Goal: Task Accomplishment & Management: Manage account settings

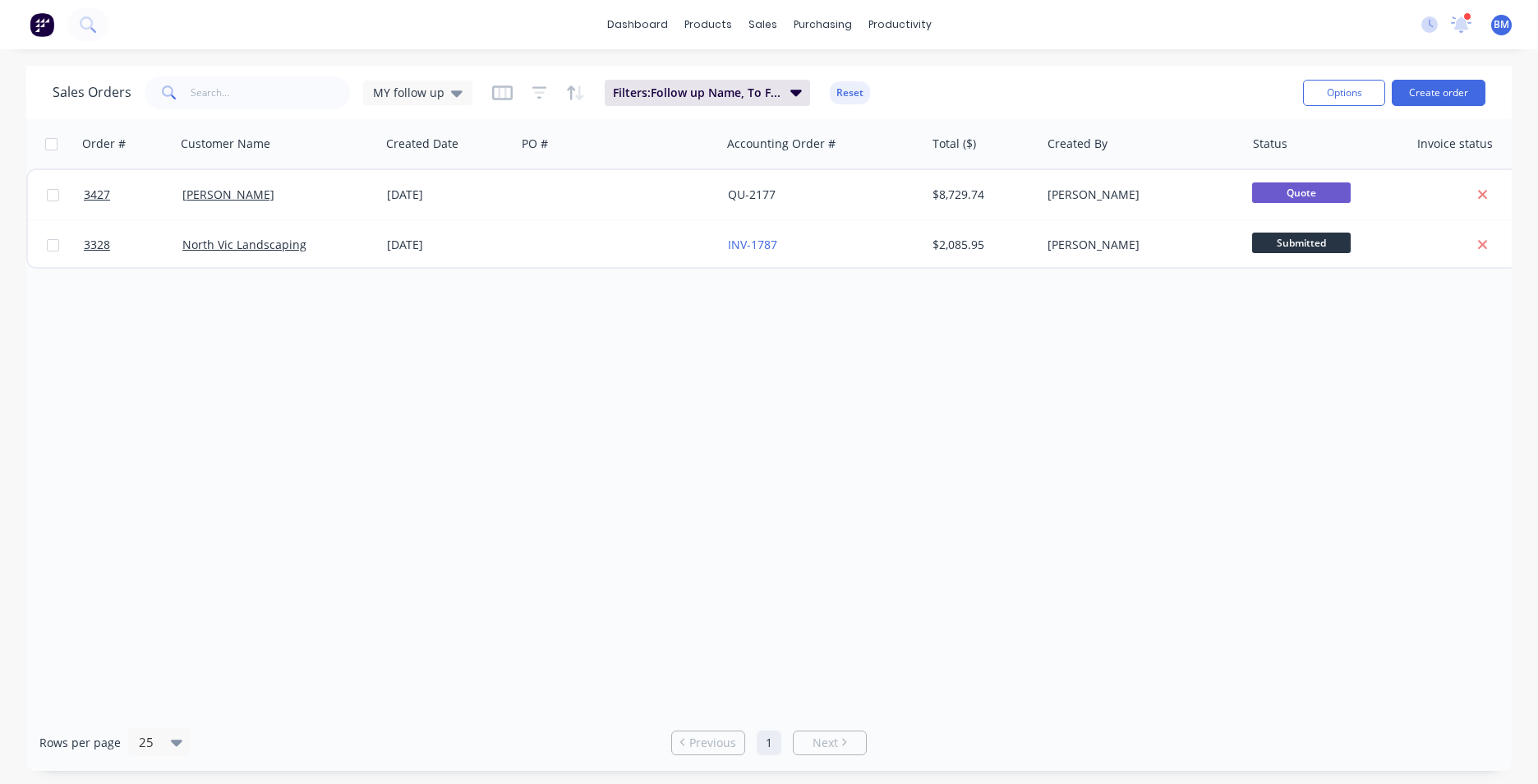
click at [31, 26] on button at bounding box center [42, 25] width 35 height 33
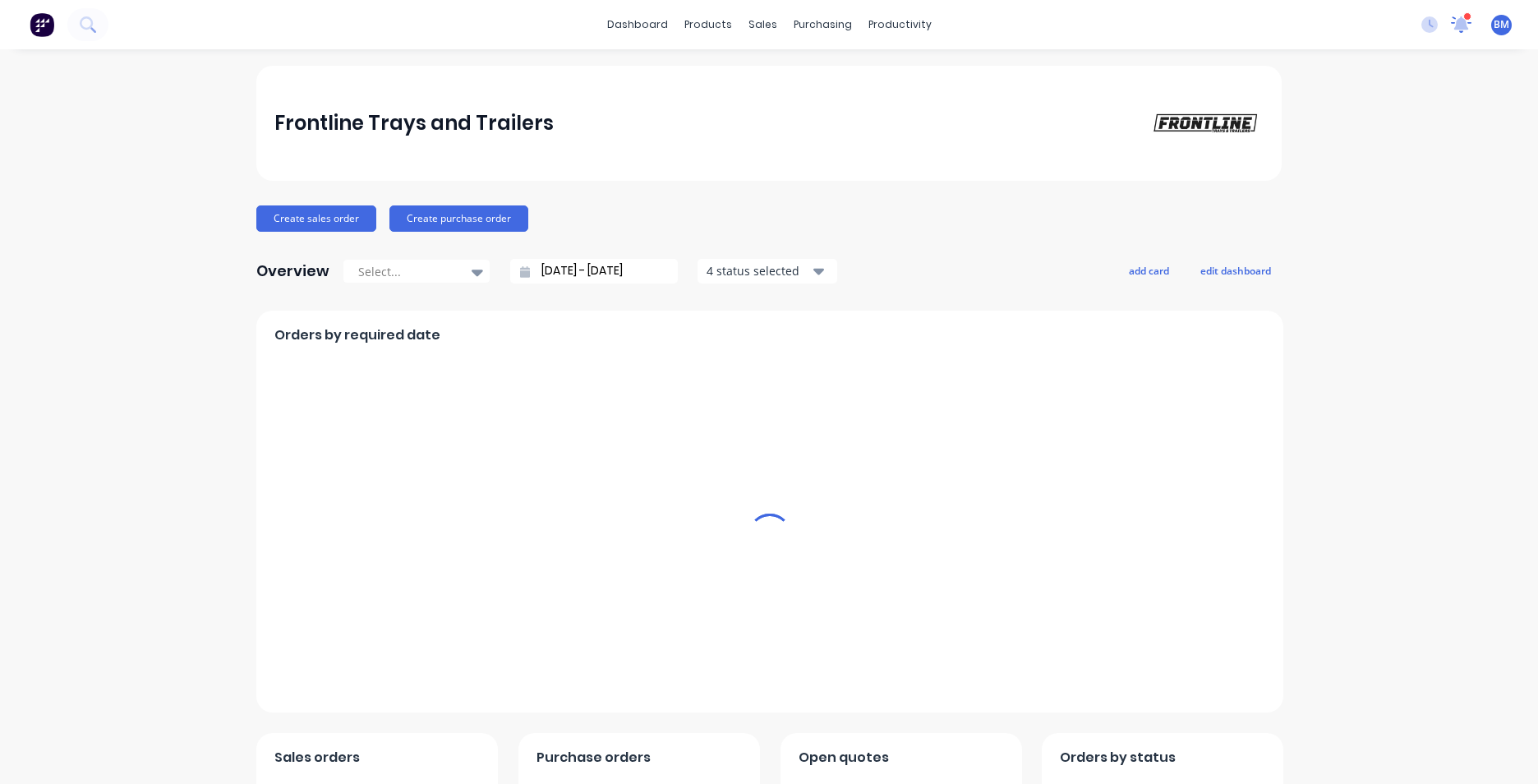
click at [1454, 10] on div "dashboard products sales purchasing productivity dashboard products Product Cat…" at bounding box center [769, 25] width 1538 height 49
click at [1452, 25] on icon at bounding box center [1460, 23] width 16 height 16
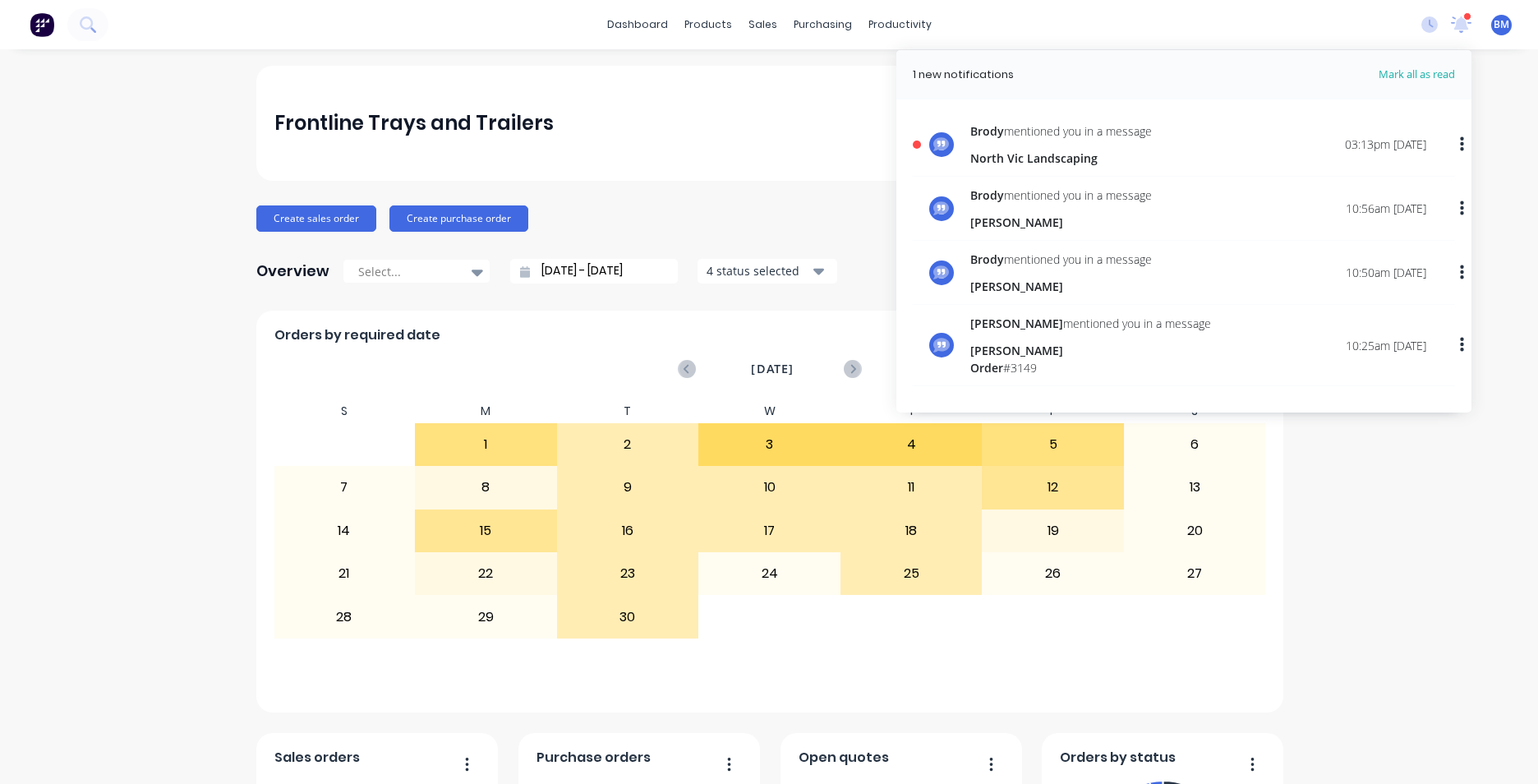
click at [1103, 138] on div "[PERSON_NAME] mentioned you in a message" at bounding box center [1061, 131] width 181 height 17
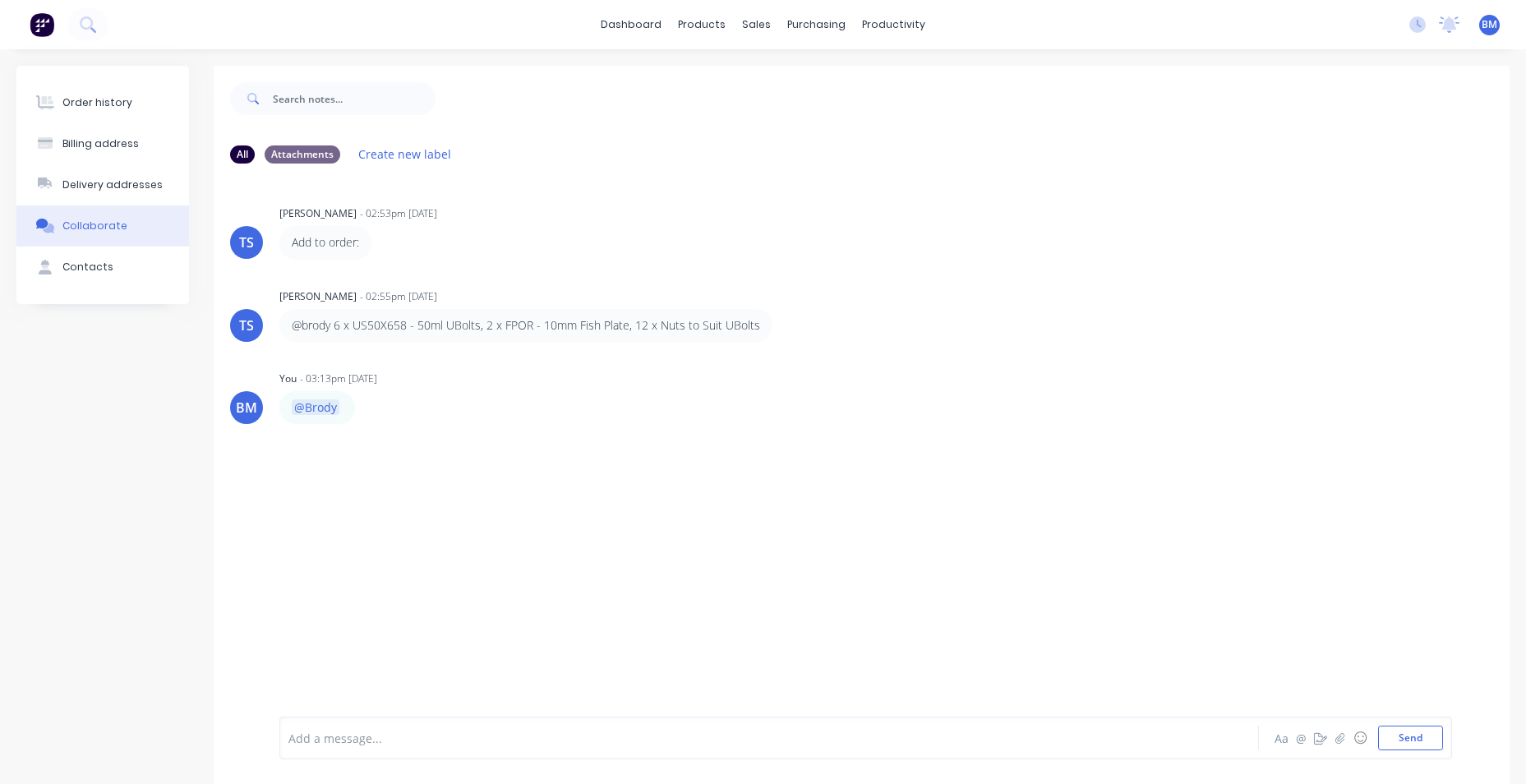
click at [45, 27] on img at bounding box center [42, 25] width 25 height 25
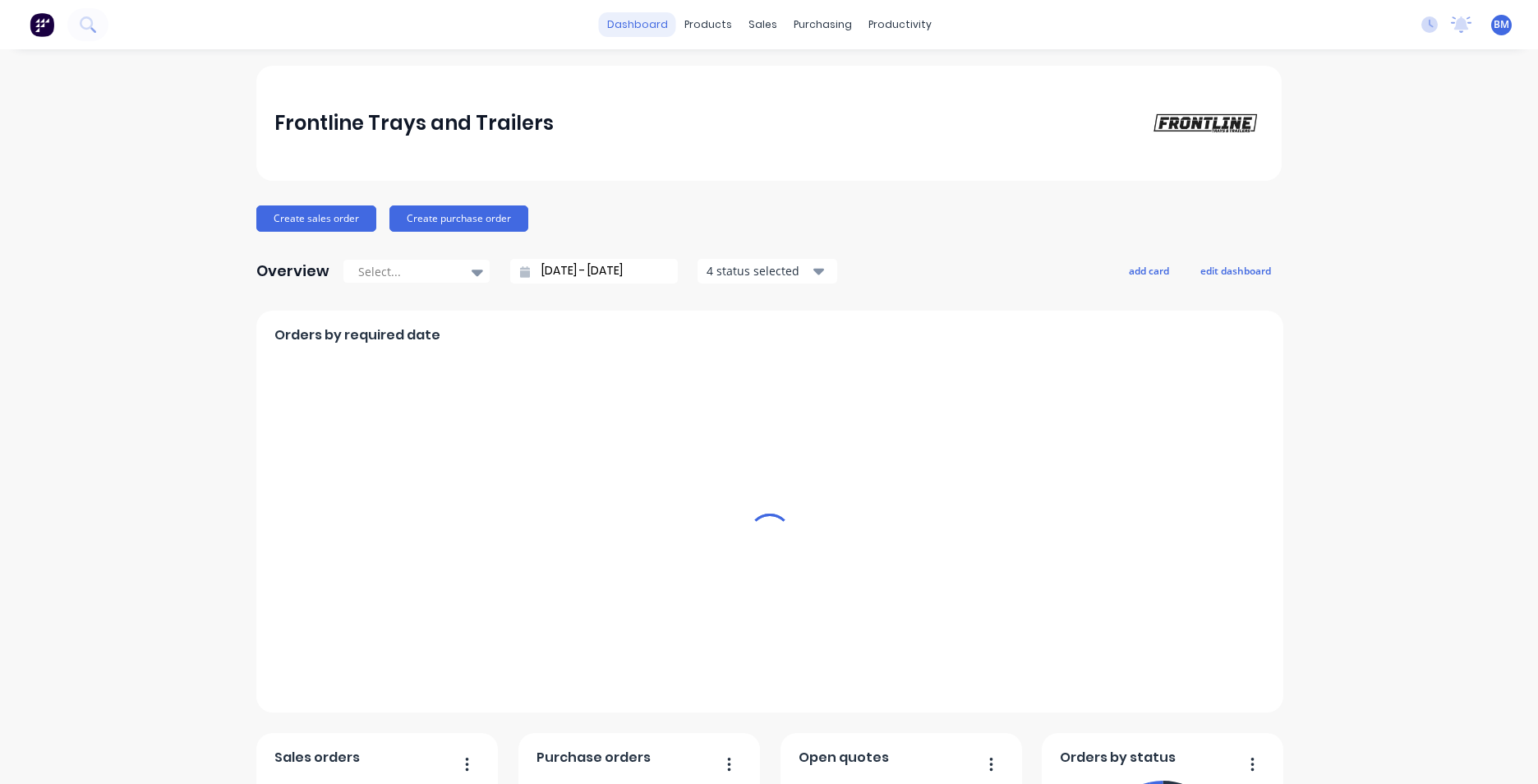
click at [659, 29] on link "dashboard" at bounding box center [638, 25] width 77 height 25
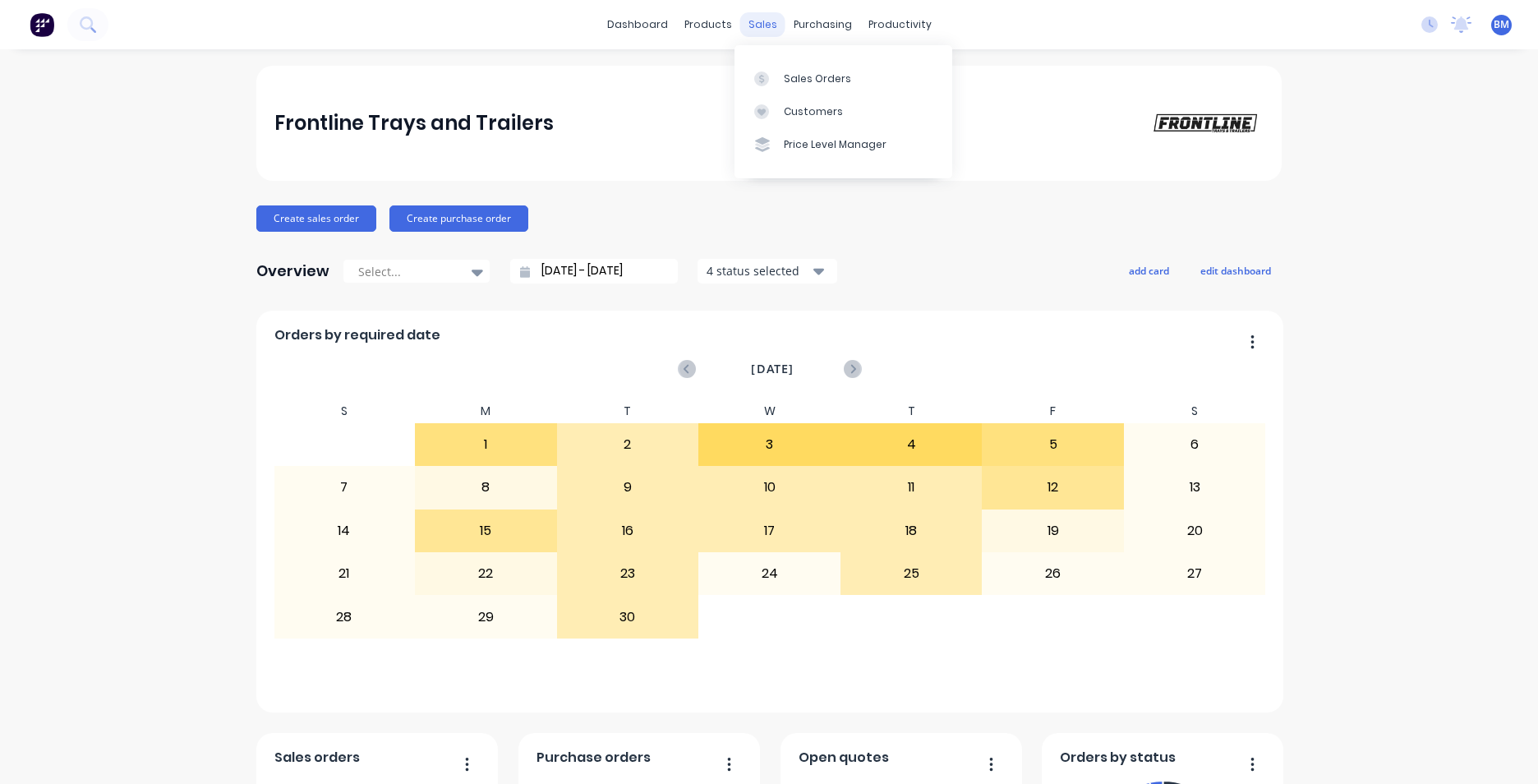
click at [750, 18] on div "sales" at bounding box center [763, 25] width 45 height 25
click at [811, 98] on link "Customers" at bounding box center [843, 111] width 218 height 33
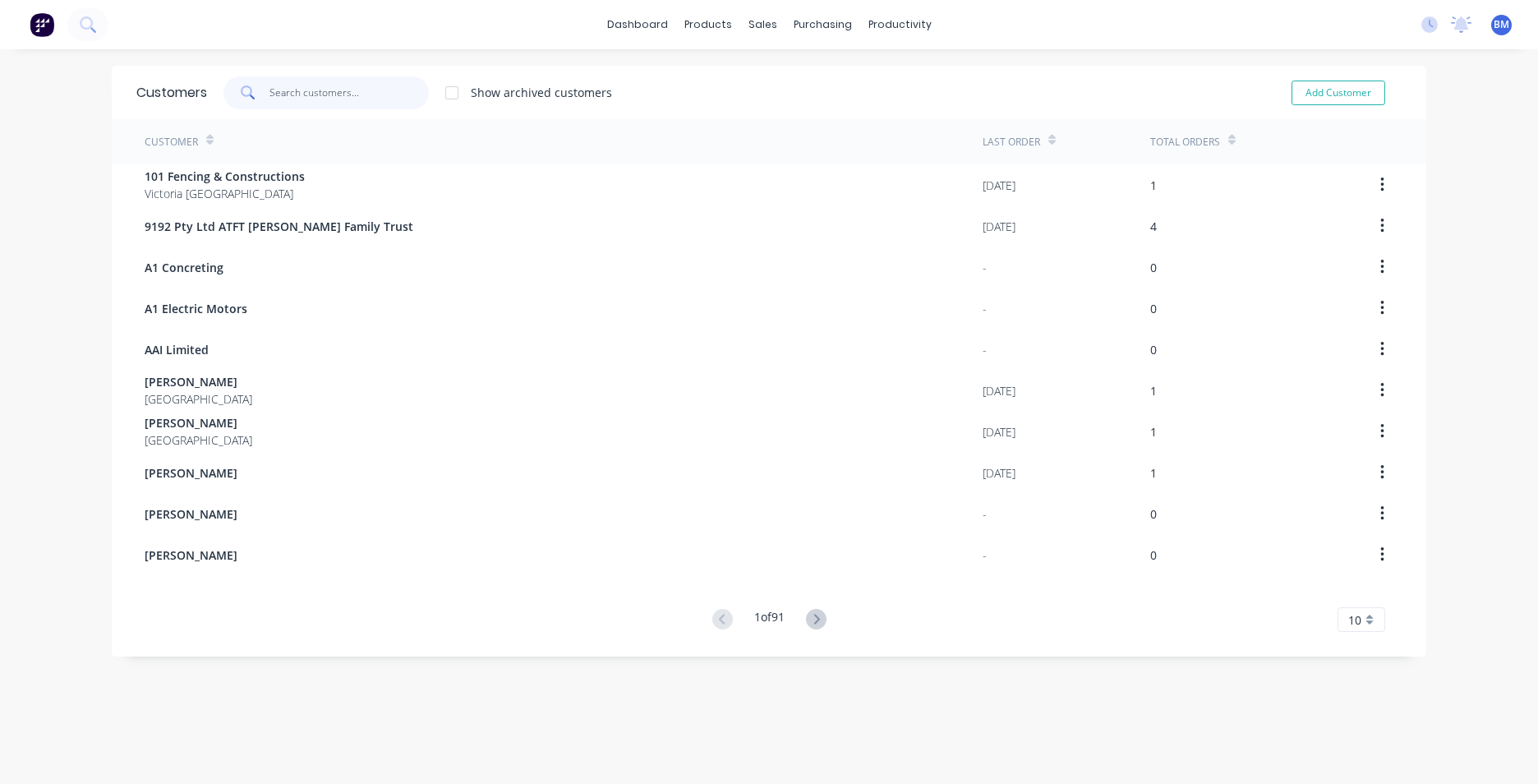
click at [308, 96] on input "text" at bounding box center [350, 92] width 160 height 33
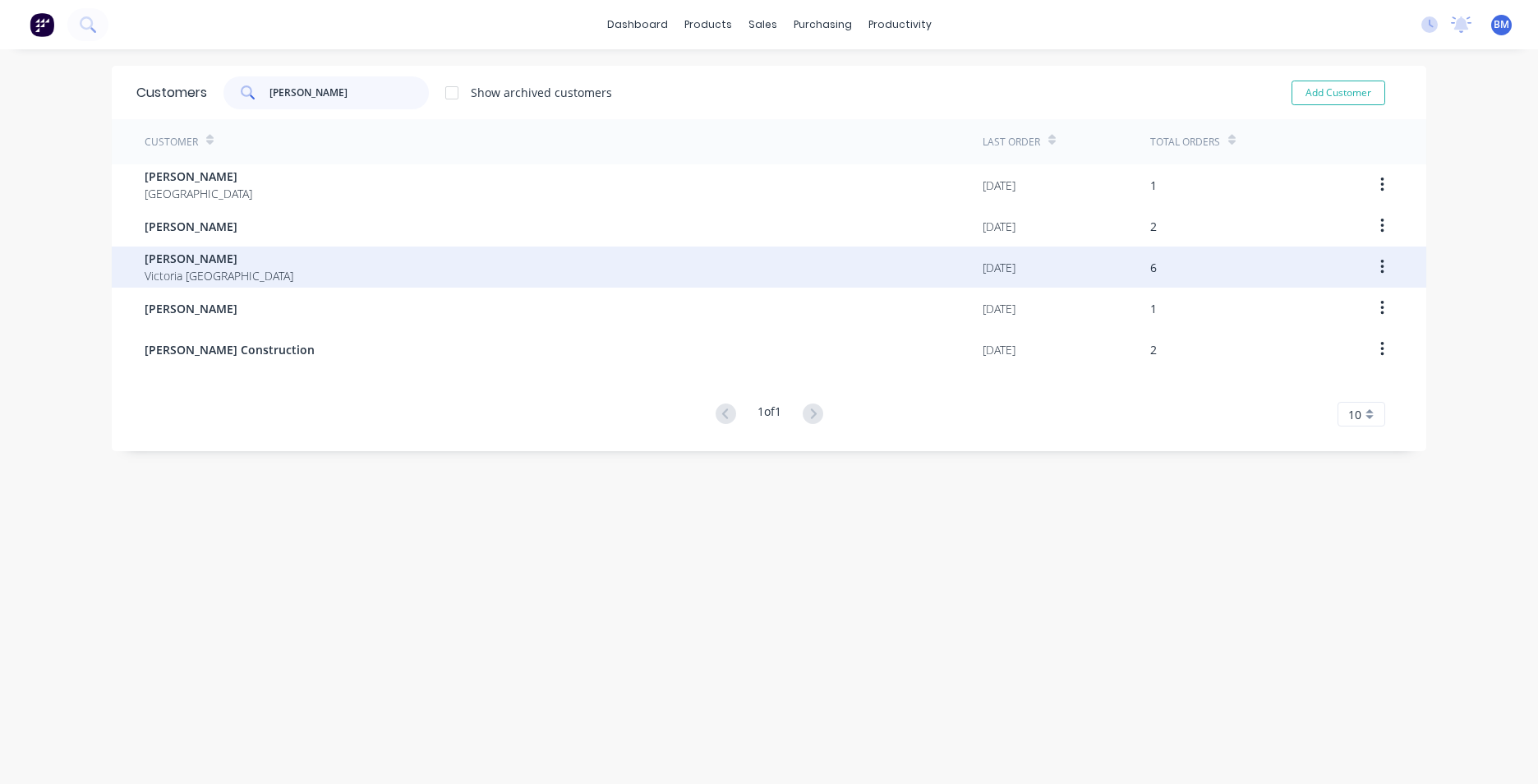
type input "[PERSON_NAME]"
click at [245, 268] on div "[PERSON_NAME] [PERSON_NAME] [GEOGRAPHIC_DATA]" at bounding box center [563, 267] width 838 height 42
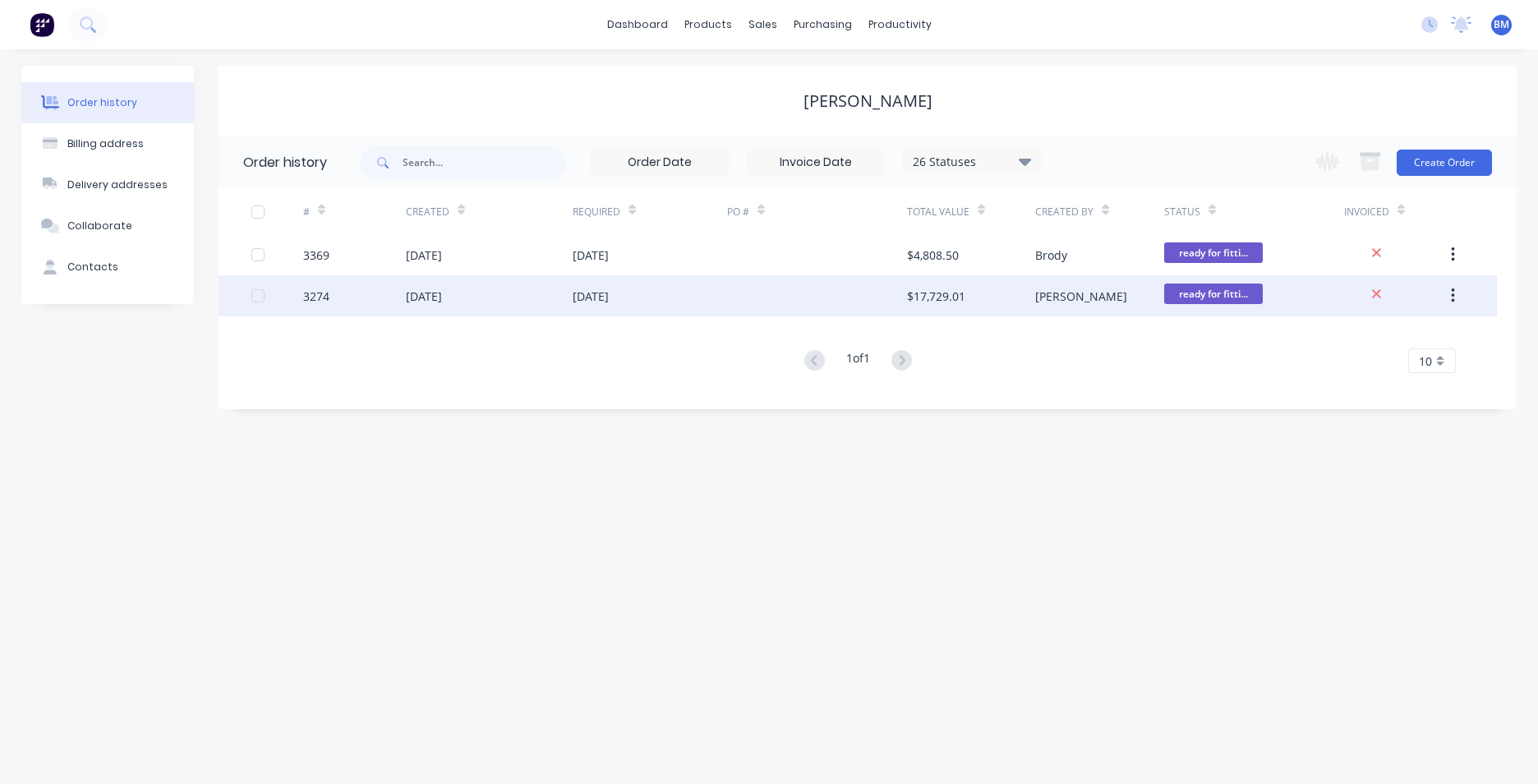
click at [442, 290] on div "[DATE]" at bounding box center [424, 296] width 36 height 17
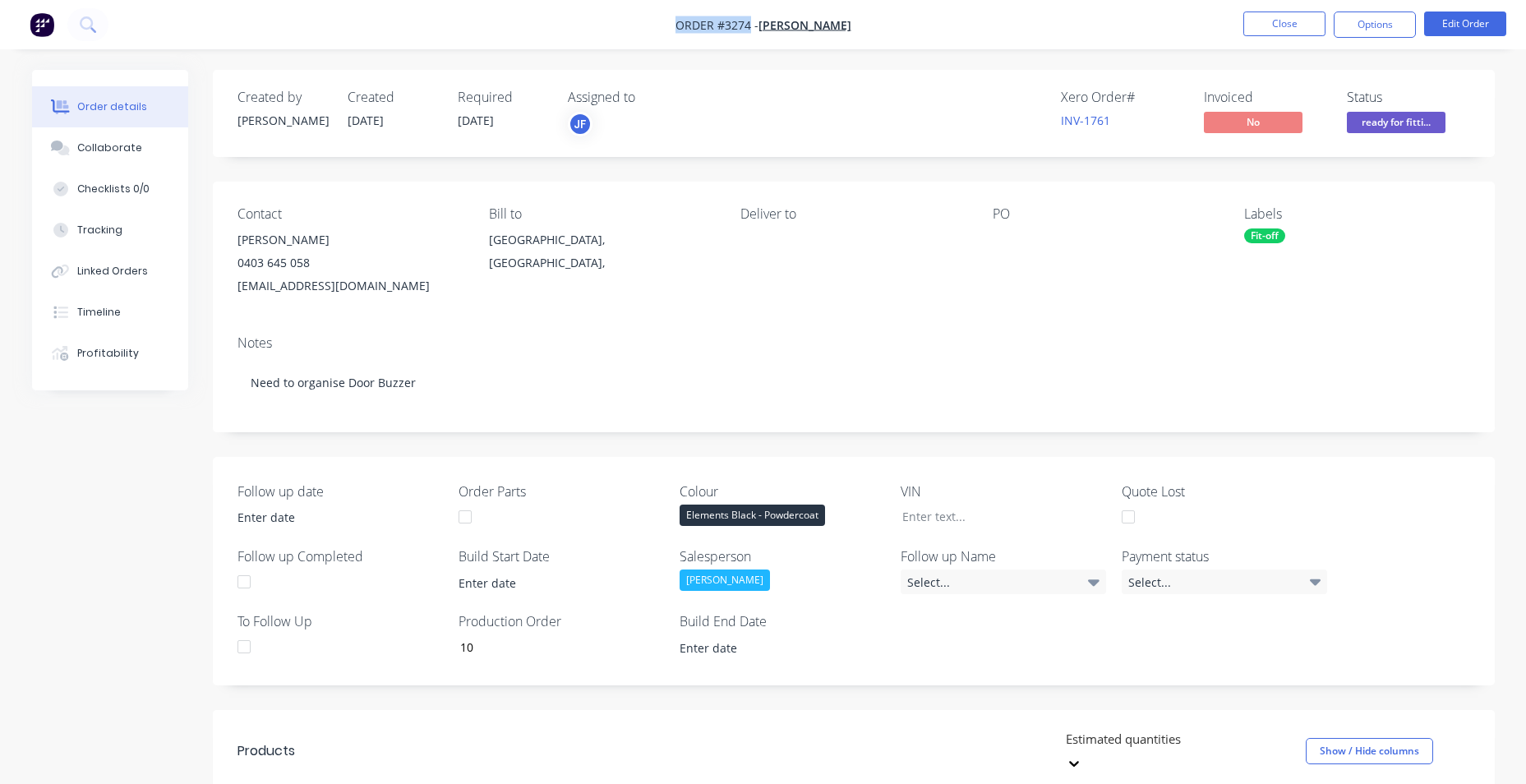
drag, startPoint x: 652, startPoint y: 24, endPoint x: 760, endPoint y: 26, distance: 108.0
click at [760, 26] on nav "Order #3274 - [PERSON_NAME] Close Options Edit Order" at bounding box center [763, 25] width 1526 height 49
drag, startPoint x: 760, startPoint y: 26, endPoint x: 740, endPoint y: 24, distance: 20.1
copy span "Order #3274"
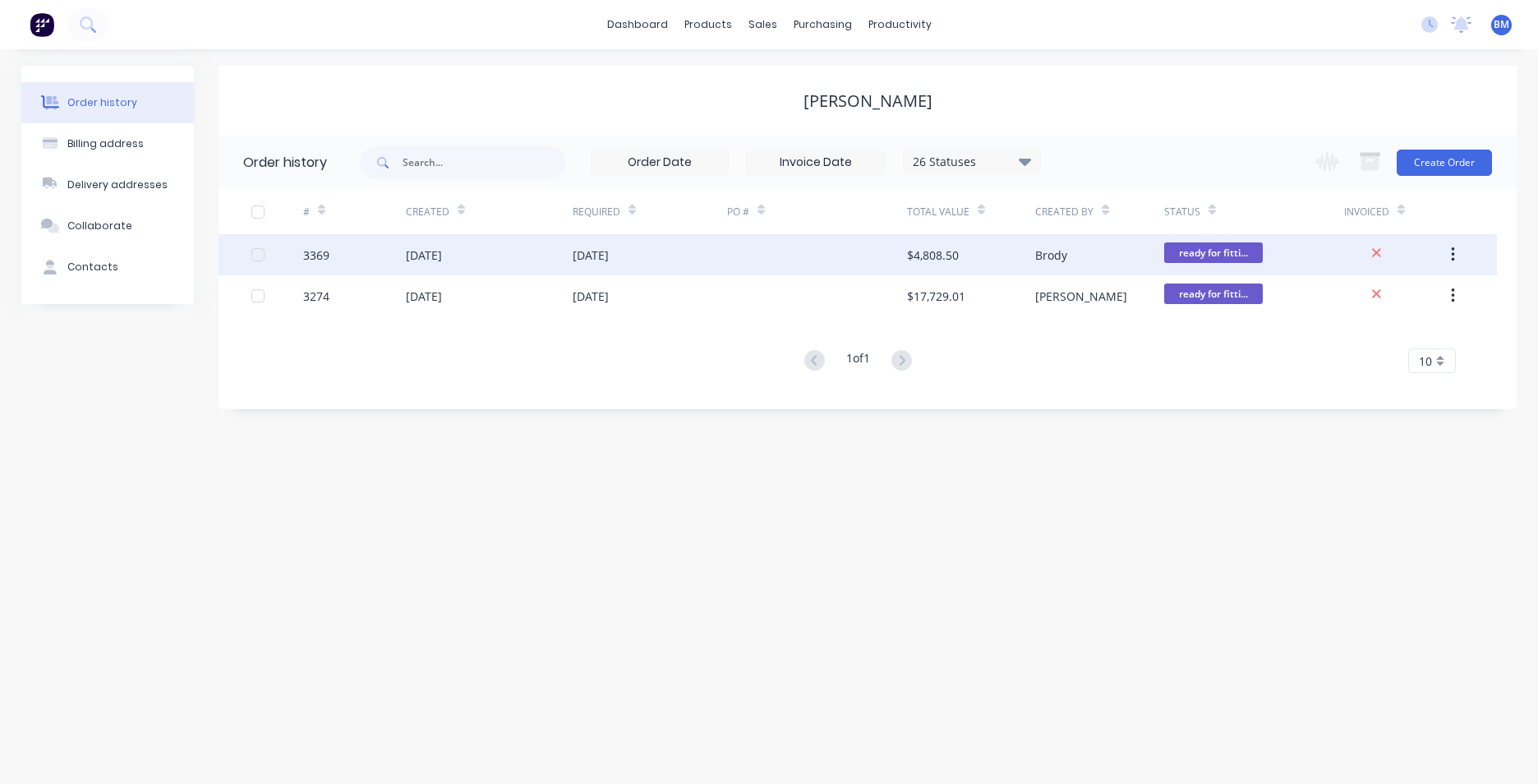
click at [305, 259] on div "3369" at bounding box center [316, 255] width 26 height 17
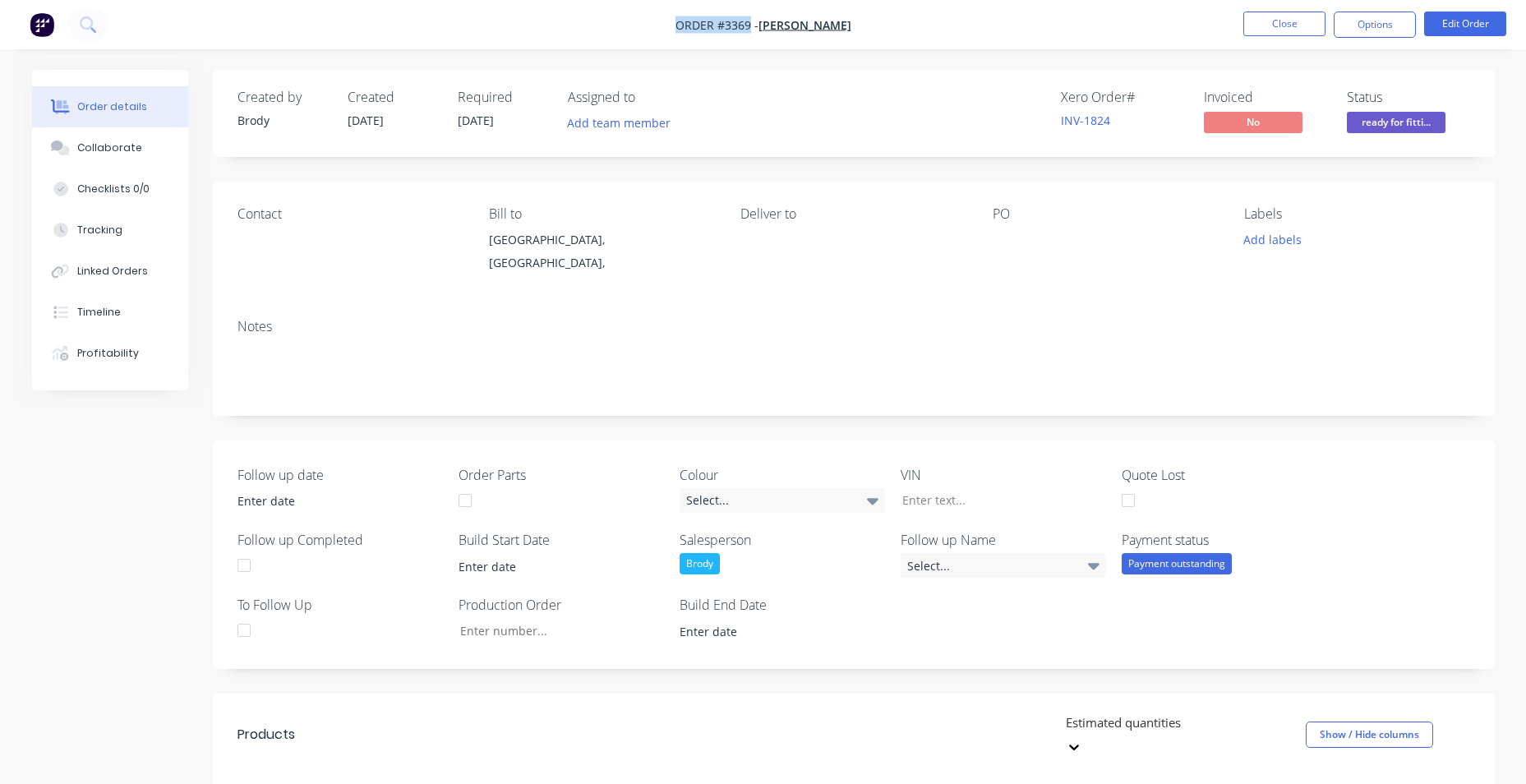
drag, startPoint x: 723, startPoint y: 28, endPoint x: 759, endPoint y: 28, distance: 36.0
click at [759, 28] on nav "Order #3369 - [PERSON_NAME] Close Options Edit Order" at bounding box center [763, 25] width 1526 height 49
drag, startPoint x: 759, startPoint y: 28, endPoint x: 740, endPoint y: 28, distance: 19.0
copy span "Order #3369"
click at [86, 31] on button at bounding box center [88, 25] width 42 height 33
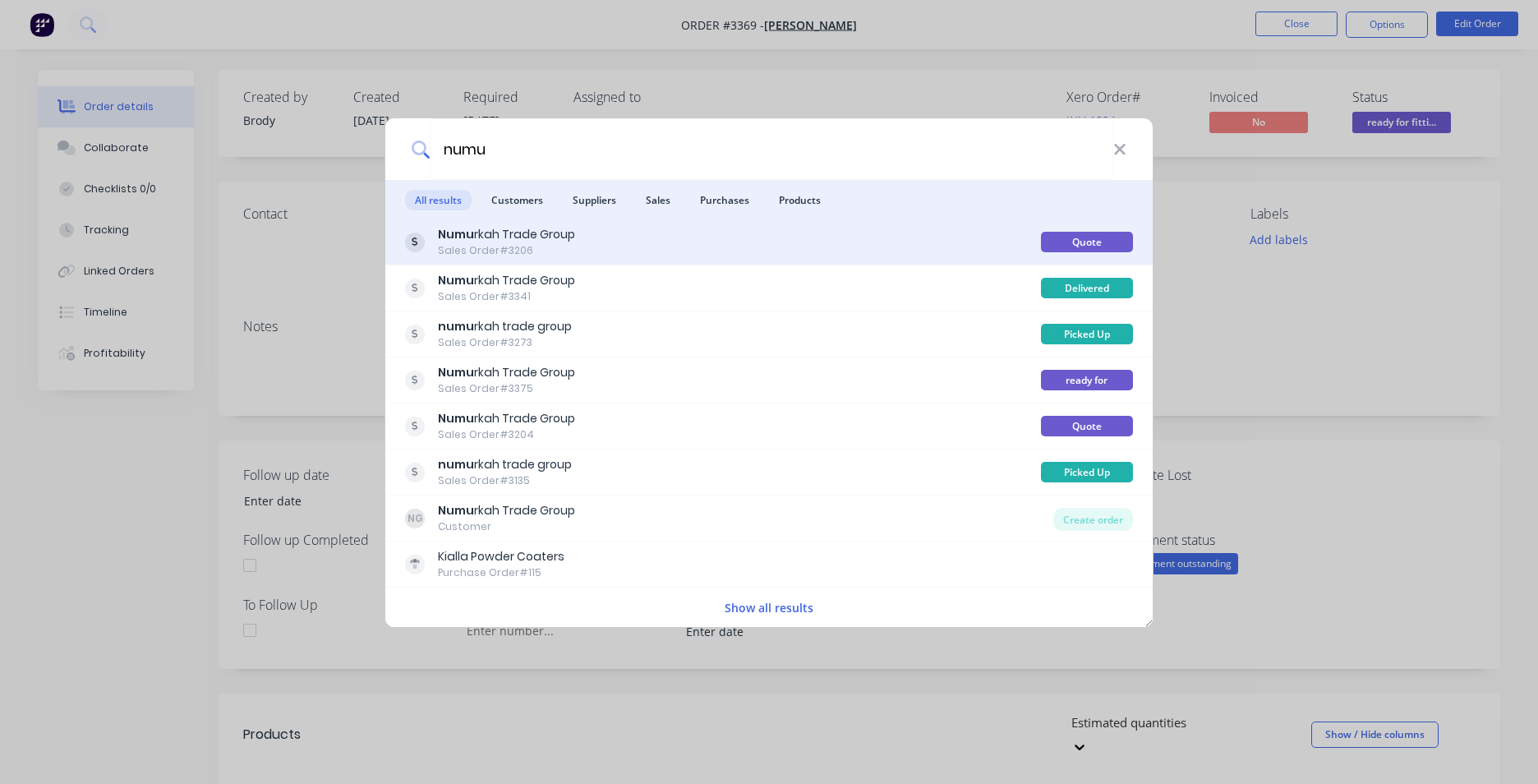
type input "numu"
click at [498, 238] on div "Numu rkah Trade Group" at bounding box center [506, 234] width 137 height 17
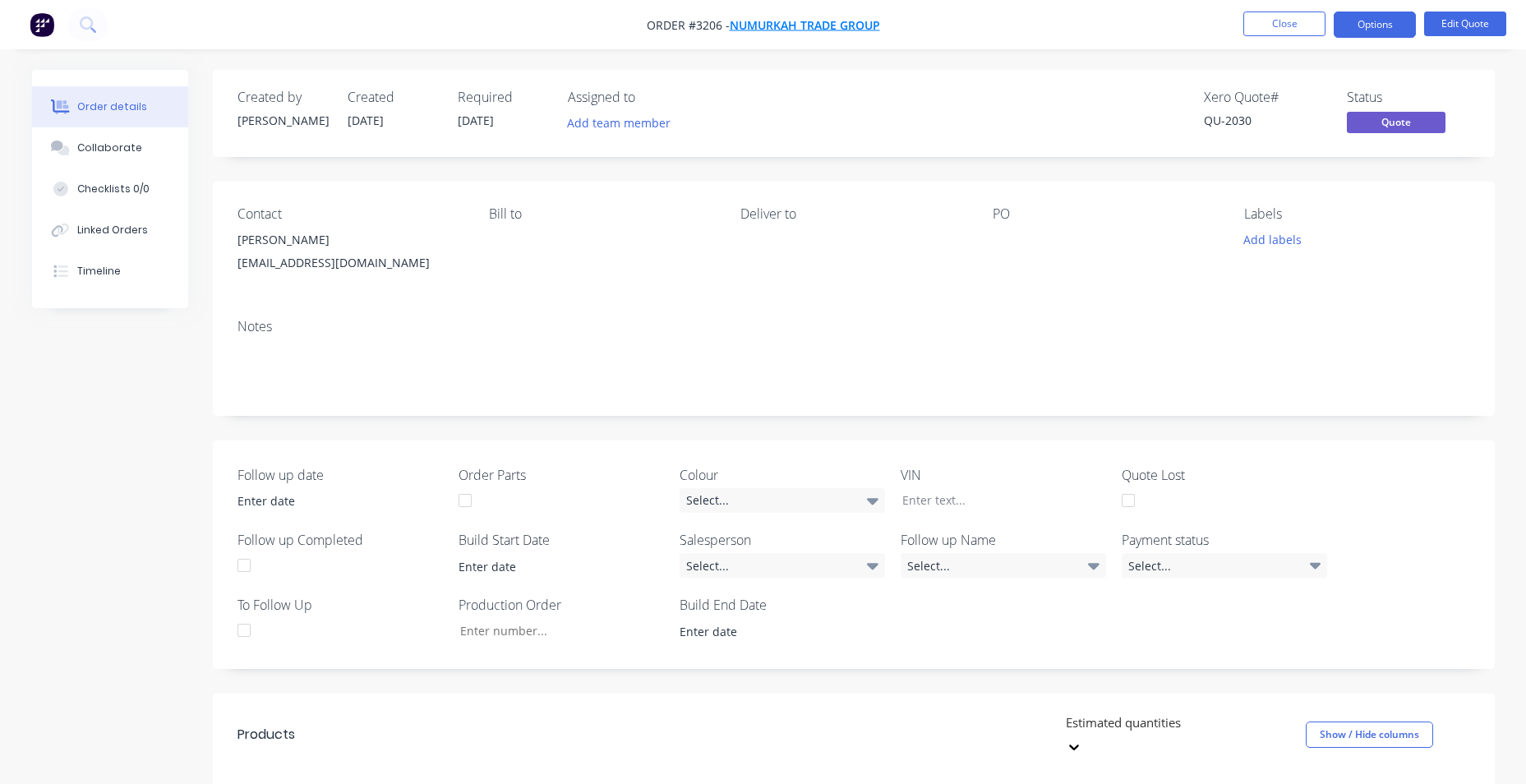
click at [852, 26] on span "Numurkah Trade Group" at bounding box center [804, 25] width 150 height 16
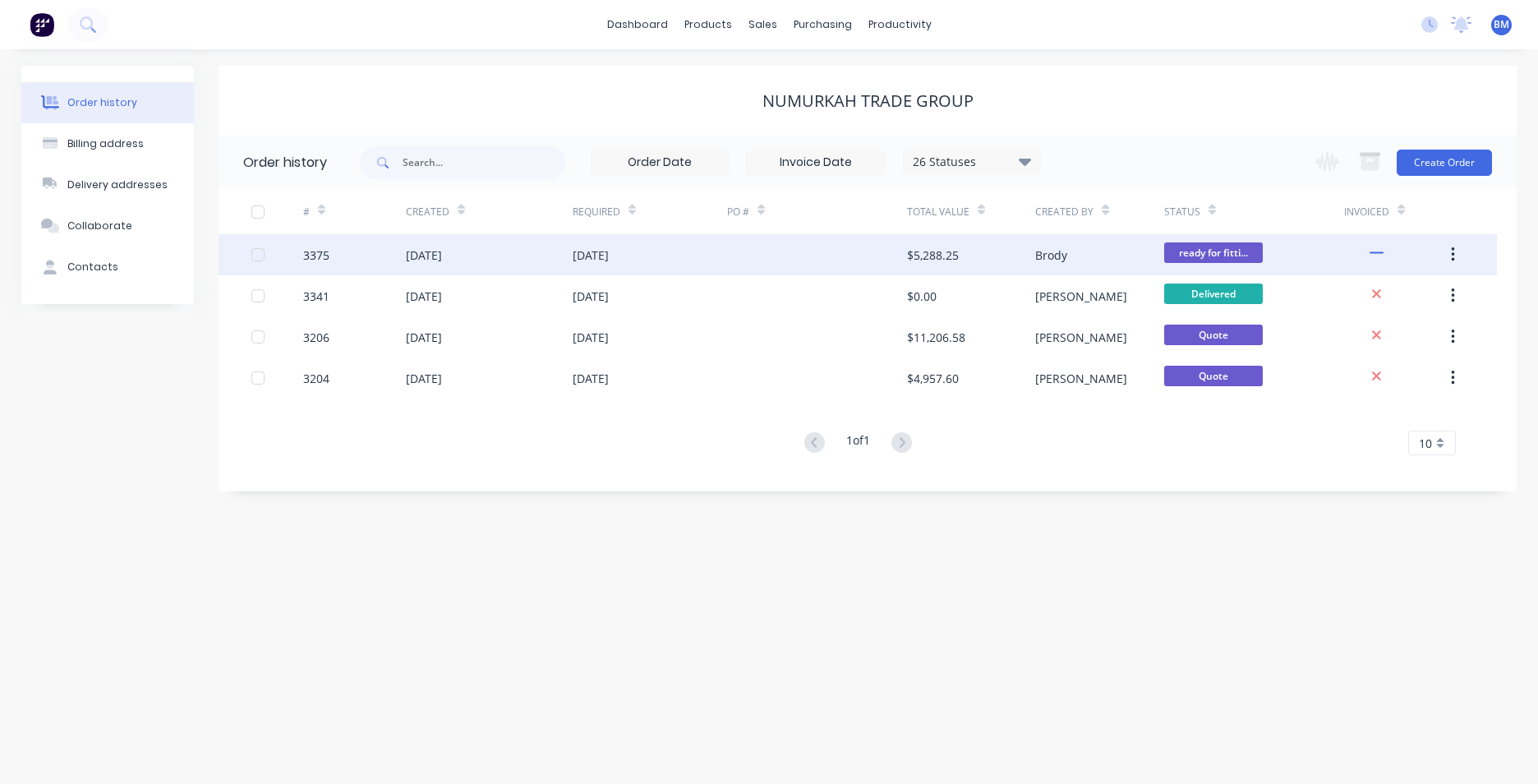
click at [495, 257] on div "[DATE]" at bounding box center [489, 255] width 167 height 42
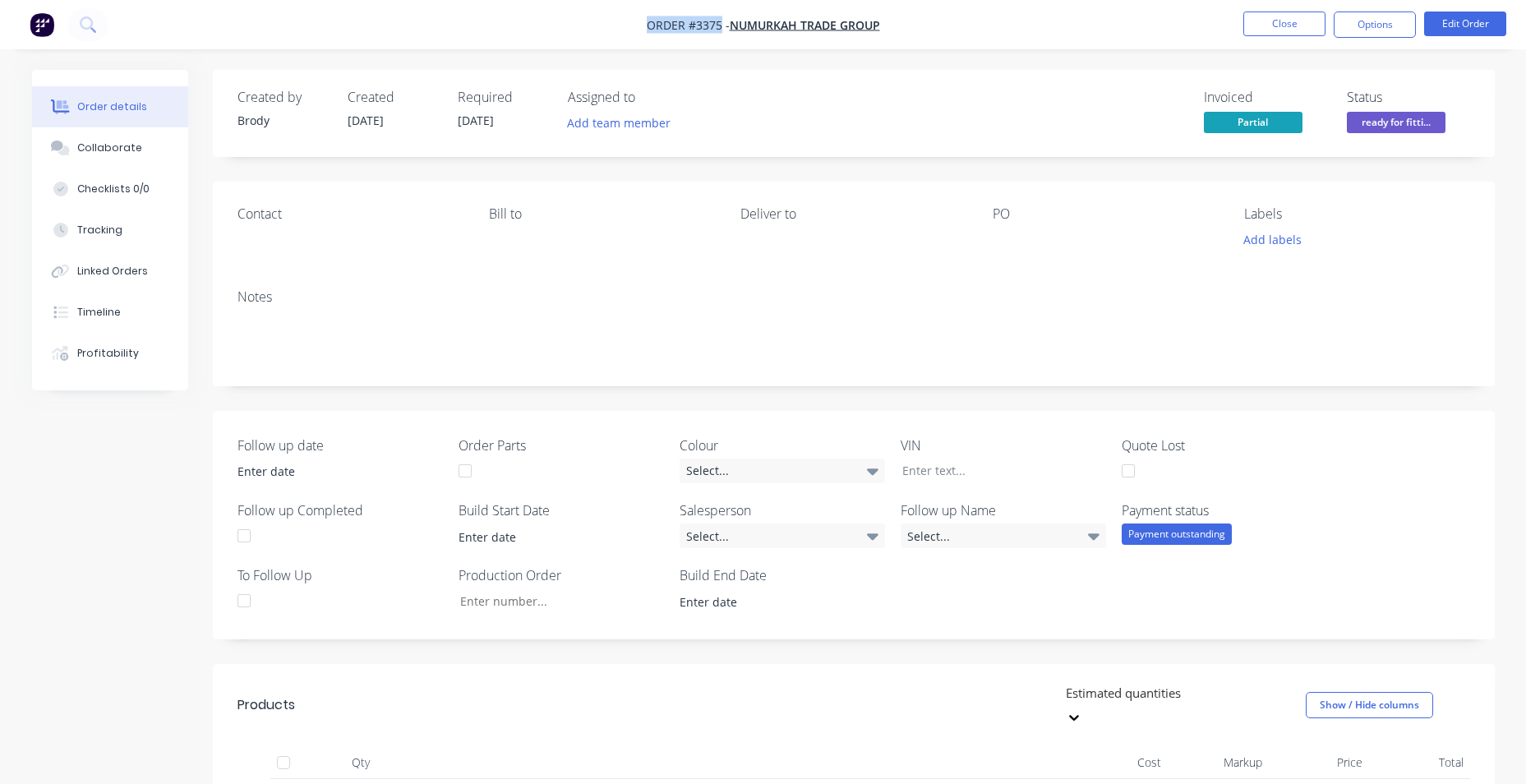
drag, startPoint x: 641, startPoint y: 18, endPoint x: 719, endPoint y: 26, distance: 78.4
click at [719, 26] on nav "Order #3375 - Numurkah Trade Group Close Options Edit Order" at bounding box center [763, 25] width 1526 height 49
copy span "Order #3375"
click at [83, 28] on icon at bounding box center [87, 24] width 16 height 16
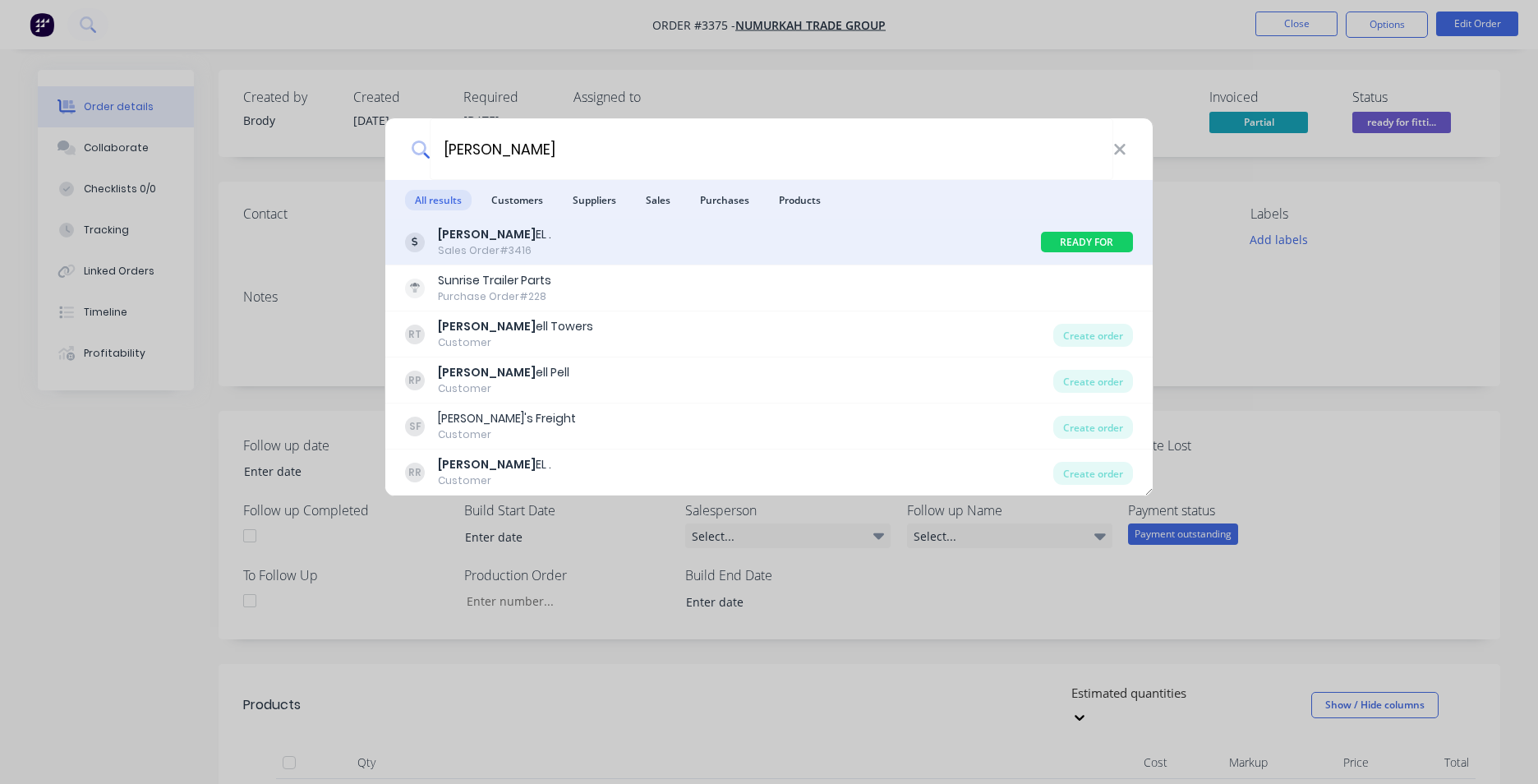
type input "[PERSON_NAME]"
click at [807, 243] on div "[PERSON_NAME] EL . Sales Order #3416" at bounding box center [723, 242] width 636 height 32
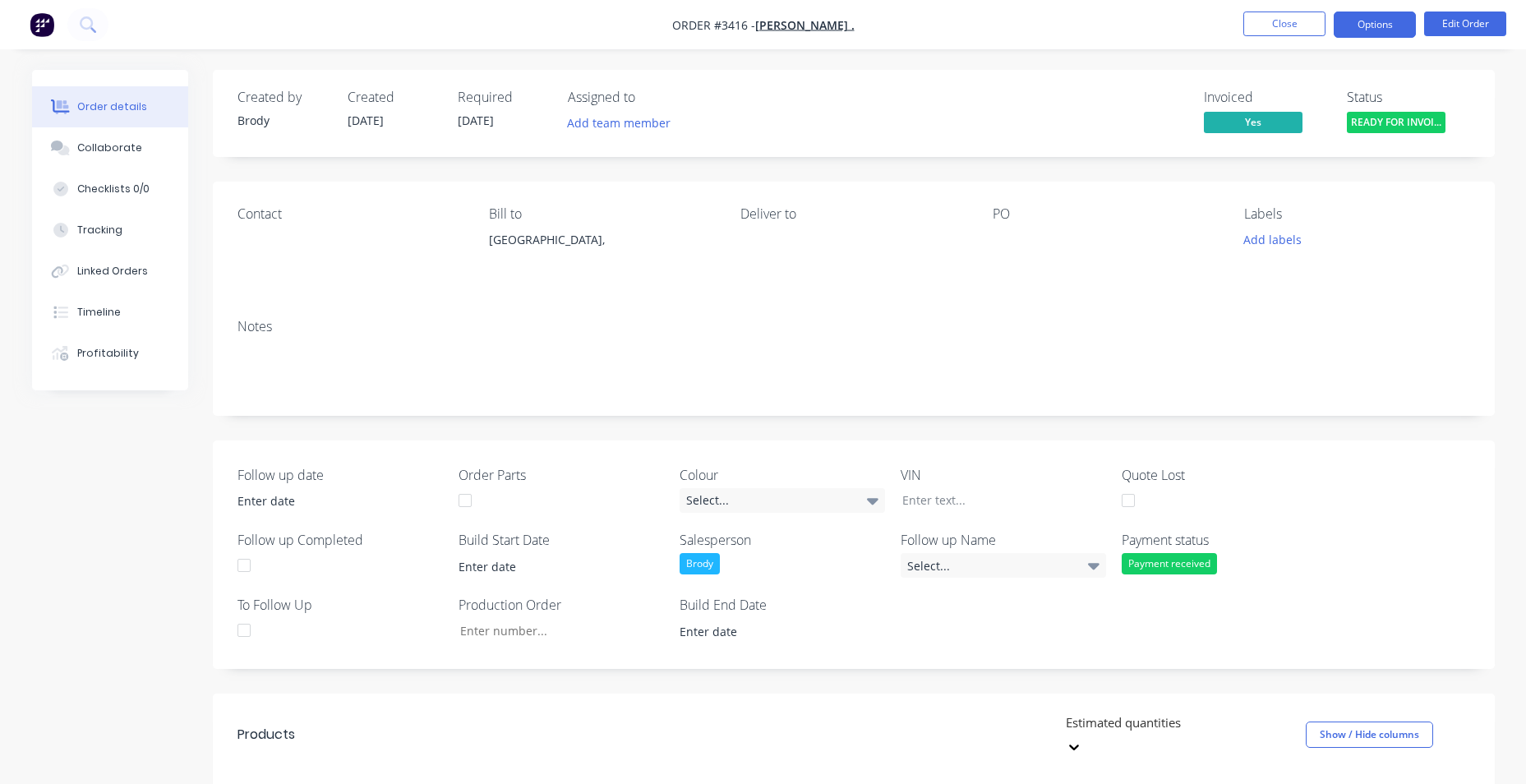
click at [1387, 27] on button "Options" at bounding box center [1374, 25] width 82 height 26
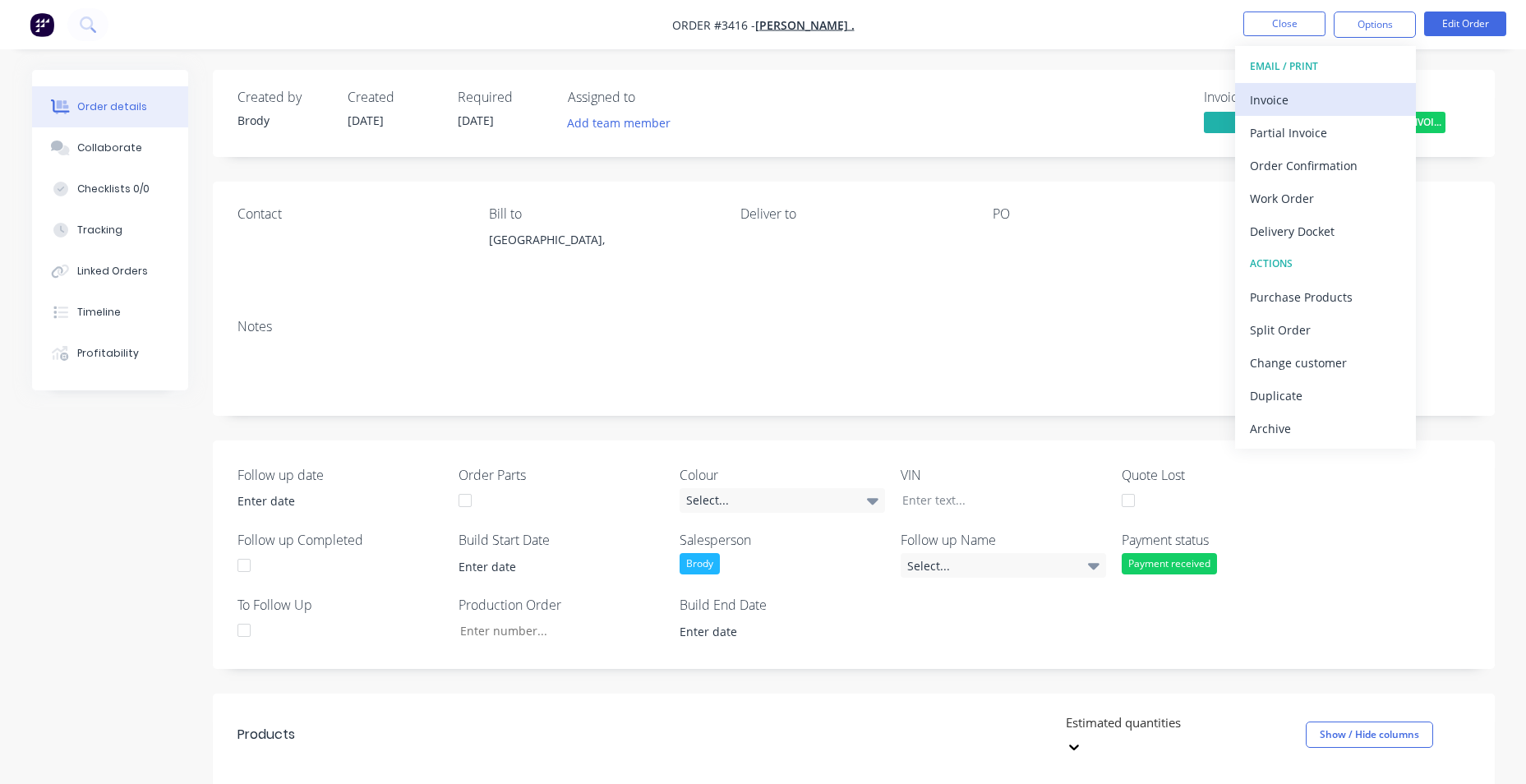
click at [1354, 111] on div "Invoice" at bounding box center [1325, 99] width 151 height 24
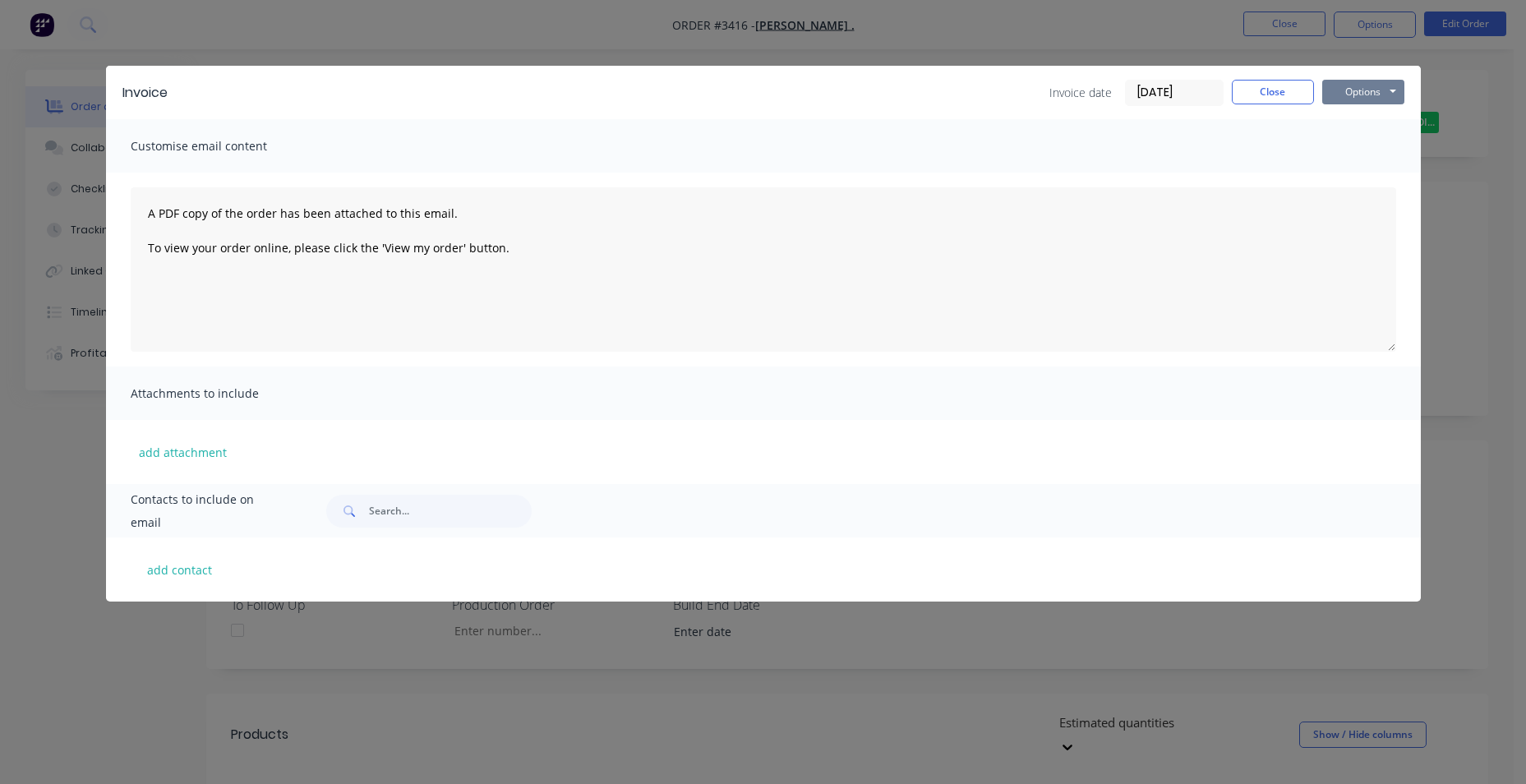
click at [1350, 90] on button "Options" at bounding box center [1363, 92] width 82 height 25
click at [1357, 156] on button "Print" at bounding box center [1374, 148] width 105 height 27
click at [1270, 86] on button "Close" at bounding box center [1272, 92] width 82 height 25
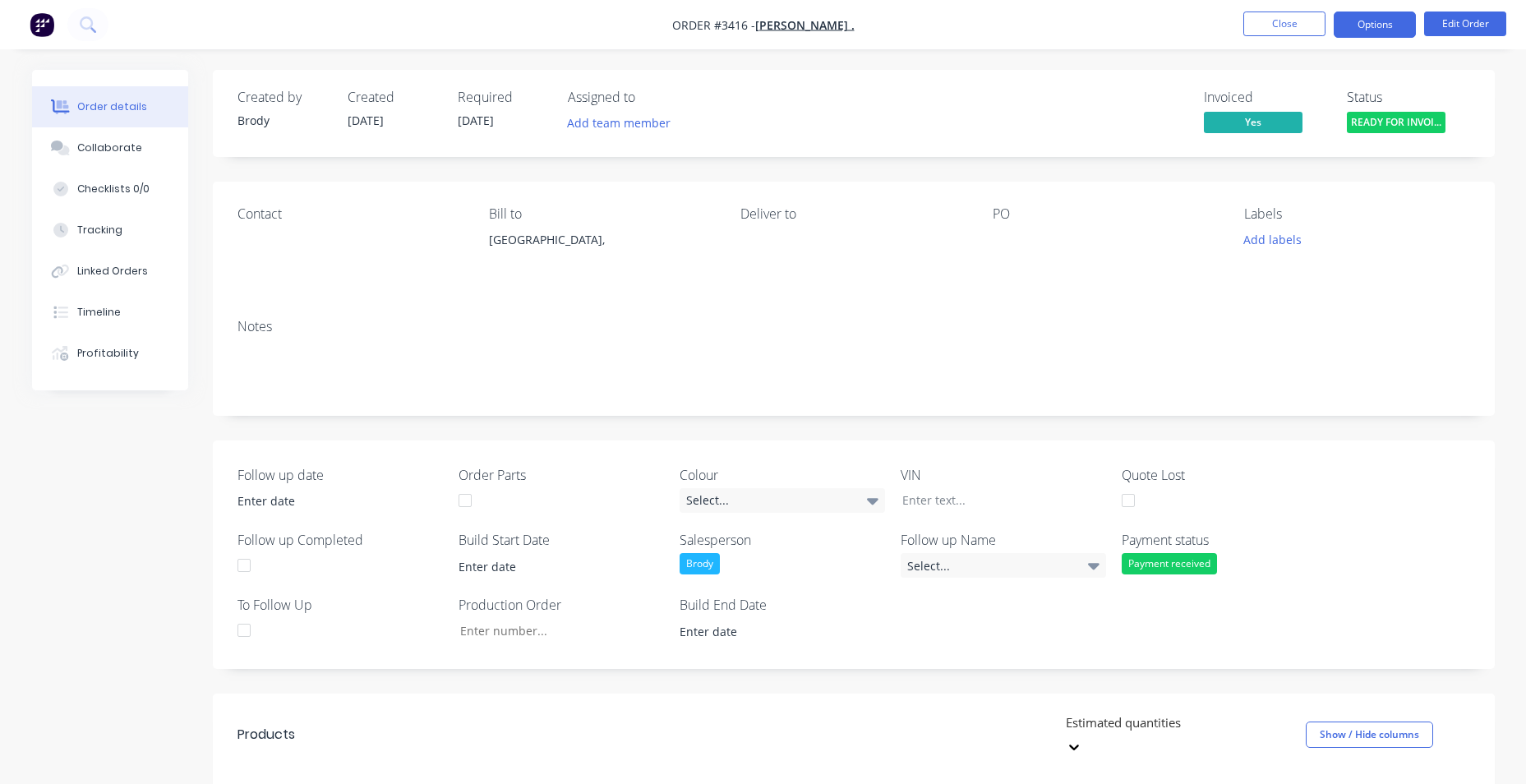
click at [1383, 23] on button "Options" at bounding box center [1374, 25] width 82 height 26
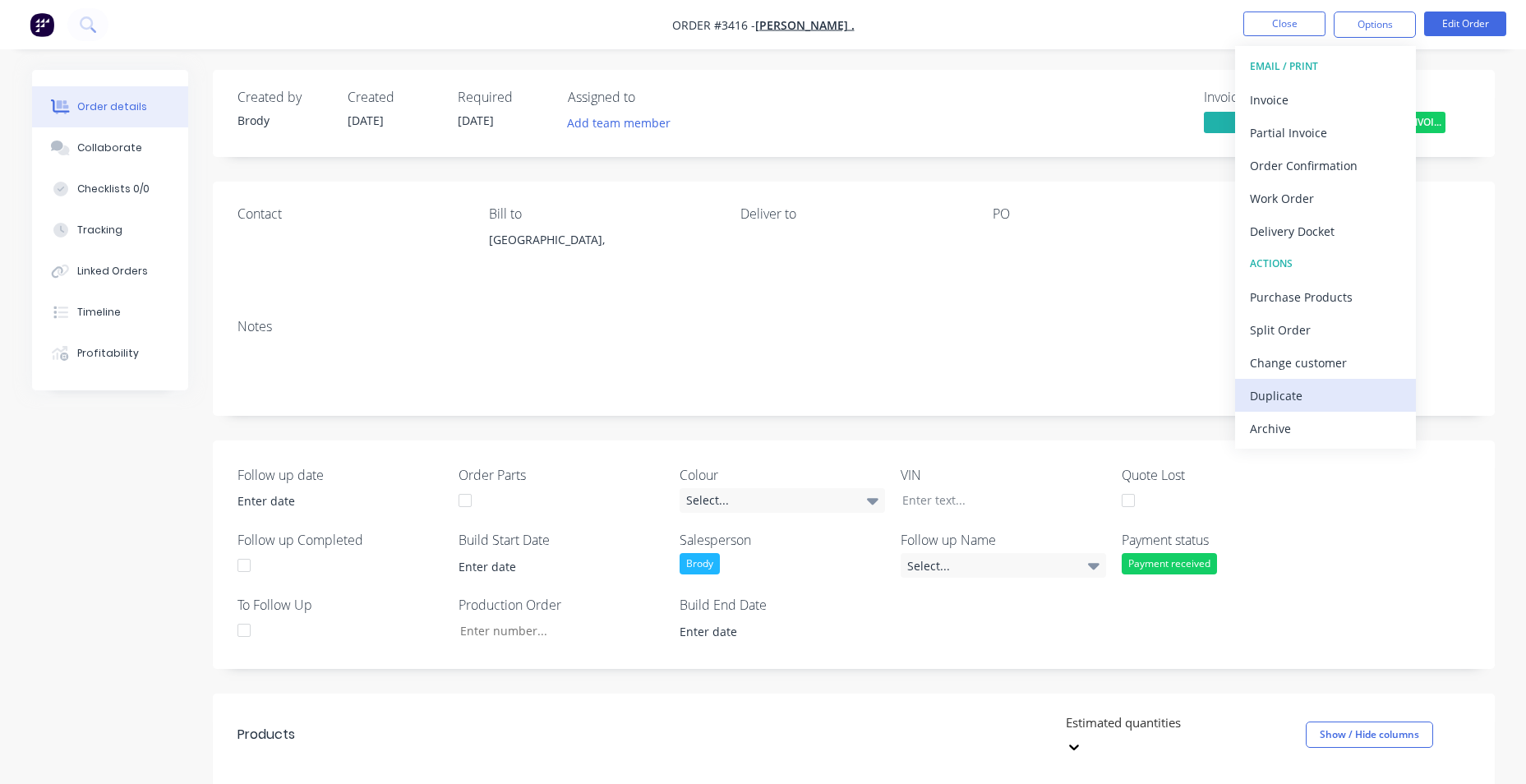
click at [1331, 396] on div "Duplicate" at bounding box center [1325, 395] width 151 height 24
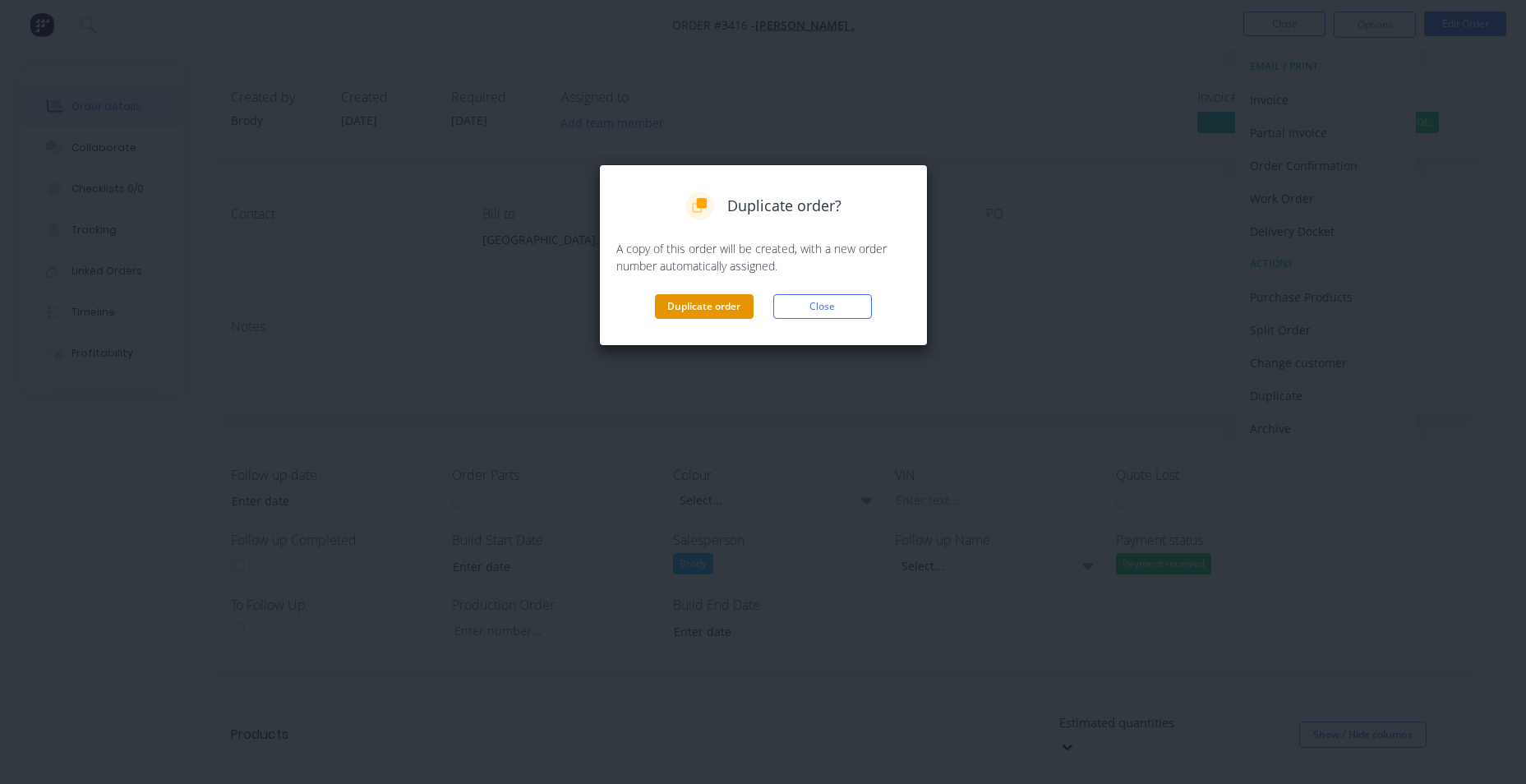
click at [726, 311] on button "Duplicate order" at bounding box center [704, 307] width 98 height 25
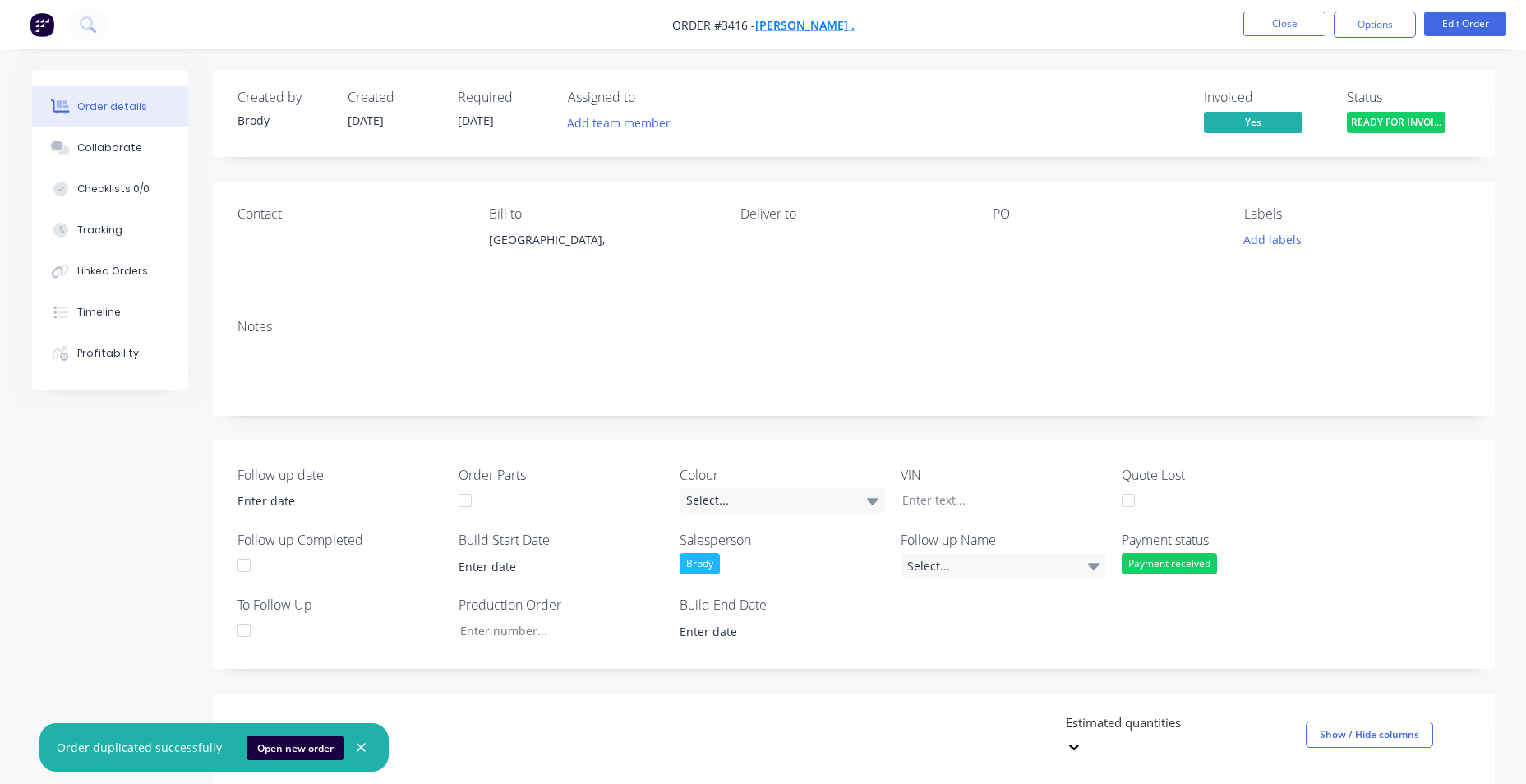
click at [810, 25] on span "[PERSON_NAME] ." at bounding box center [804, 25] width 99 height 16
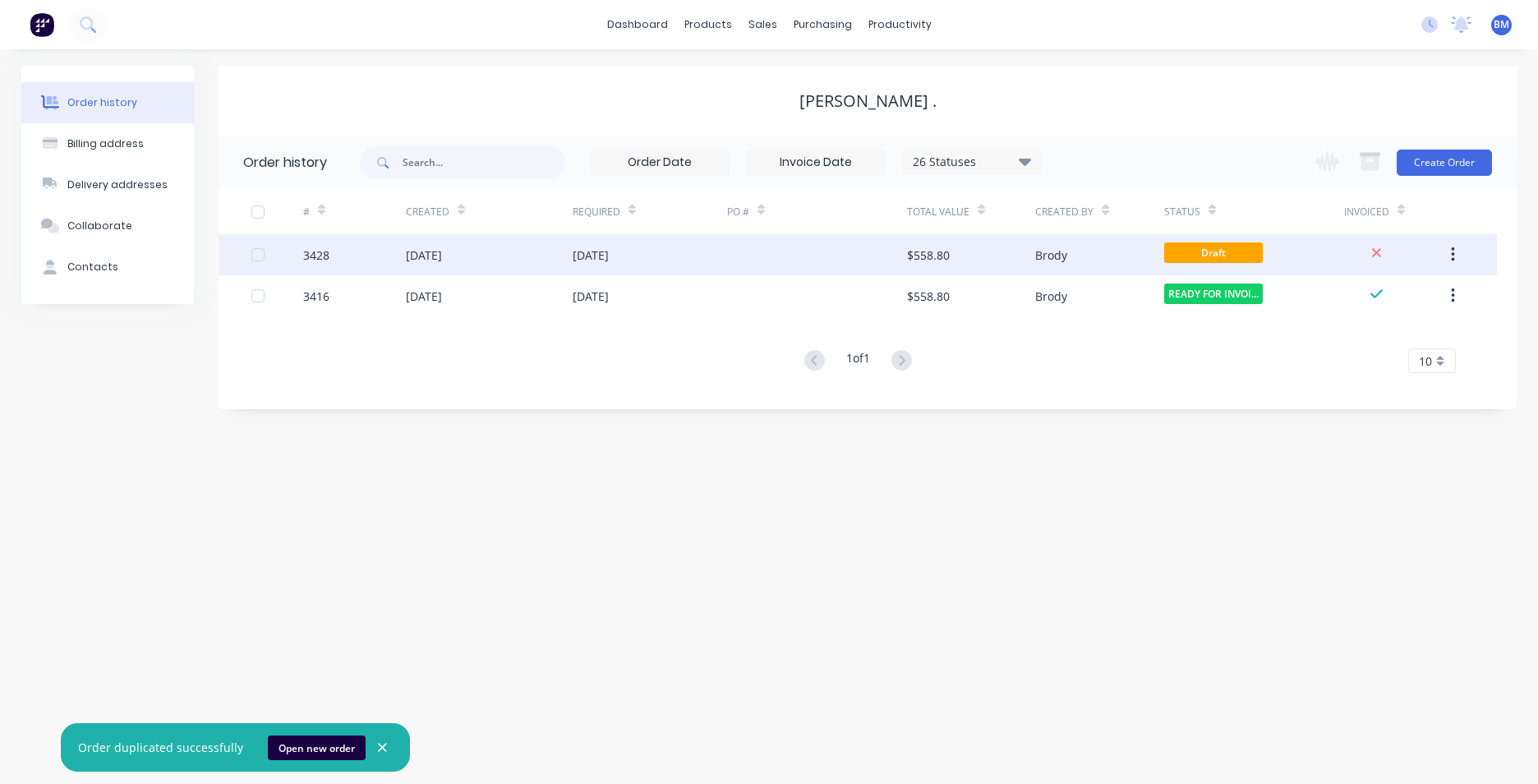
click at [735, 259] on div at bounding box center [817, 255] width 180 height 42
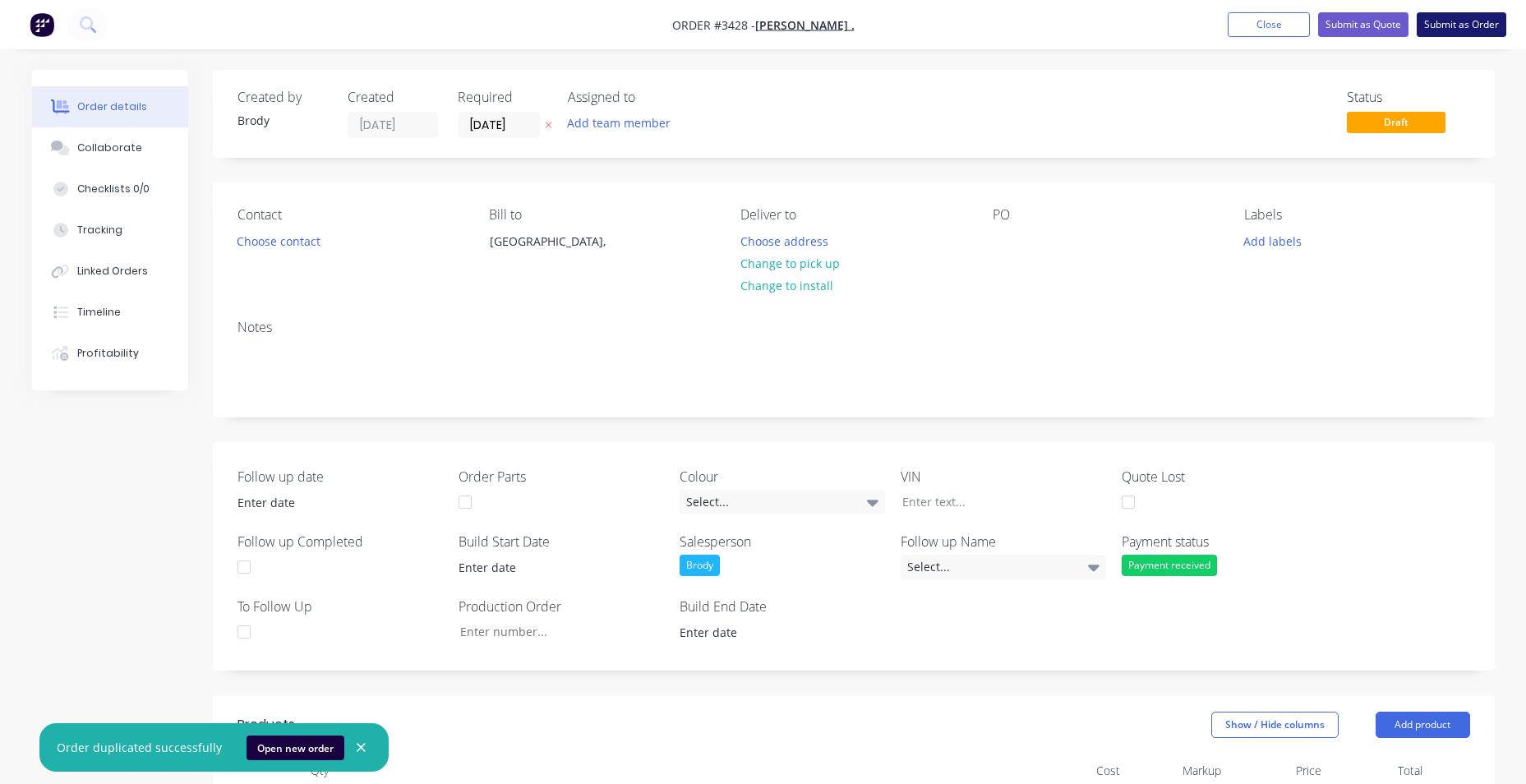
click at [1478, 22] on button "Submit as Order" at bounding box center [1461, 25] width 90 height 25
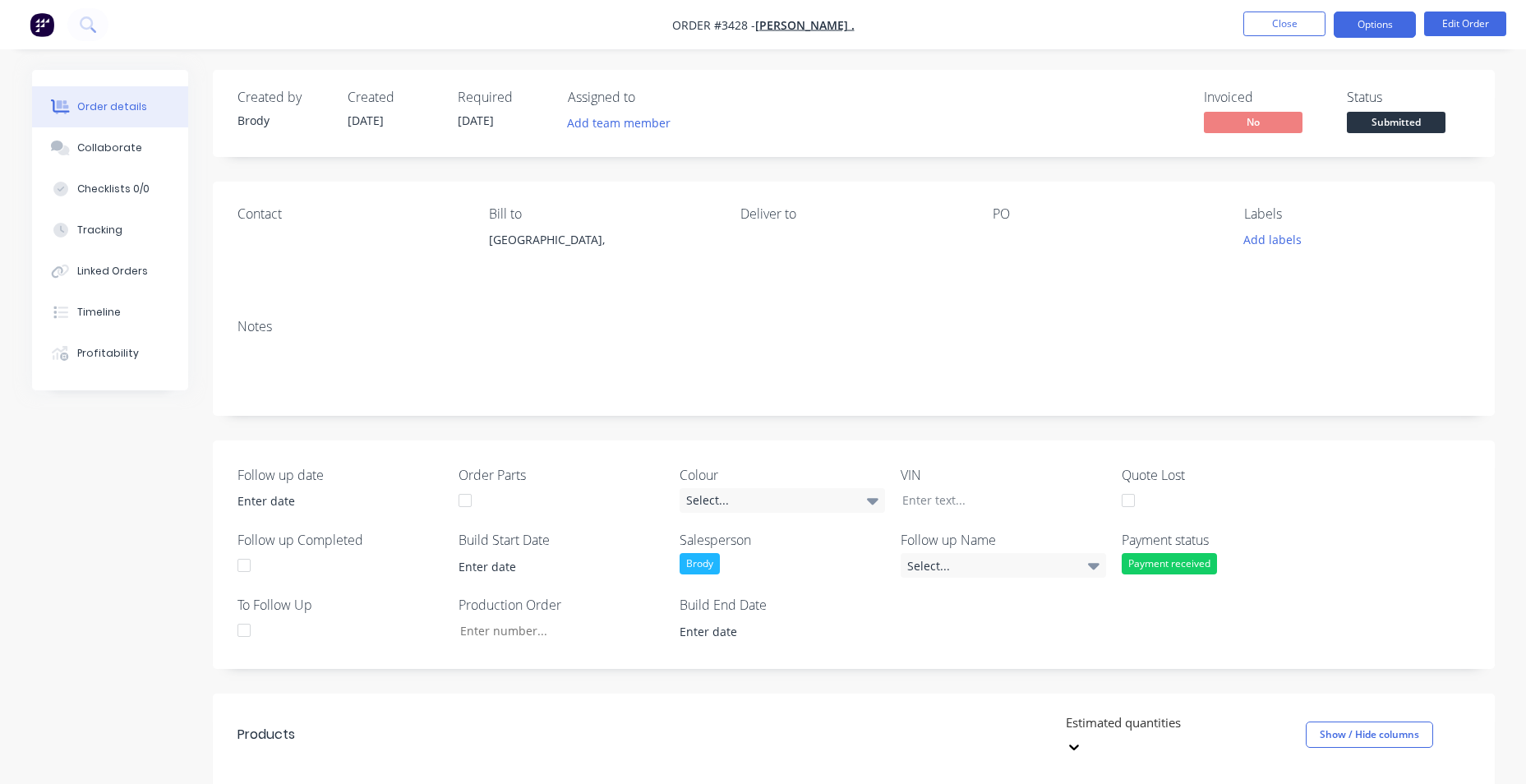
click at [1358, 29] on button "Options" at bounding box center [1374, 25] width 82 height 26
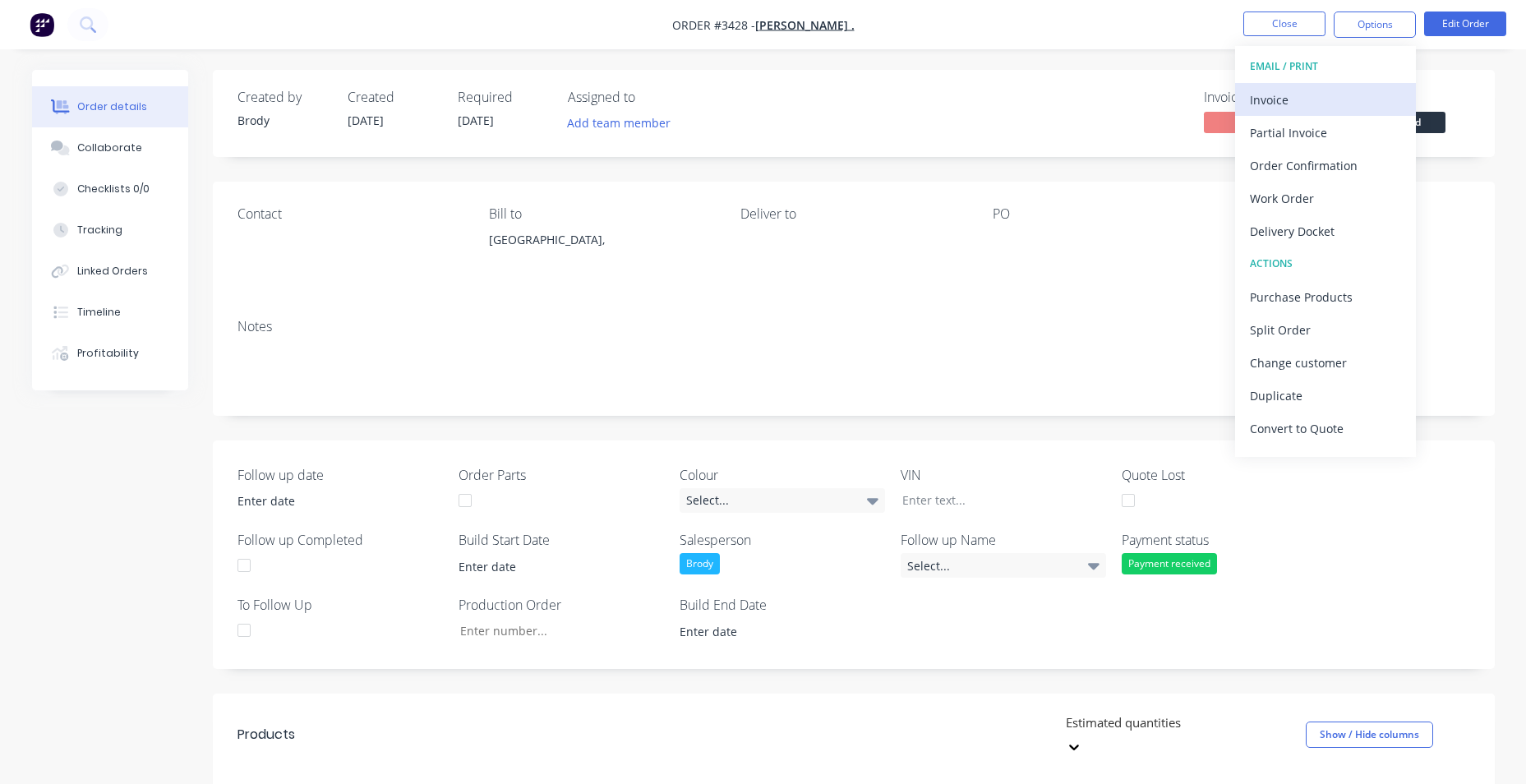
click at [1337, 105] on div "Invoice" at bounding box center [1325, 99] width 151 height 24
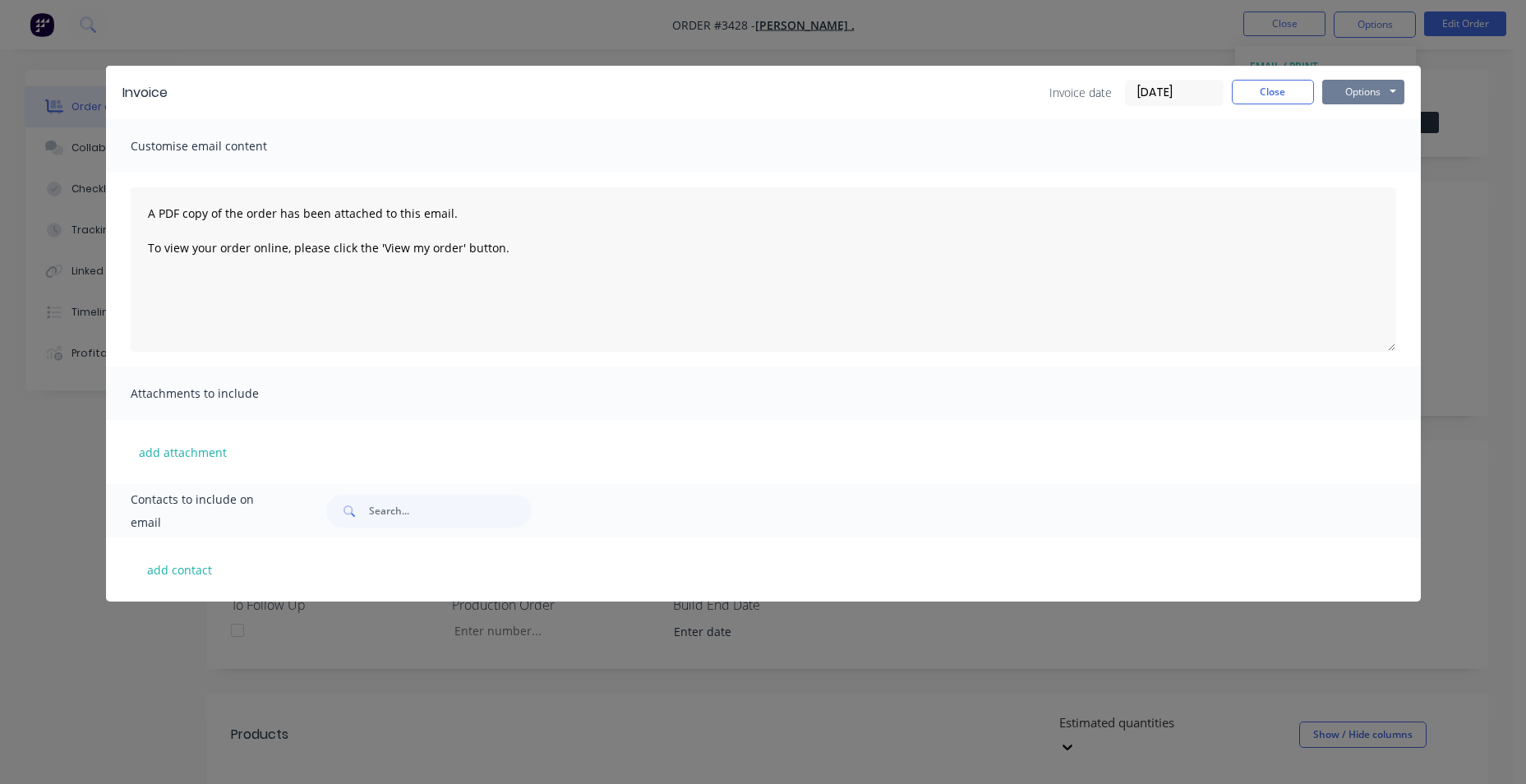
click at [1333, 93] on button "Options" at bounding box center [1363, 92] width 82 height 25
click at [1356, 142] on button "Print" at bounding box center [1374, 148] width 105 height 27
click at [1357, 89] on button "Options" at bounding box center [1363, 92] width 82 height 25
click at [1371, 124] on button "Preview" at bounding box center [1374, 121] width 105 height 27
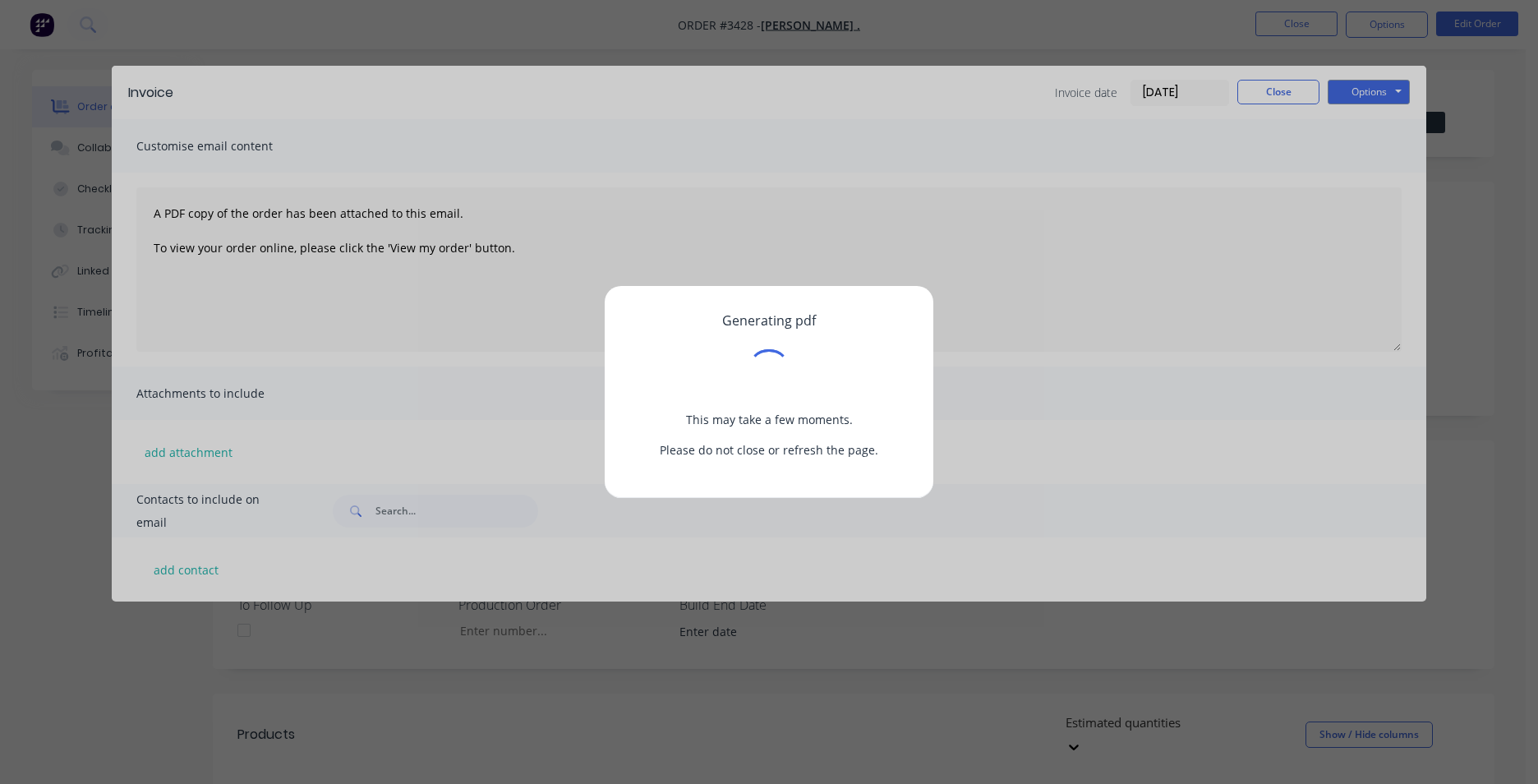
click at [1283, 100] on div "Generating pdf This may take a few moments. Please do not close or refresh the …" at bounding box center [769, 392] width 1538 height 784
click at [986, 50] on div "Generating pdf This may take a few moments. Please do not close or refresh the …" at bounding box center [769, 392] width 1538 height 784
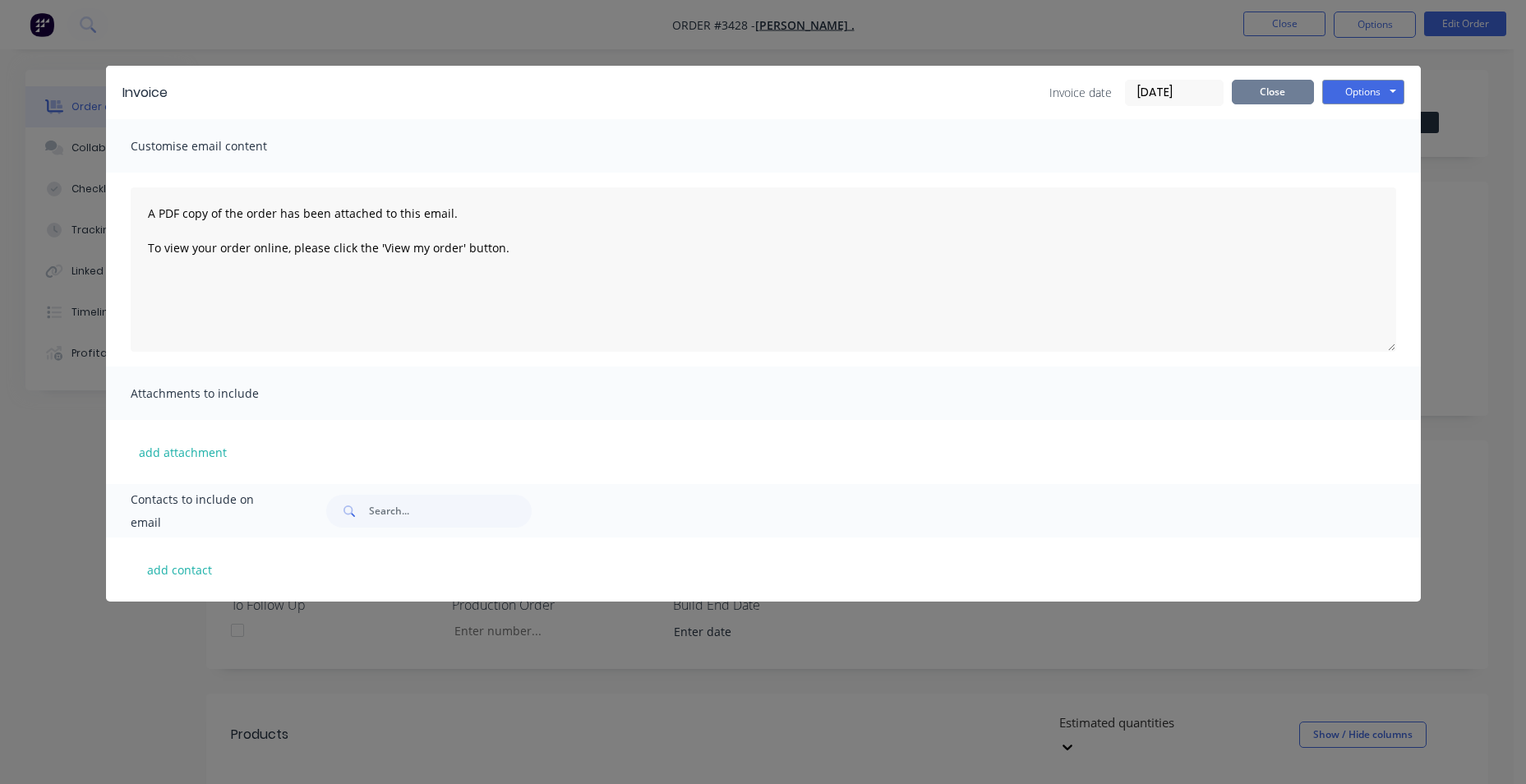
click at [1246, 92] on button "Close" at bounding box center [1272, 92] width 82 height 25
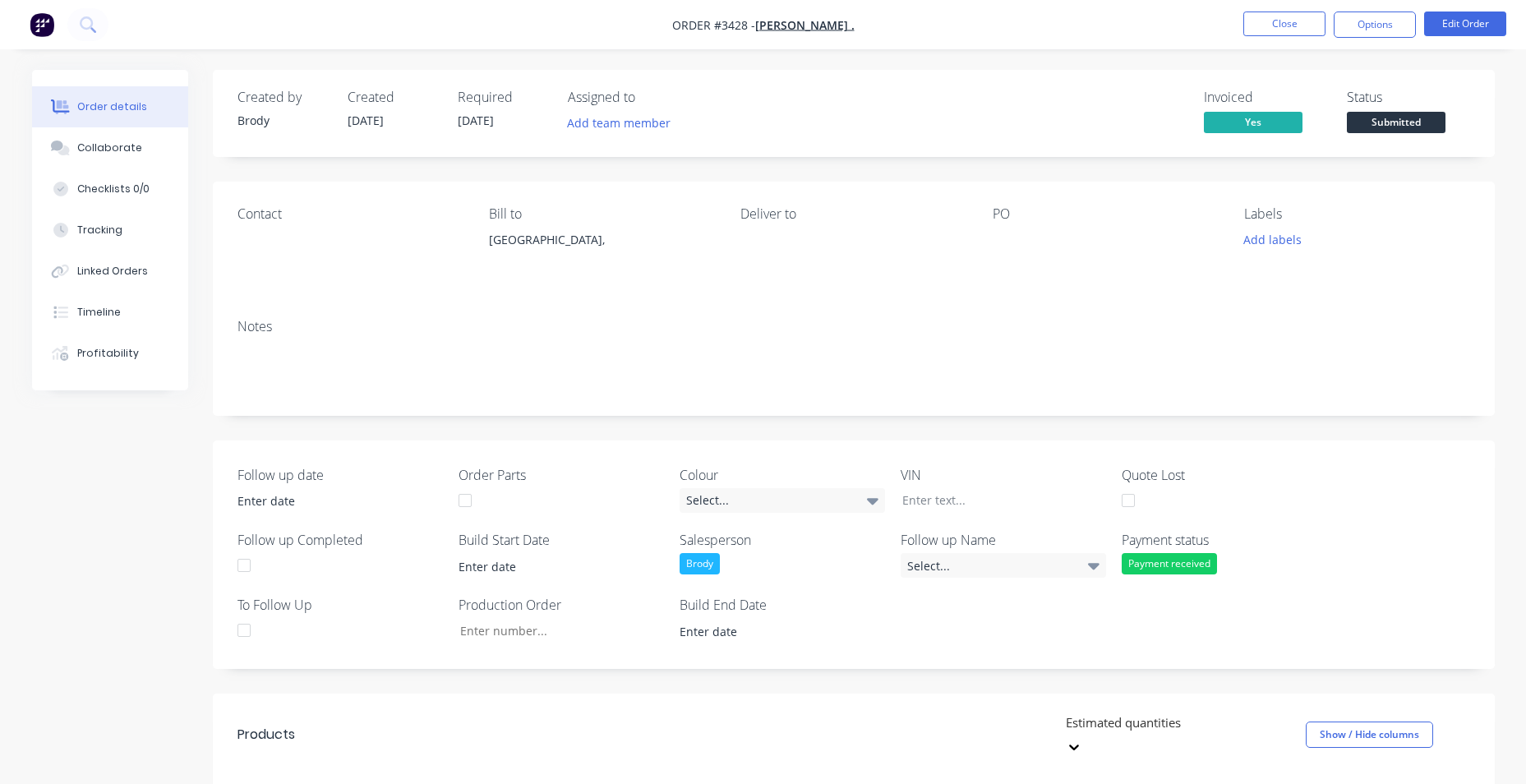
click at [48, 27] on img "button" at bounding box center [42, 25] width 25 height 25
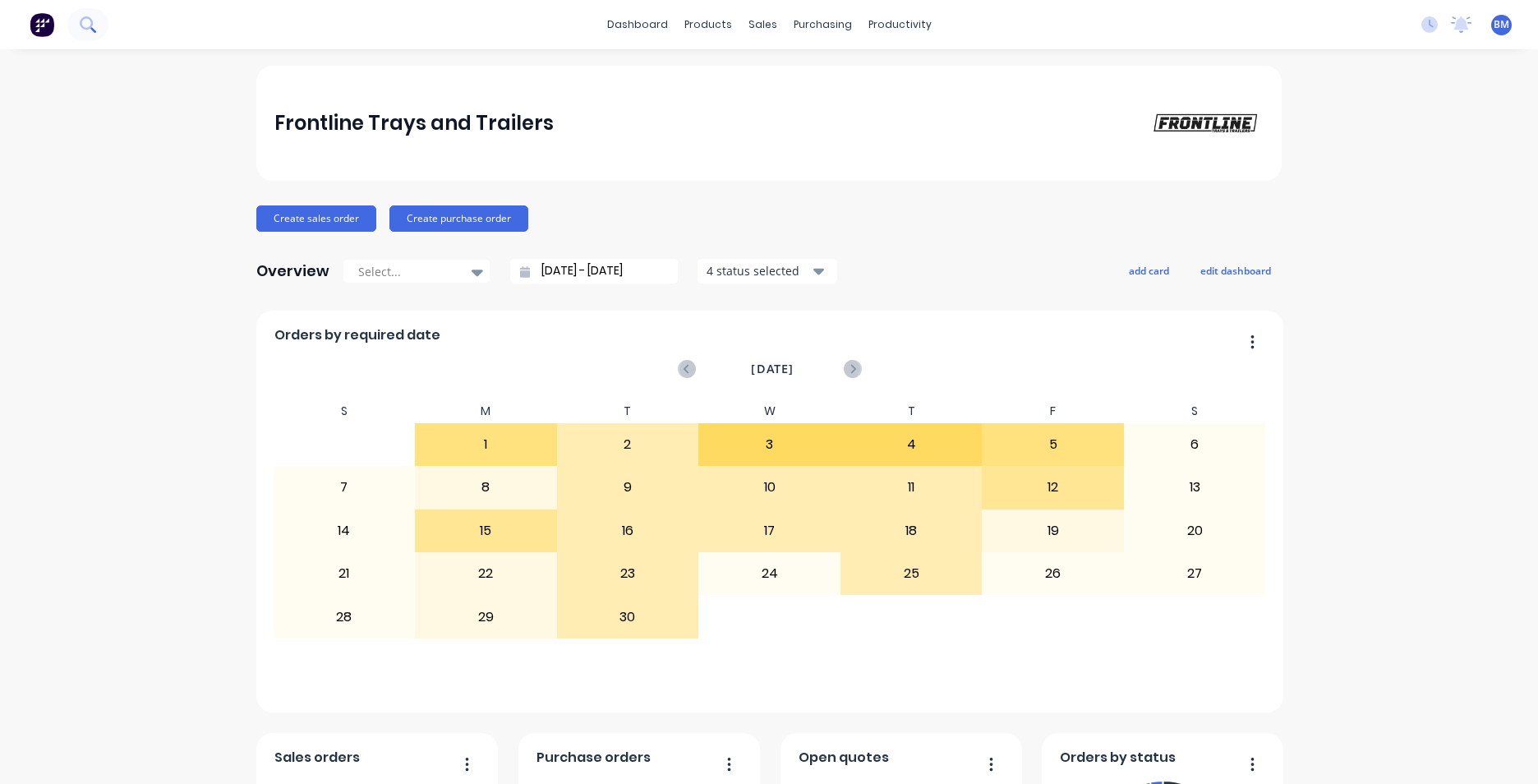
click at [80, 15] on button at bounding box center [88, 25] width 42 height 33
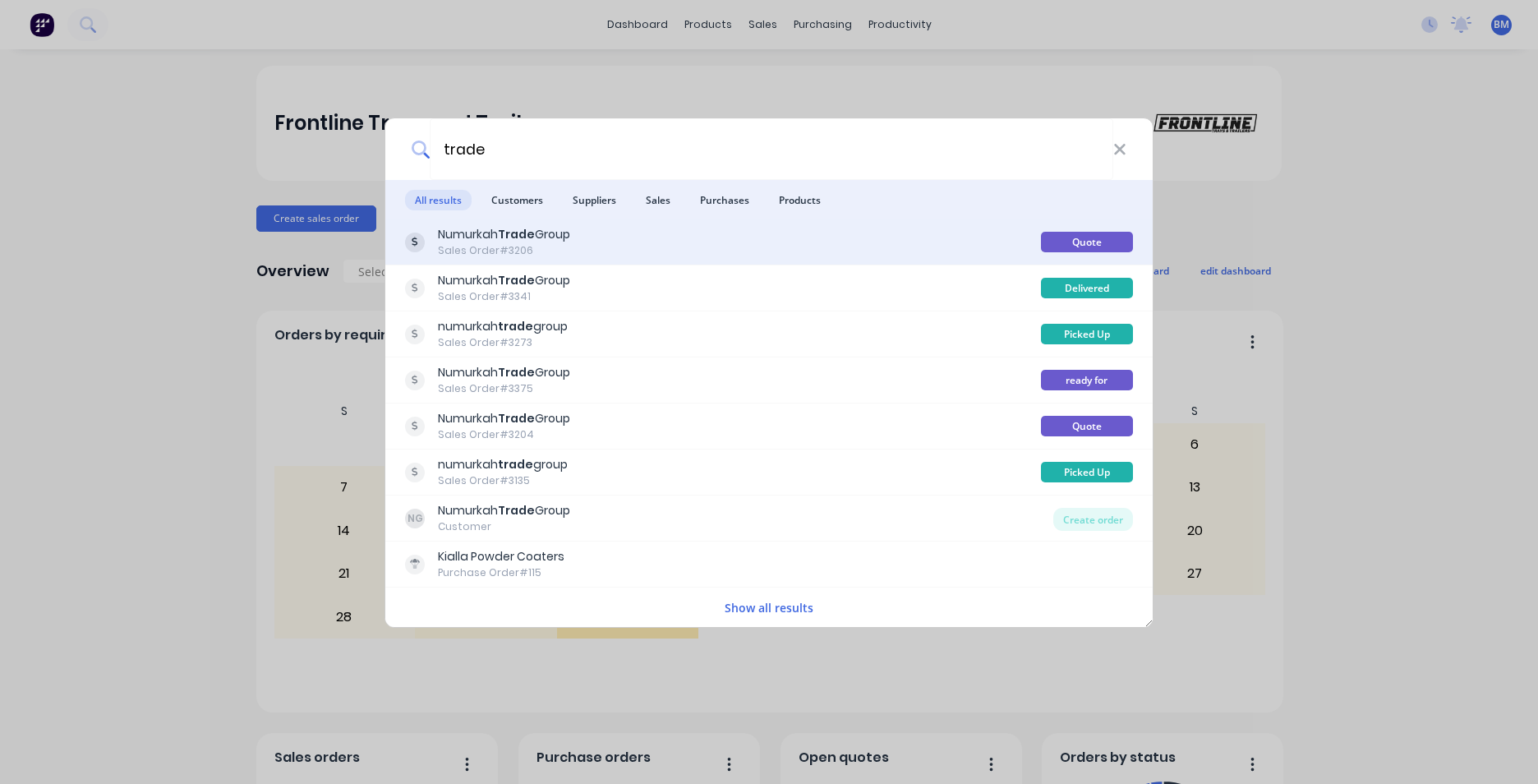
type input "trade"
click at [546, 232] on div "Numurkah Trade Group" at bounding box center [504, 234] width 132 height 17
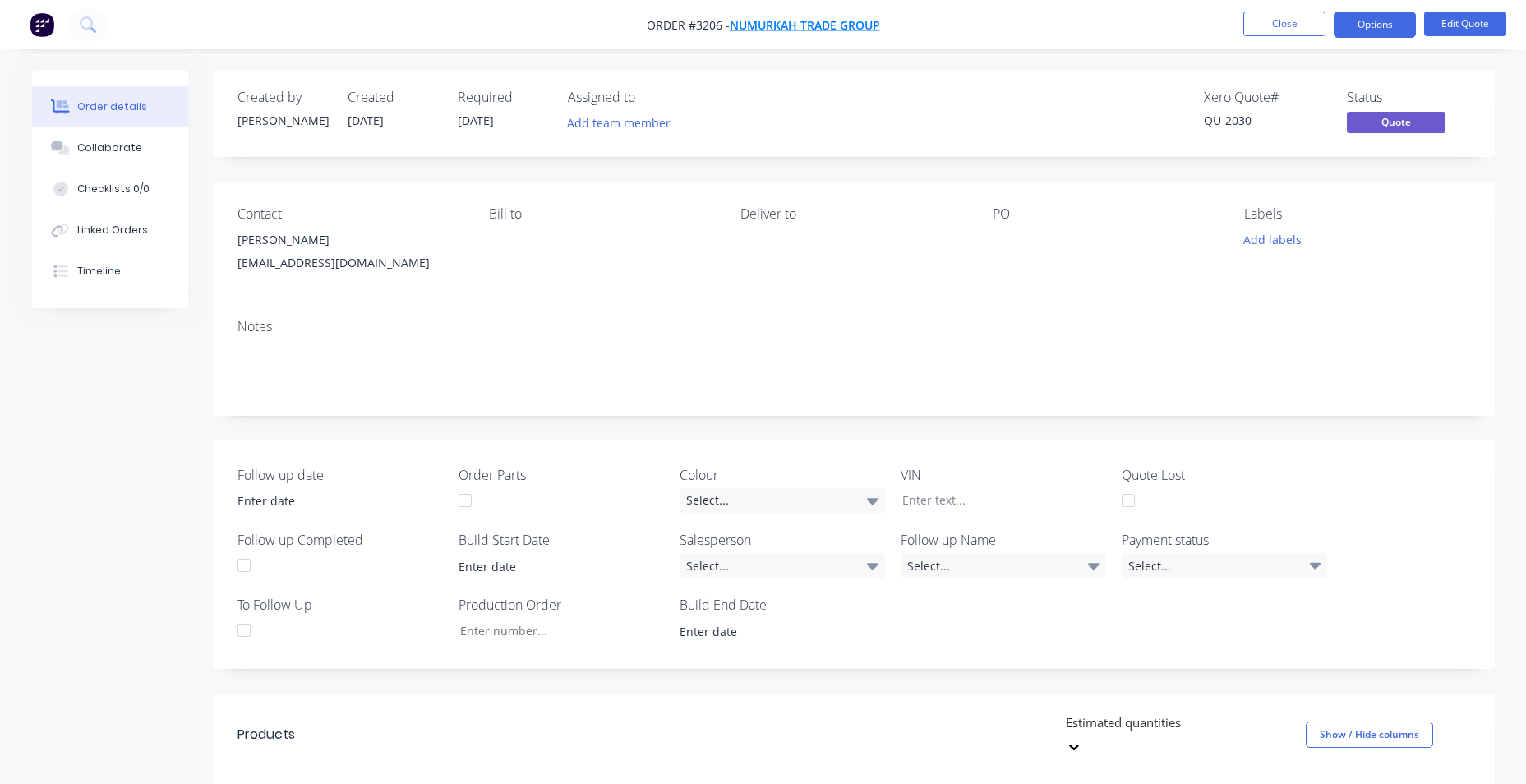
click at [846, 25] on span "Numurkah Trade Group" at bounding box center [804, 25] width 150 height 16
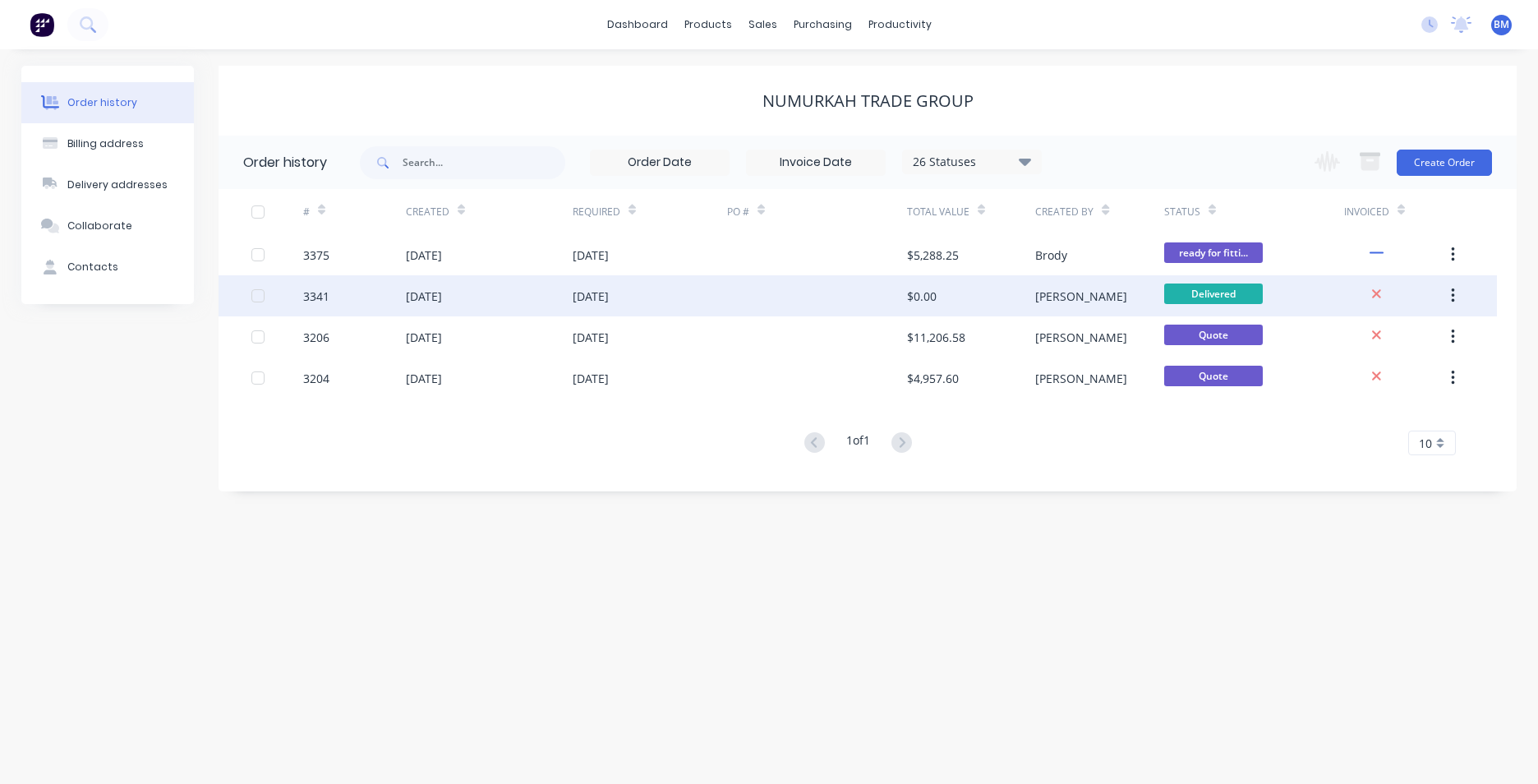
click at [721, 302] on div "[DATE]" at bounding box center [650, 296] width 155 height 42
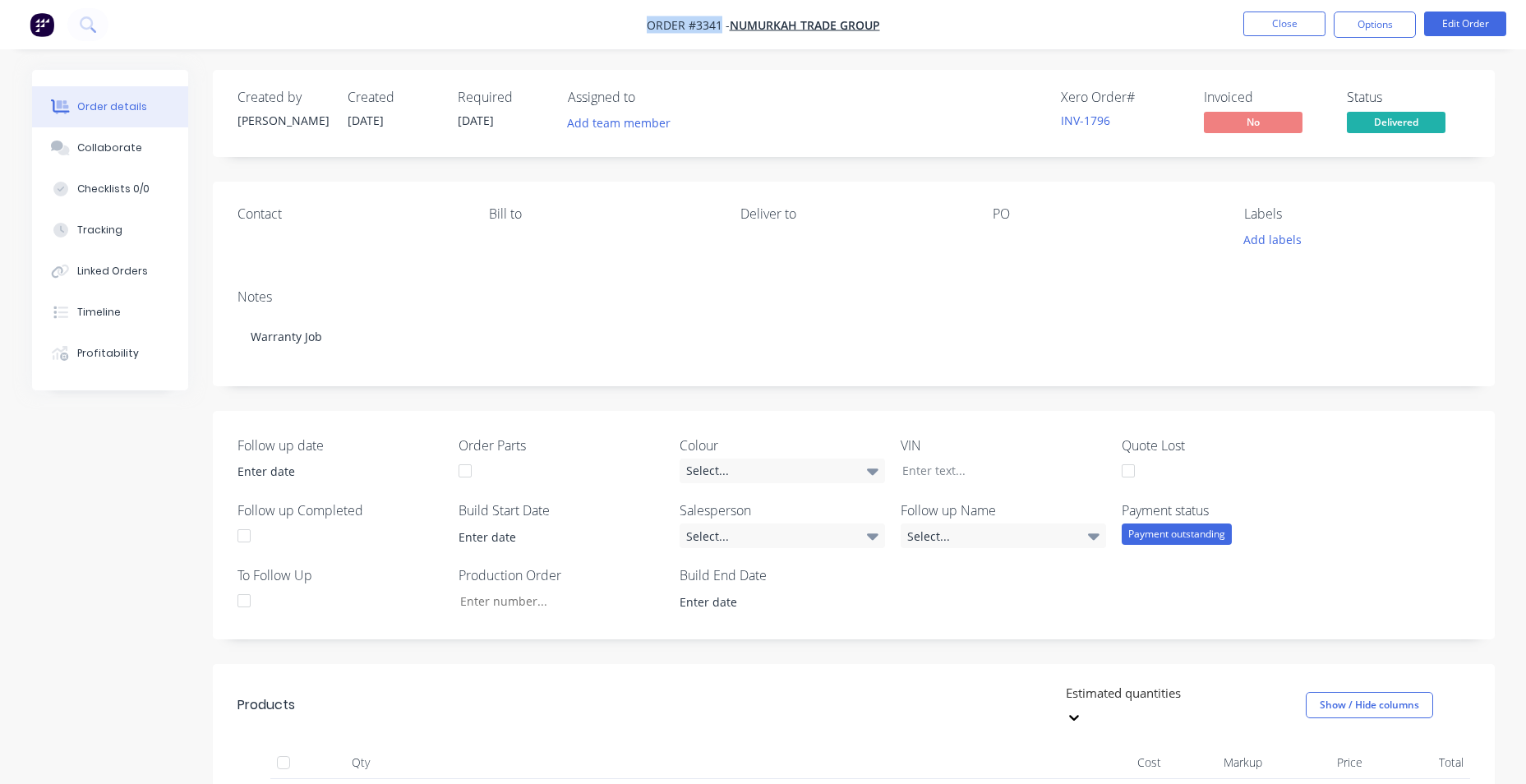
drag, startPoint x: 641, startPoint y: 27, endPoint x: 718, endPoint y: 28, distance: 77.0
click at [718, 28] on nav "Order #3341 - Numurkah Trade Group Close Options Edit Order" at bounding box center [763, 25] width 1526 height 49
drag, startPoint x: 718, startPoint y: 28, endPoint x: 700, endPoint y: 30, distance: 18.1
copy span "Order #3341"
click at [788, 30] on span "Numurkah Trade Group" at bounding box center [804, 25] width 150 height 16
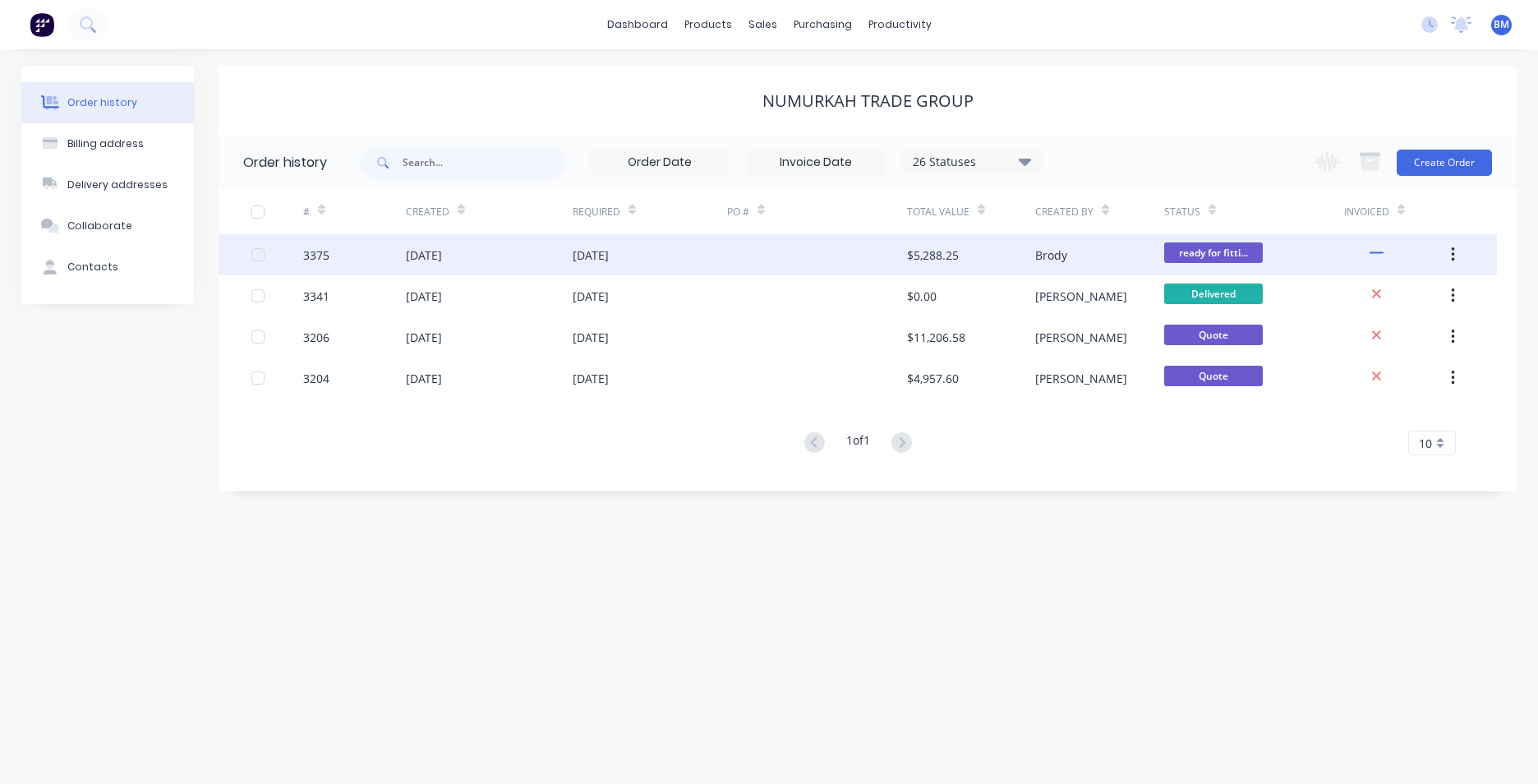
click at [622, 267] on div "[DATE]" at bounding box center [650, 255] width 155 height 42
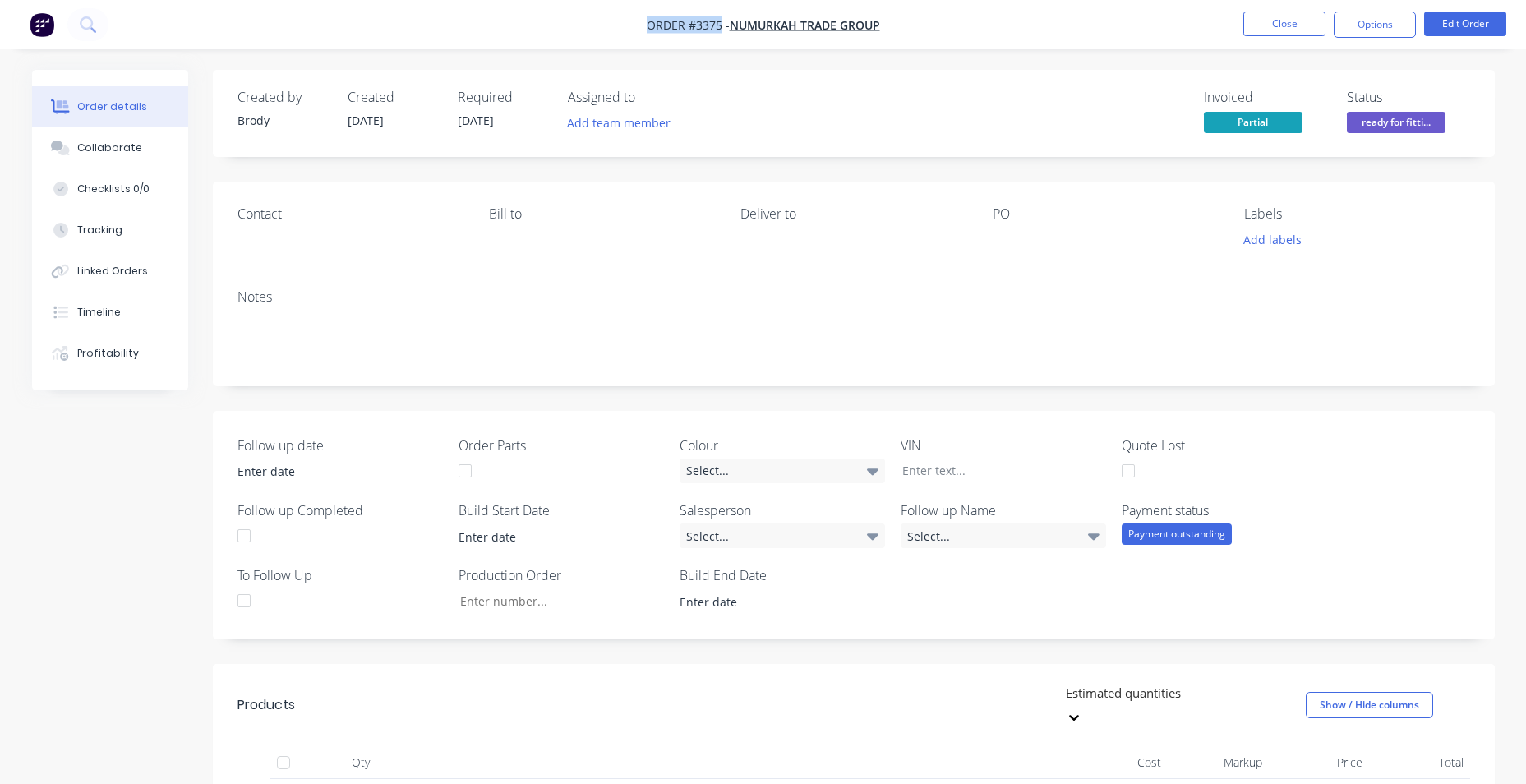
drag, startPoint x: 639, startPoint y: 28, endPoint x: 721, endPoint y: 25, distance: 82.1
click at [721, 25] on nav "Order #3375 - Numurkah Trade Group Close Options Edit Order" at bounding box center [763, 25] width 1526 height 49
drag, startPoint x: 721, startPoint y: 25, endPoint x: 707, endPoint y: 22, distance: 14.3
click at [1265, 35] on button "Close" at bounding box center [1283, 24] width 82 height 25
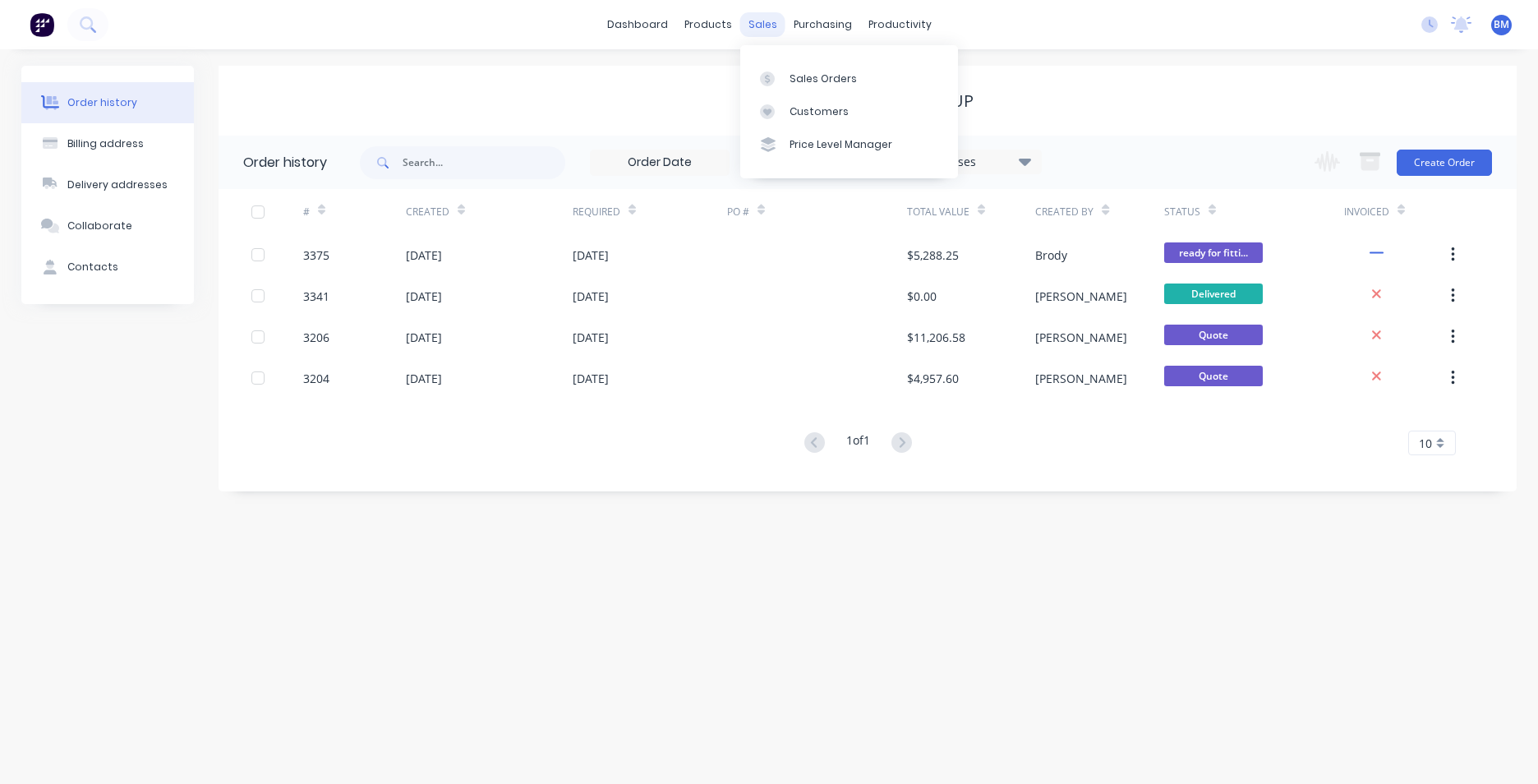
click at [759, 25] on div "sales" at bounding box center [763, 25] width 45 height 25
click at [800, 76] on div "Sales Orders" at bounding box center [823, 79] width 67 height 15
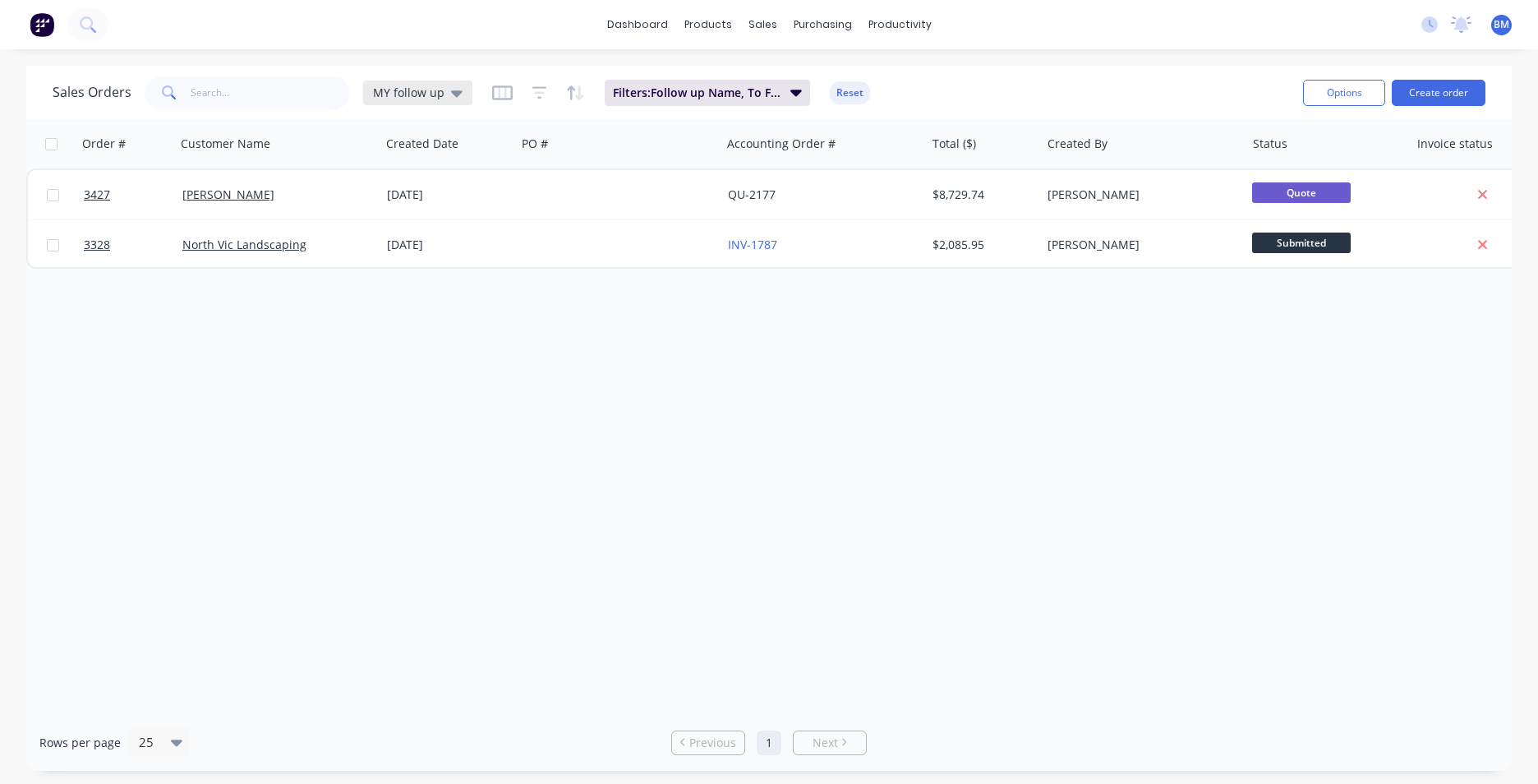
click at [419, 89] on span "MY follow up" at bounding box center [409, 92] width 72 height 17
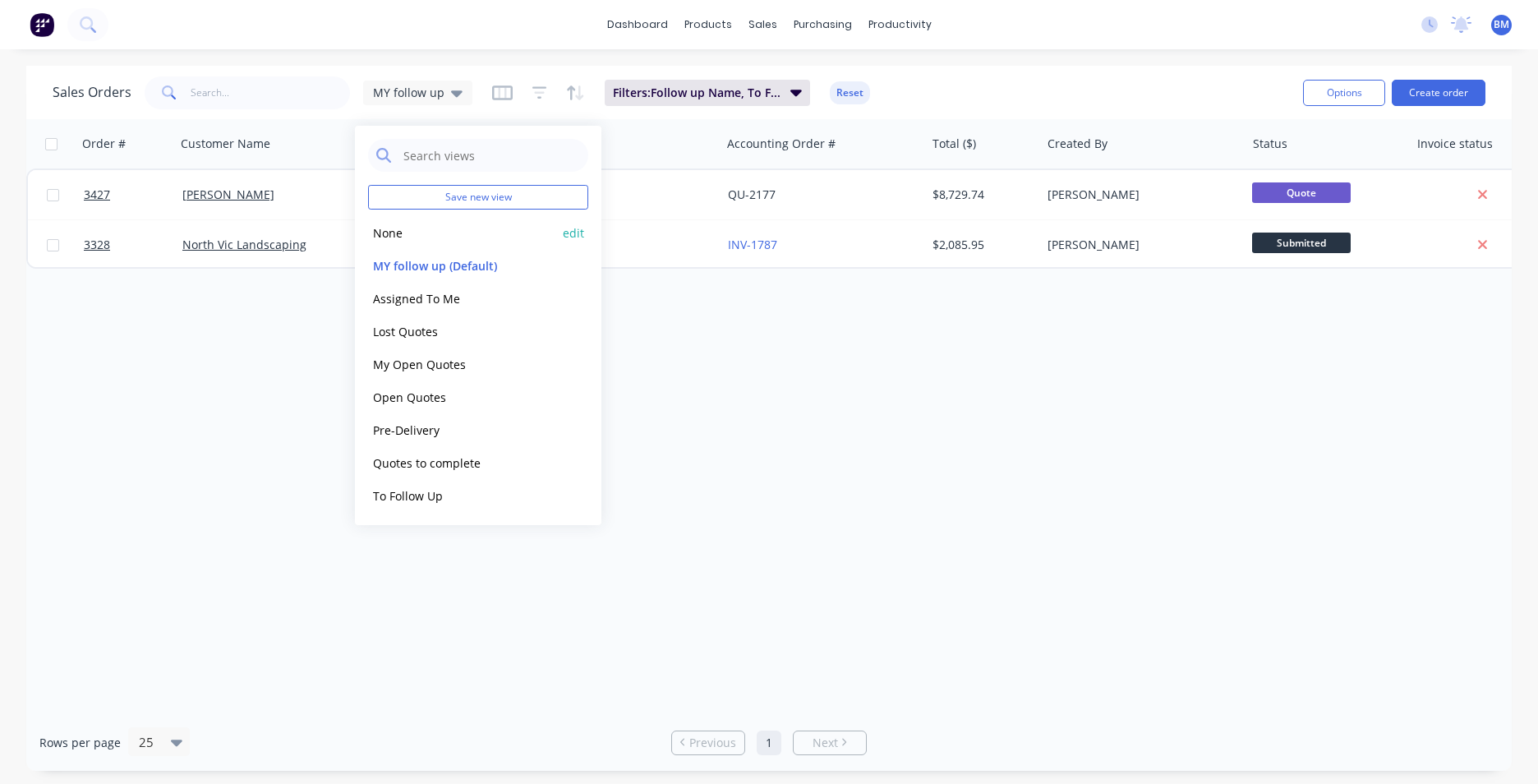
click at [425, 242] on div "None edit" at bounding box center [477, 232] width 220 height 33
click at [384, 237] on button "None" at bounding box center [461, 233] width 188 height 19
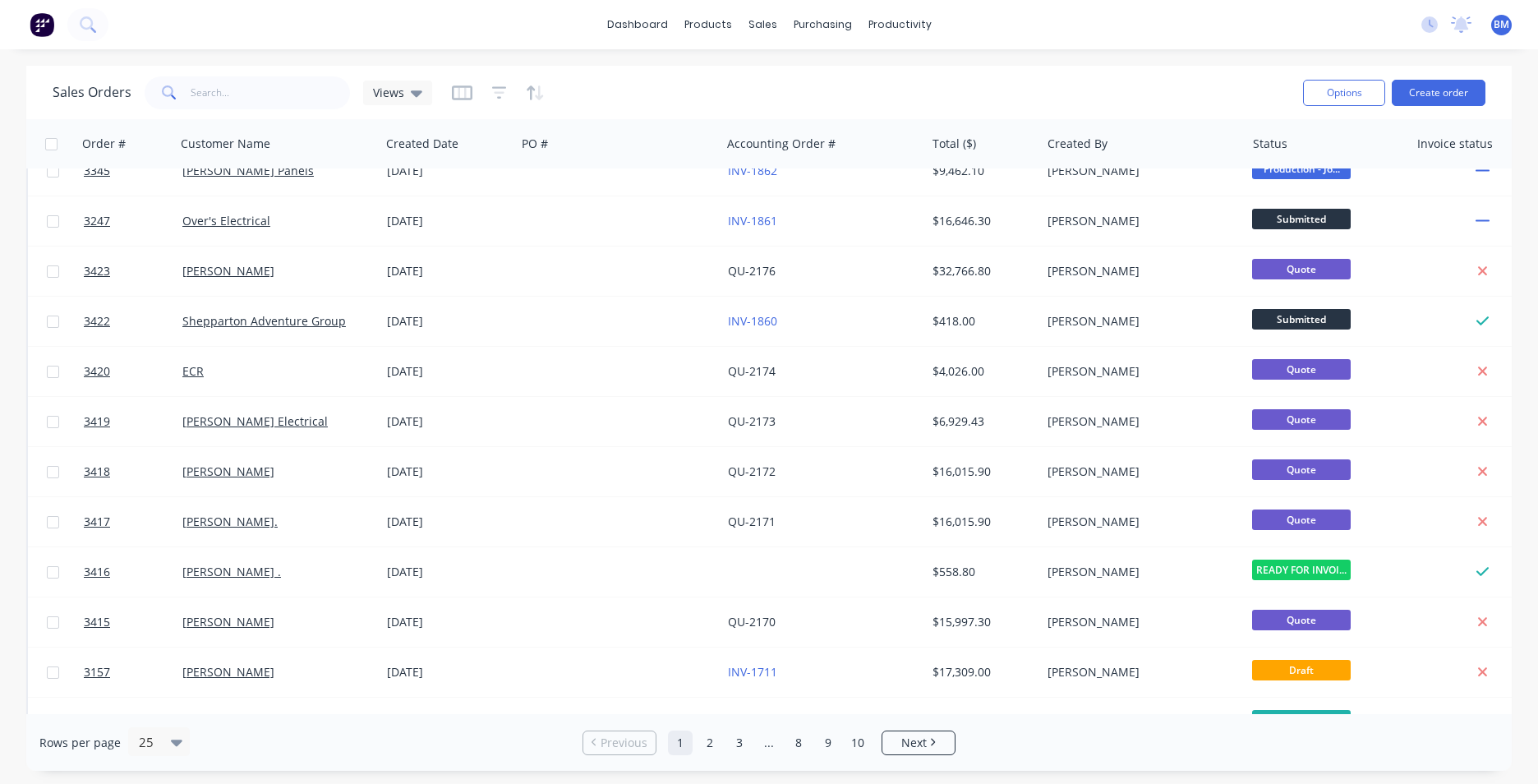
scroll to position [715, 0]
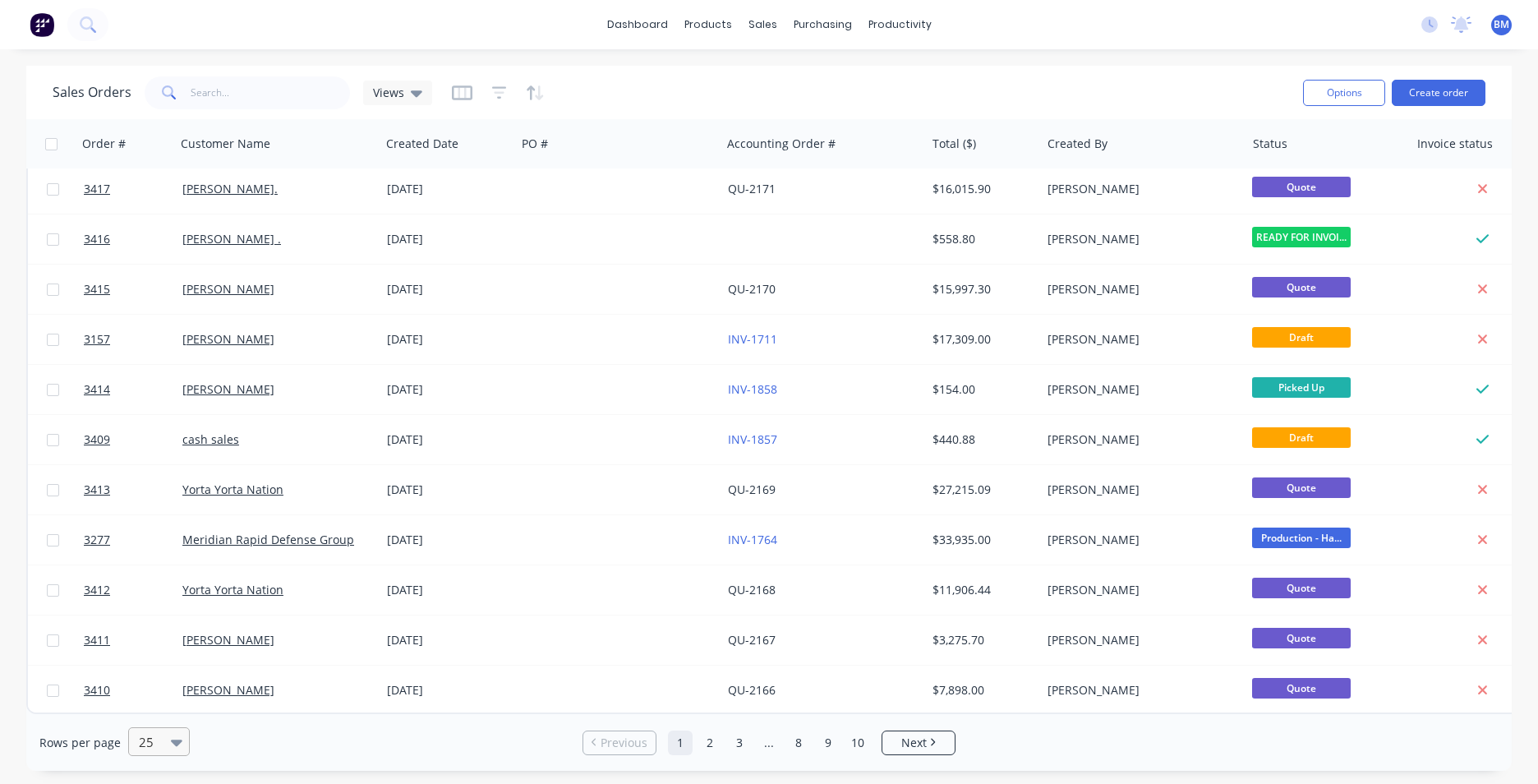
click at [164, 742] on div "25" at bounding box center [151, 741] width 39 height 27
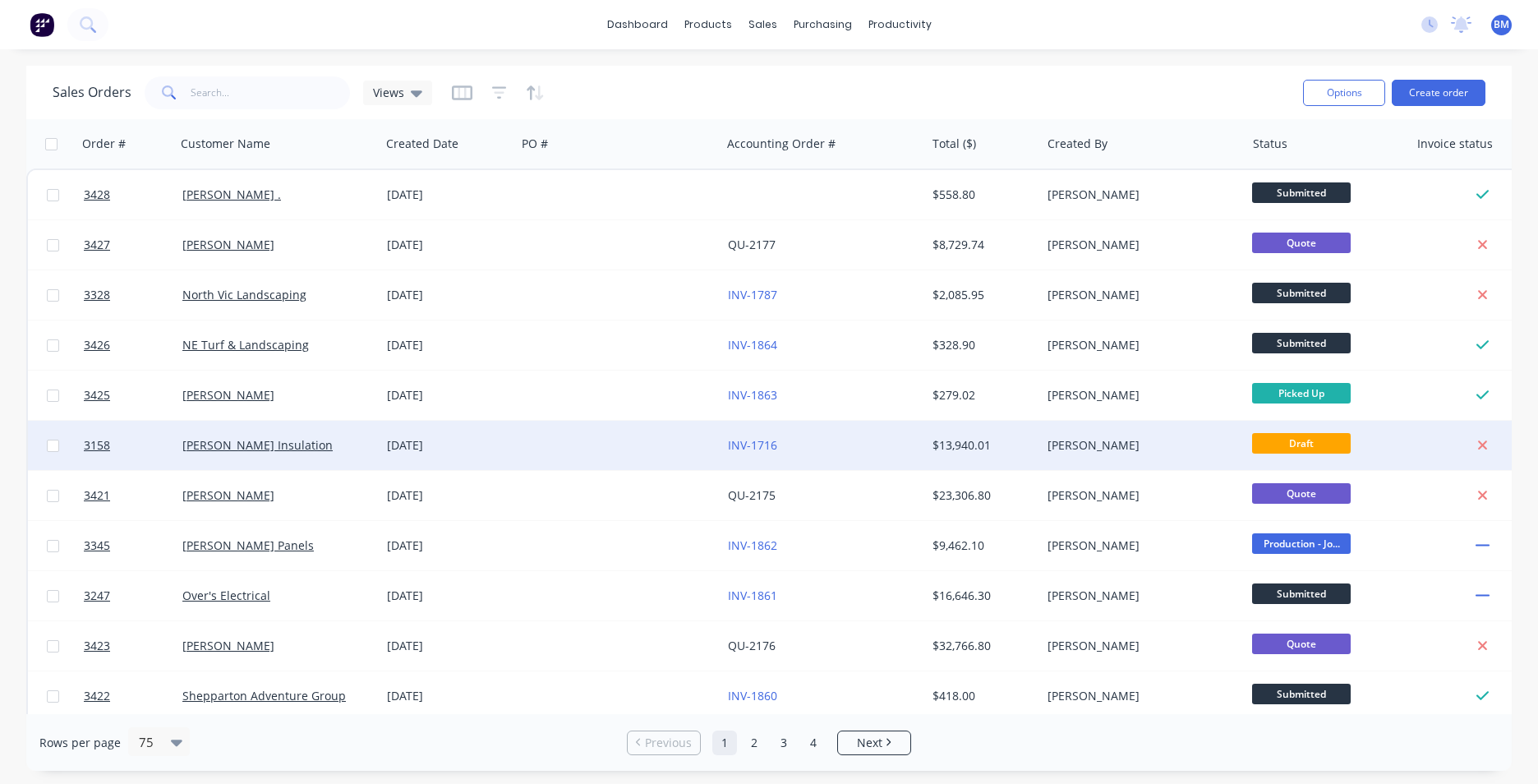
scroll to position [82, 0]
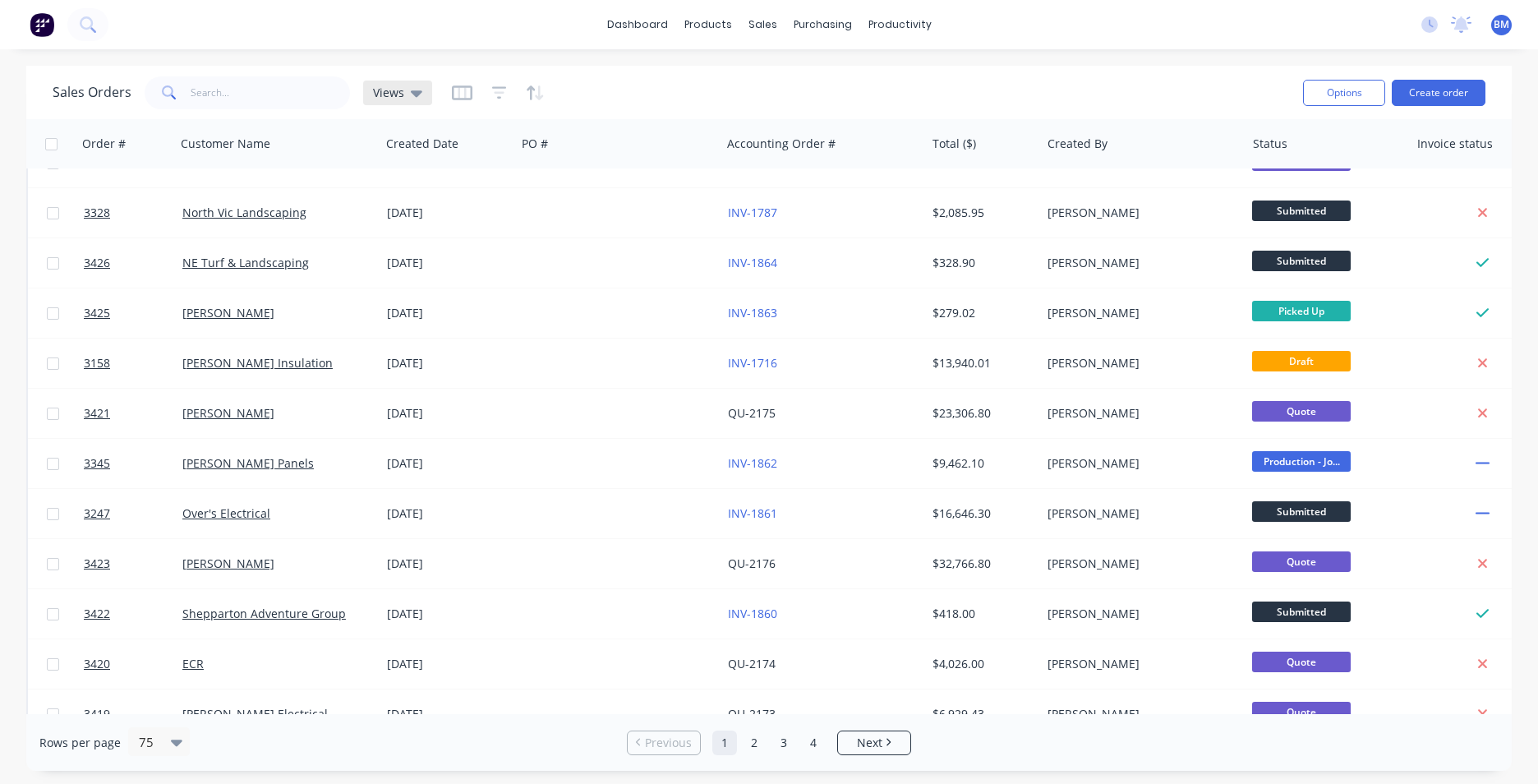
click at [414, 92] on icon at bounding box center [416, 93] width 11 height 7
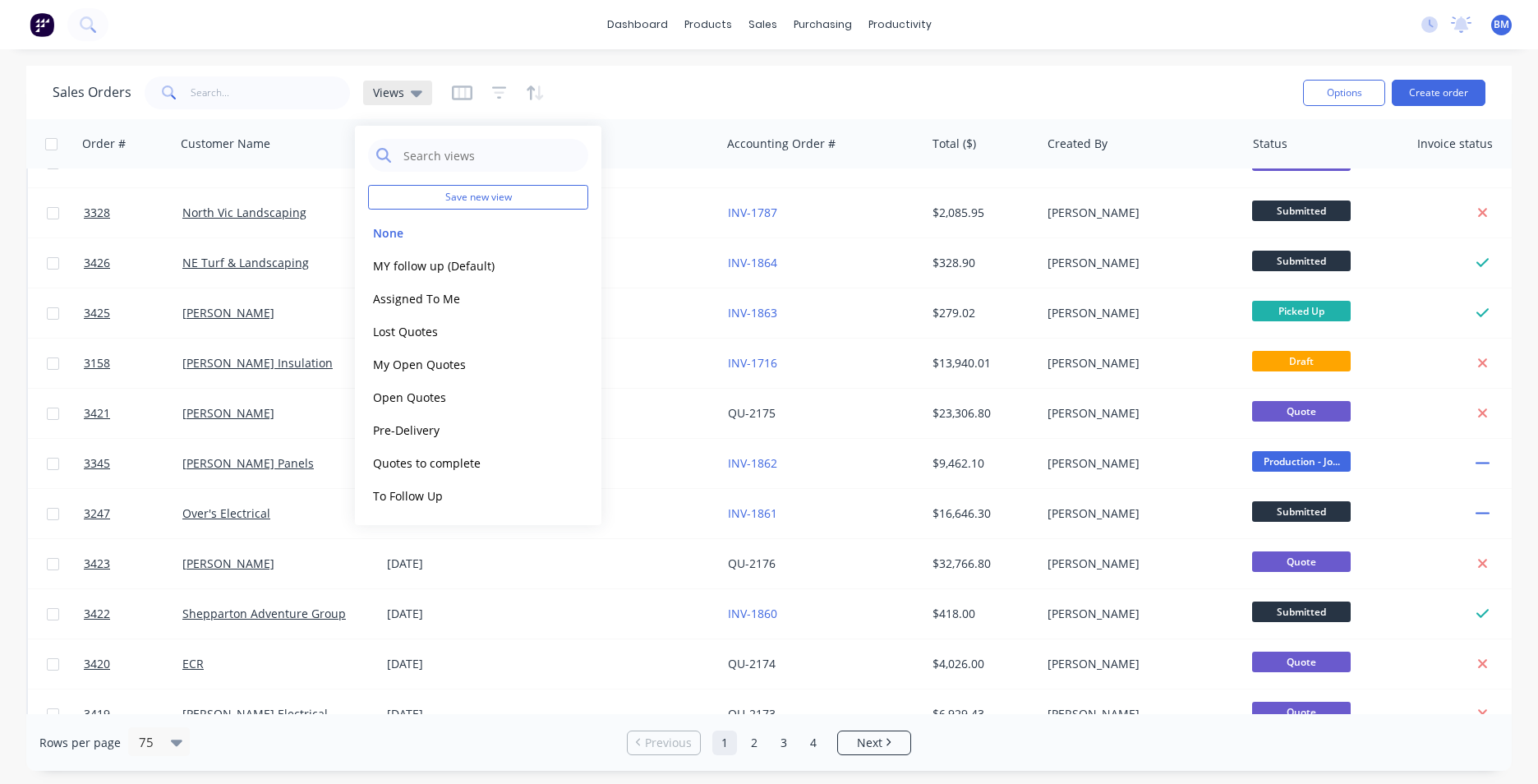
click at [414, 92] on icon at bounding box center [416, 93] width 11 height 7
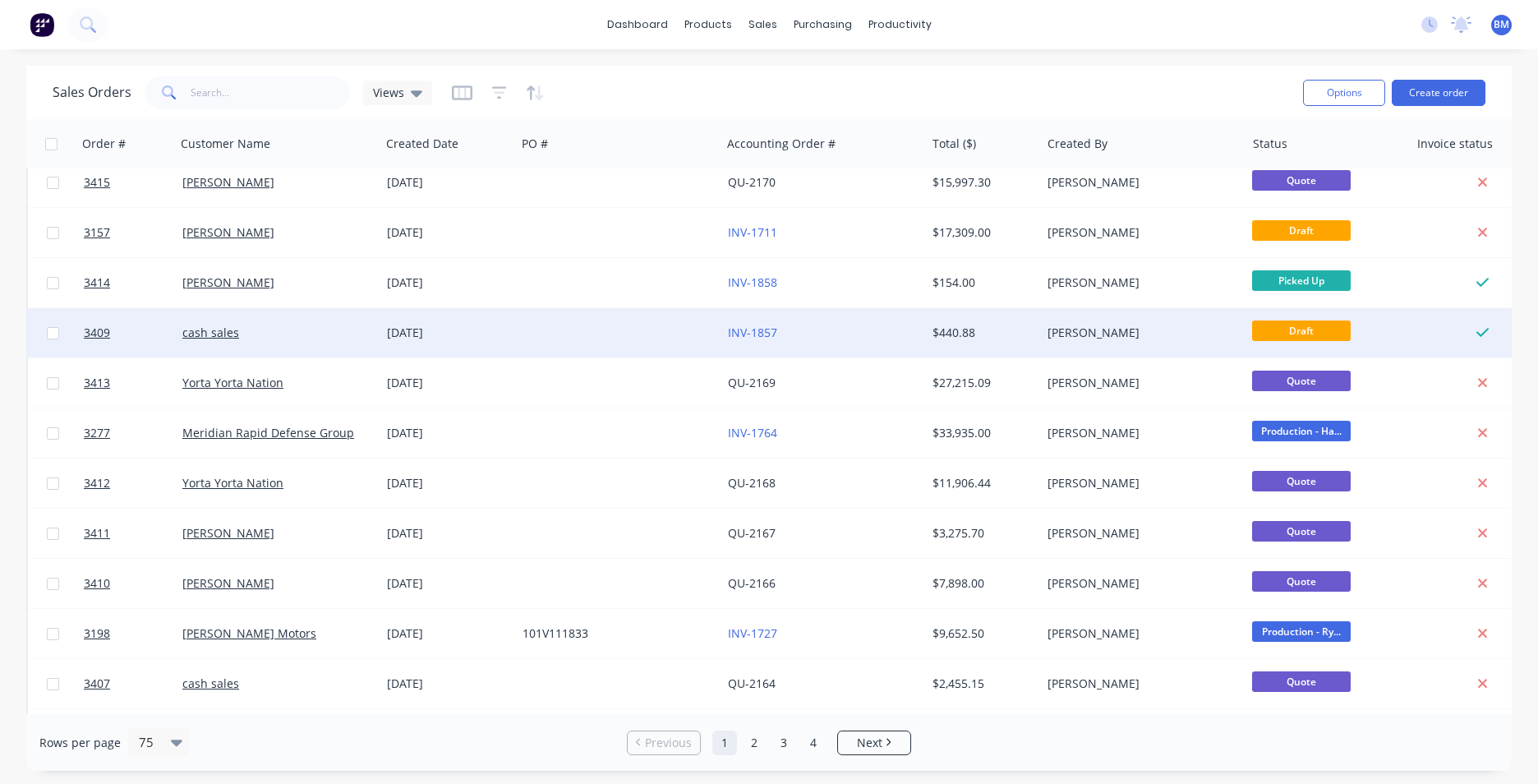
scroll to position [822, 0]
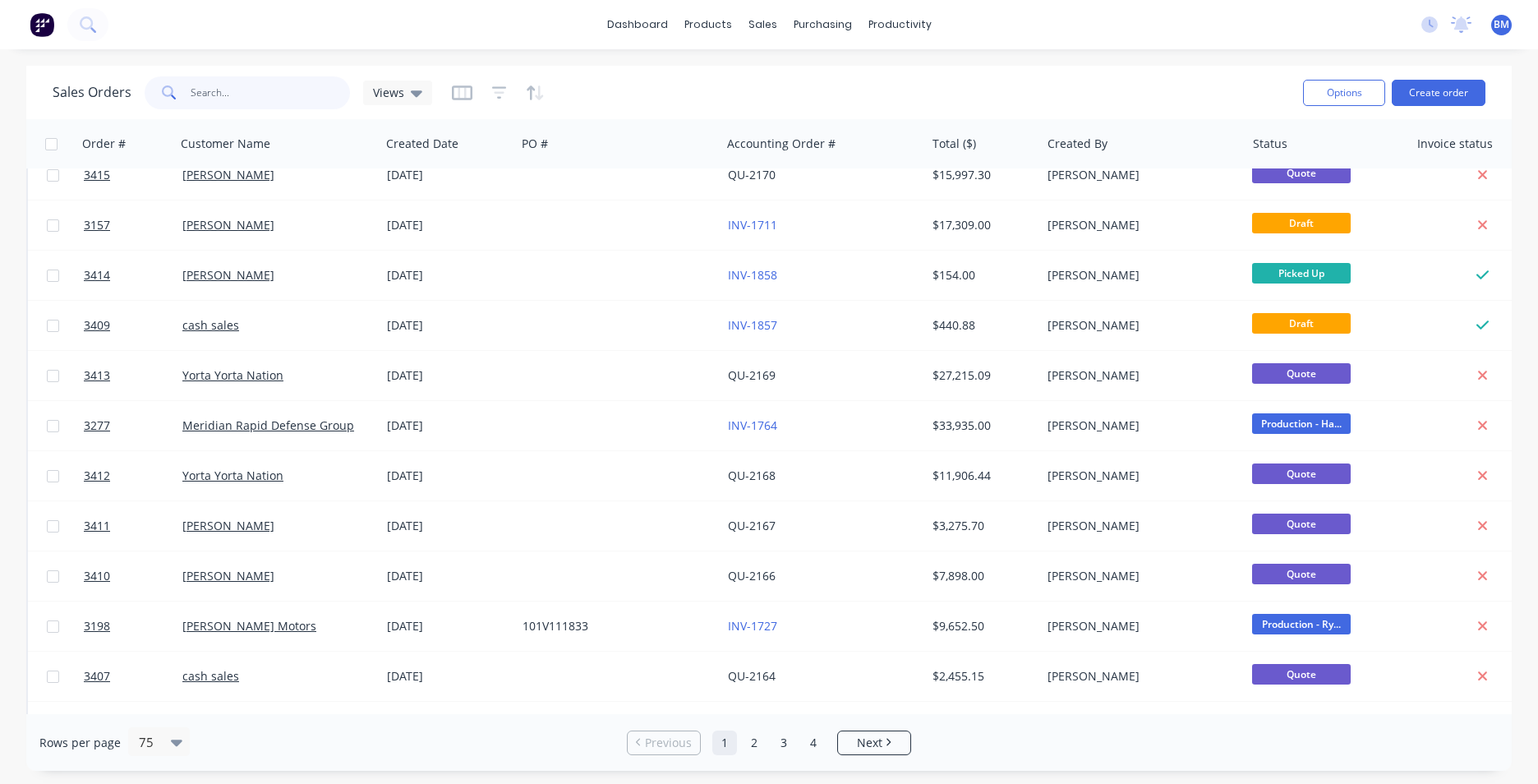
click at [227, 88] on input "text" at bounding box center [271, 92] width 160 height 33
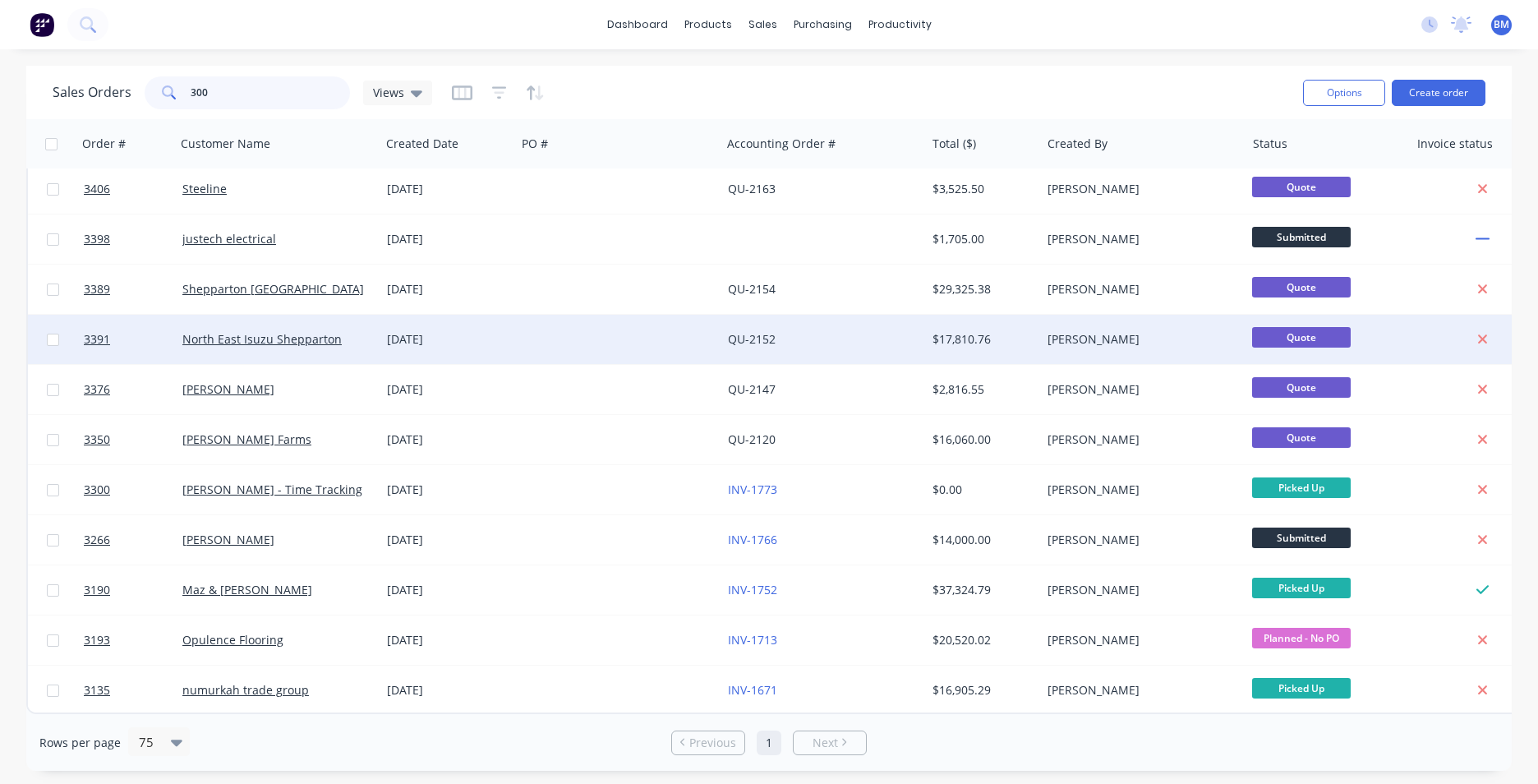
scroll to position [0, 0]
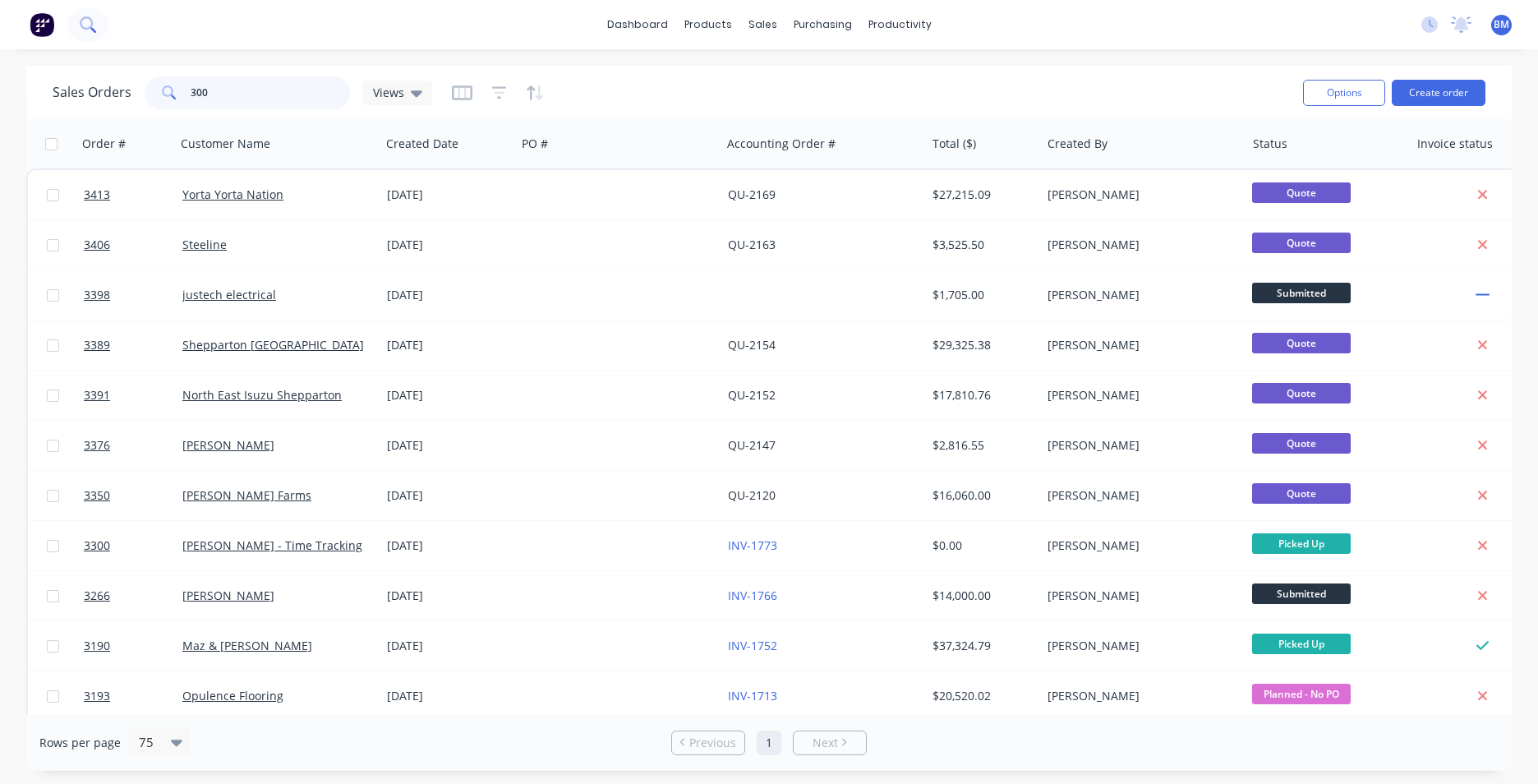
type input "300"
click at [88, 40] on button at bounding box center [88, 25] width 42 height 33
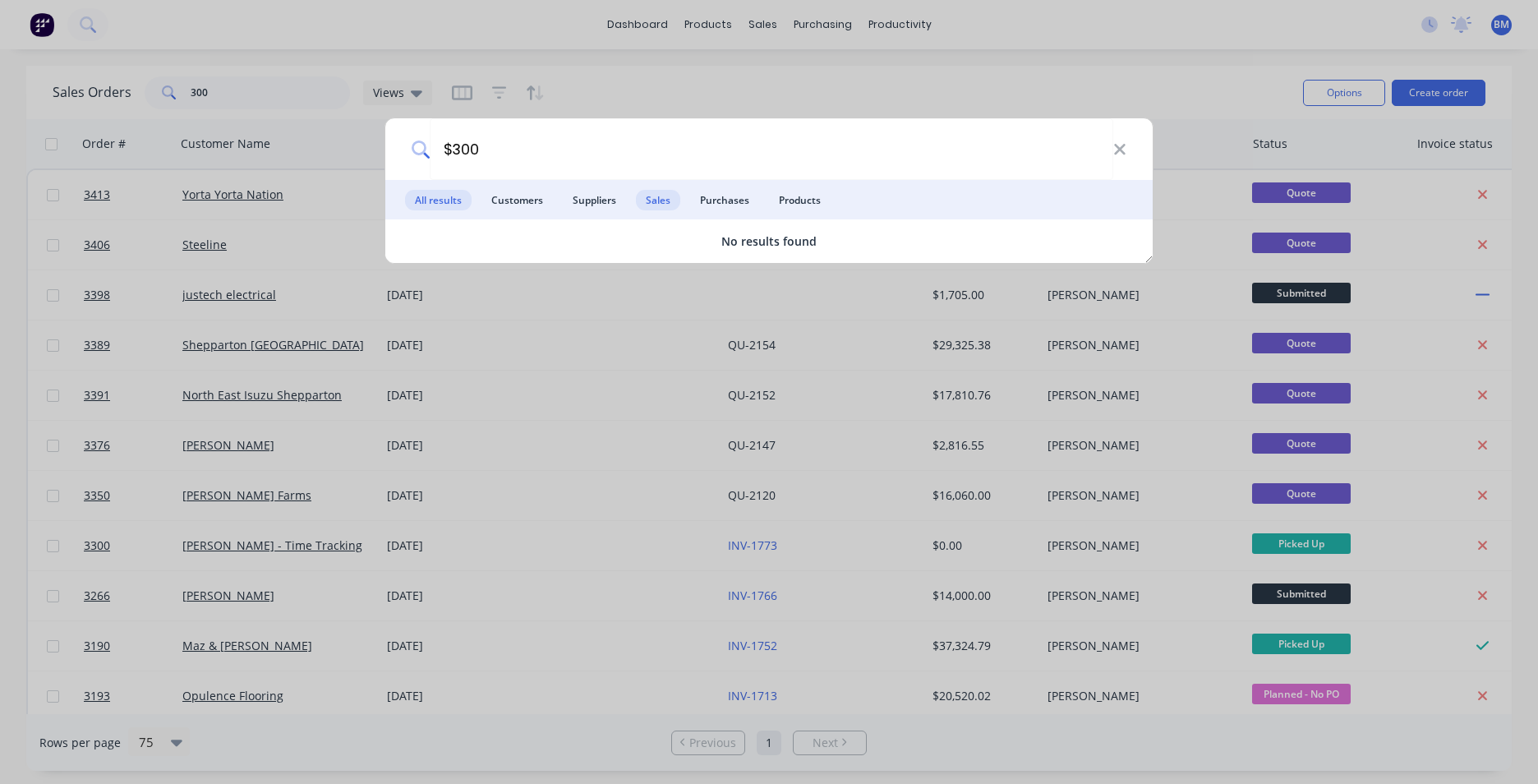
type input "$300"
click at [647, 193] on span "Sales" at bounding box center [658, 200] width 44 height 21
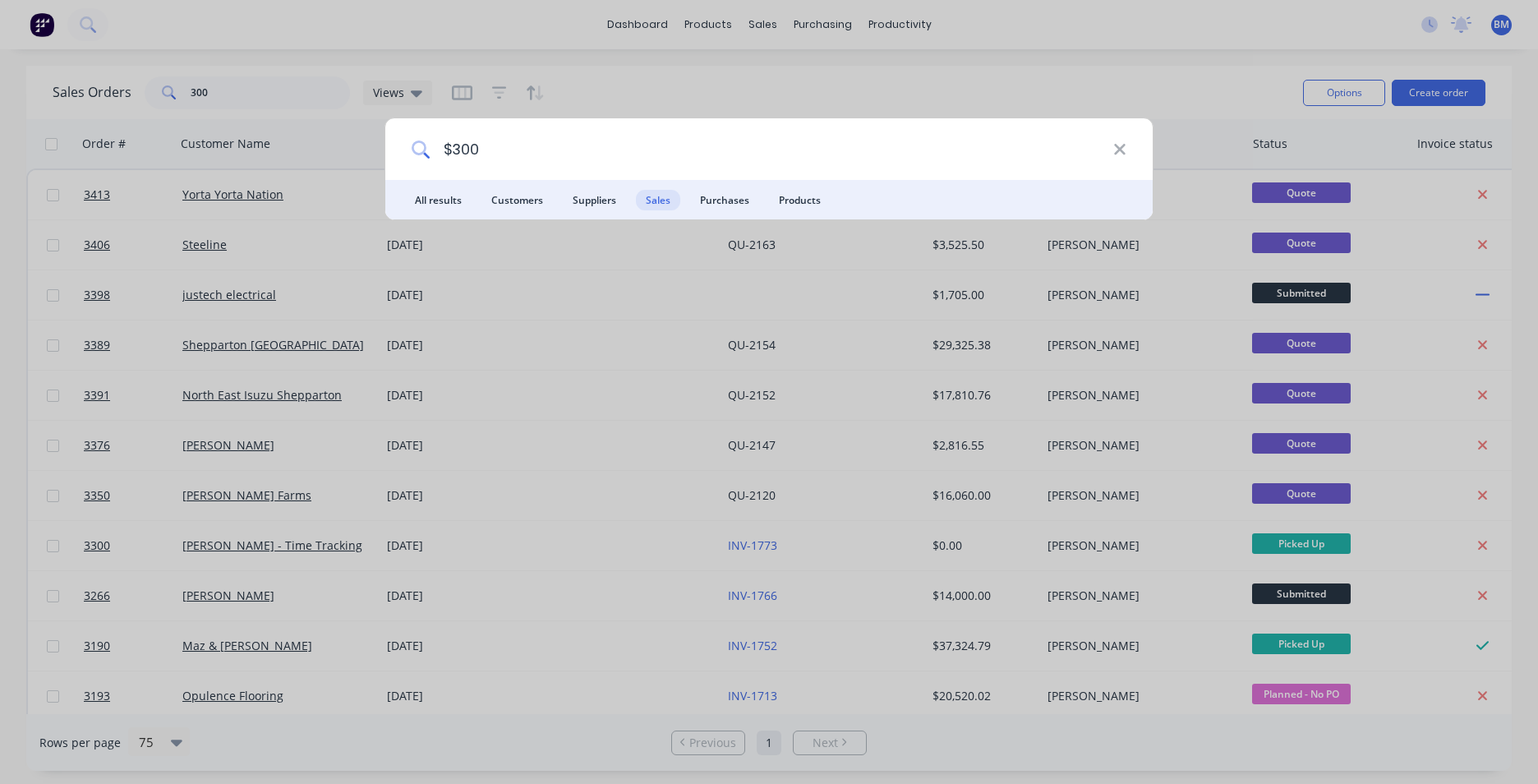
click at [1120, 149] on icon at bounding box center [1119, 148] width 10 height 10
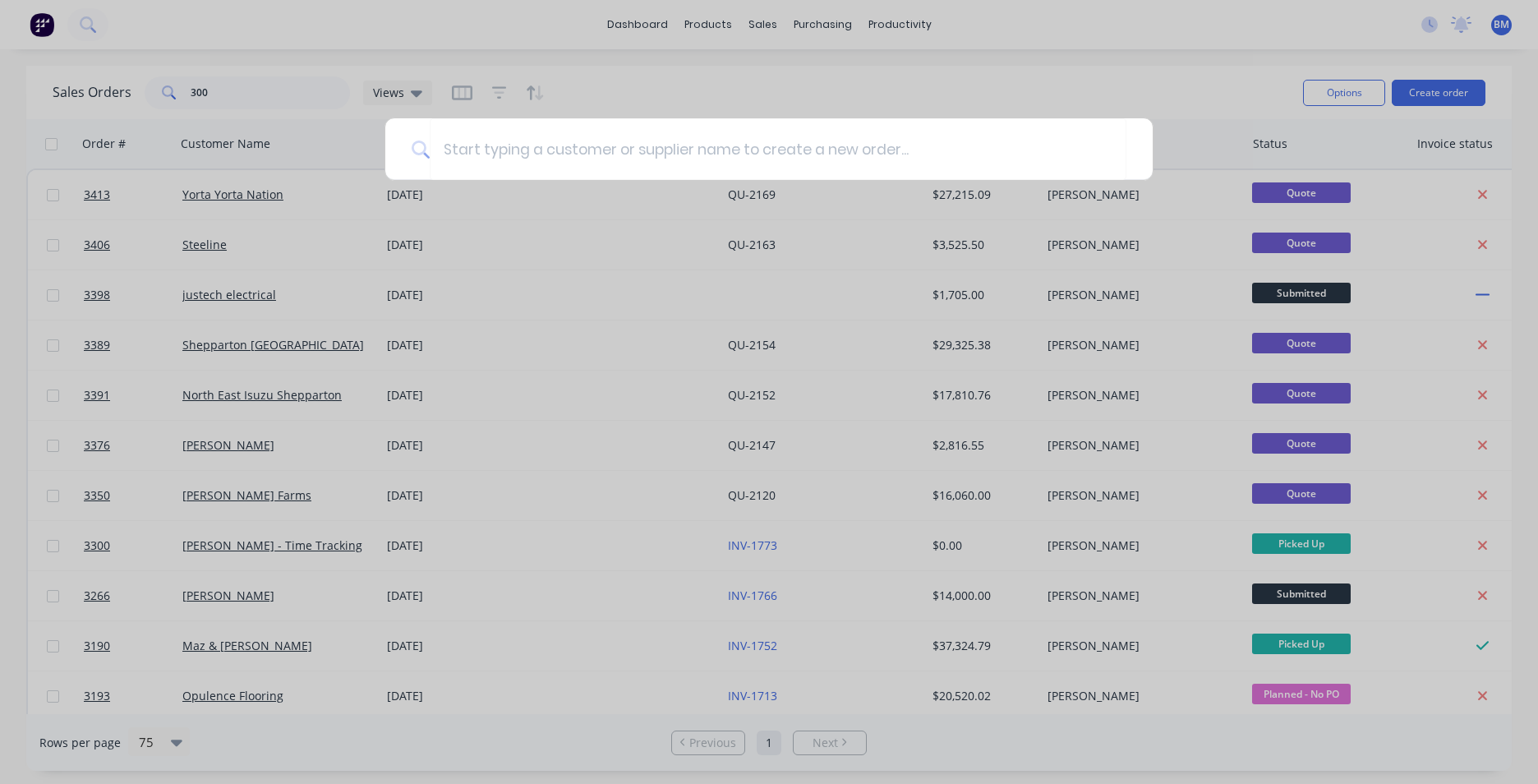
click at [343, 131] on div at bounding box center [769, 392] width 1538 height 784
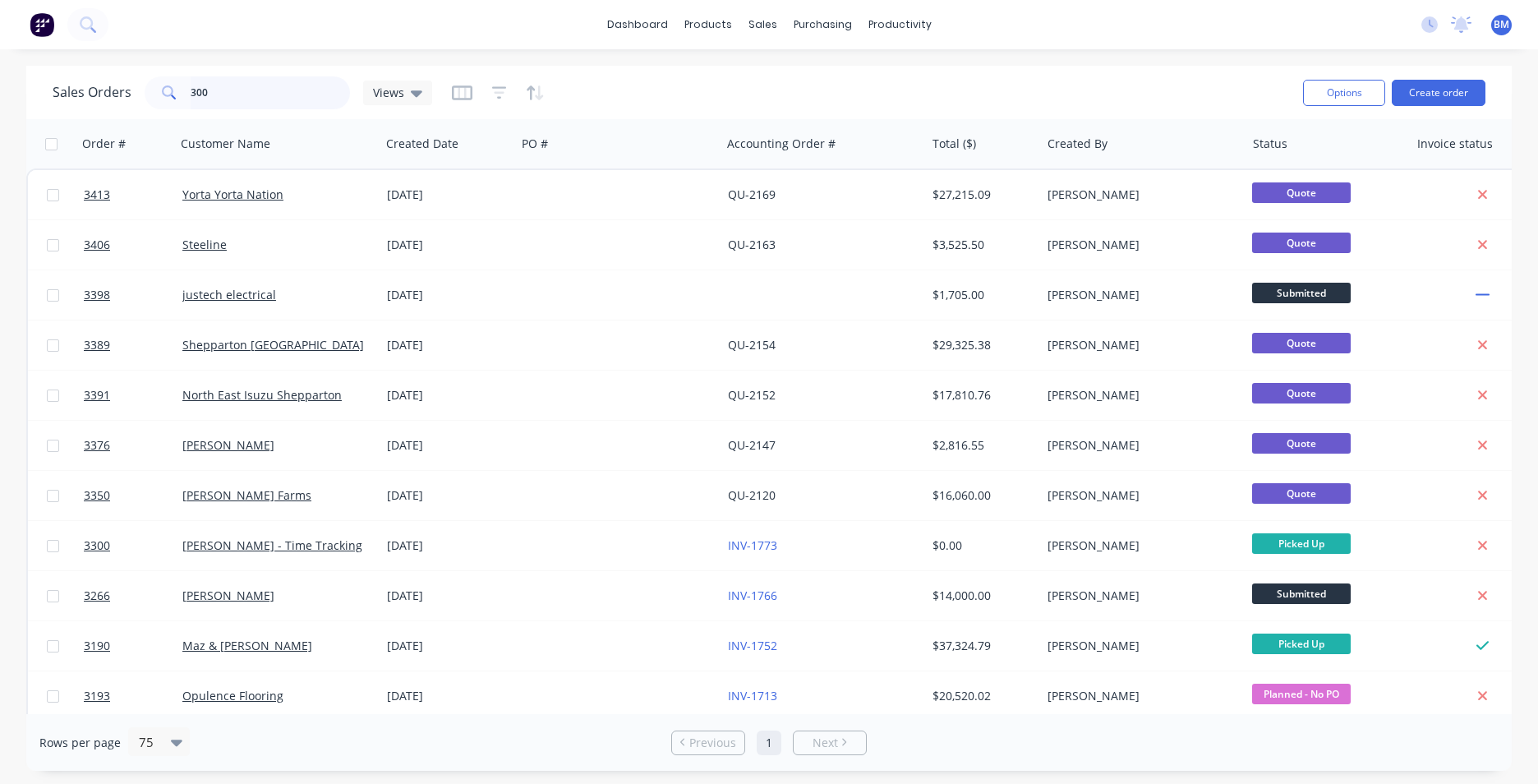
click at [23, 101] on div "Sales Orders 300 Views Options Create order Order # Customer Name Created Date …" at bounding box center [769, 418] width 1538 height 705
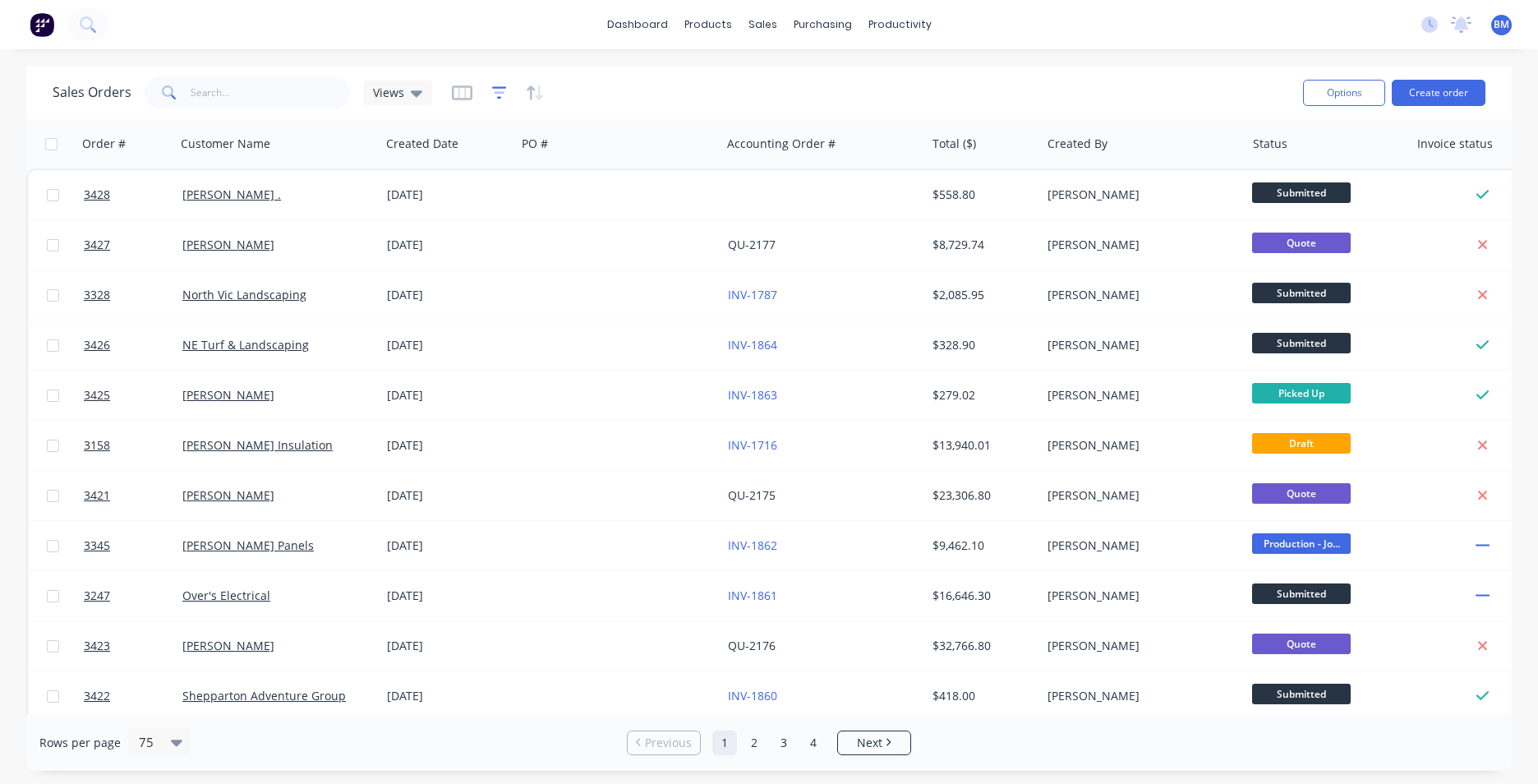
click at [494, 94] on icon "button" at bounding box center [500, 92] width 15 height 16
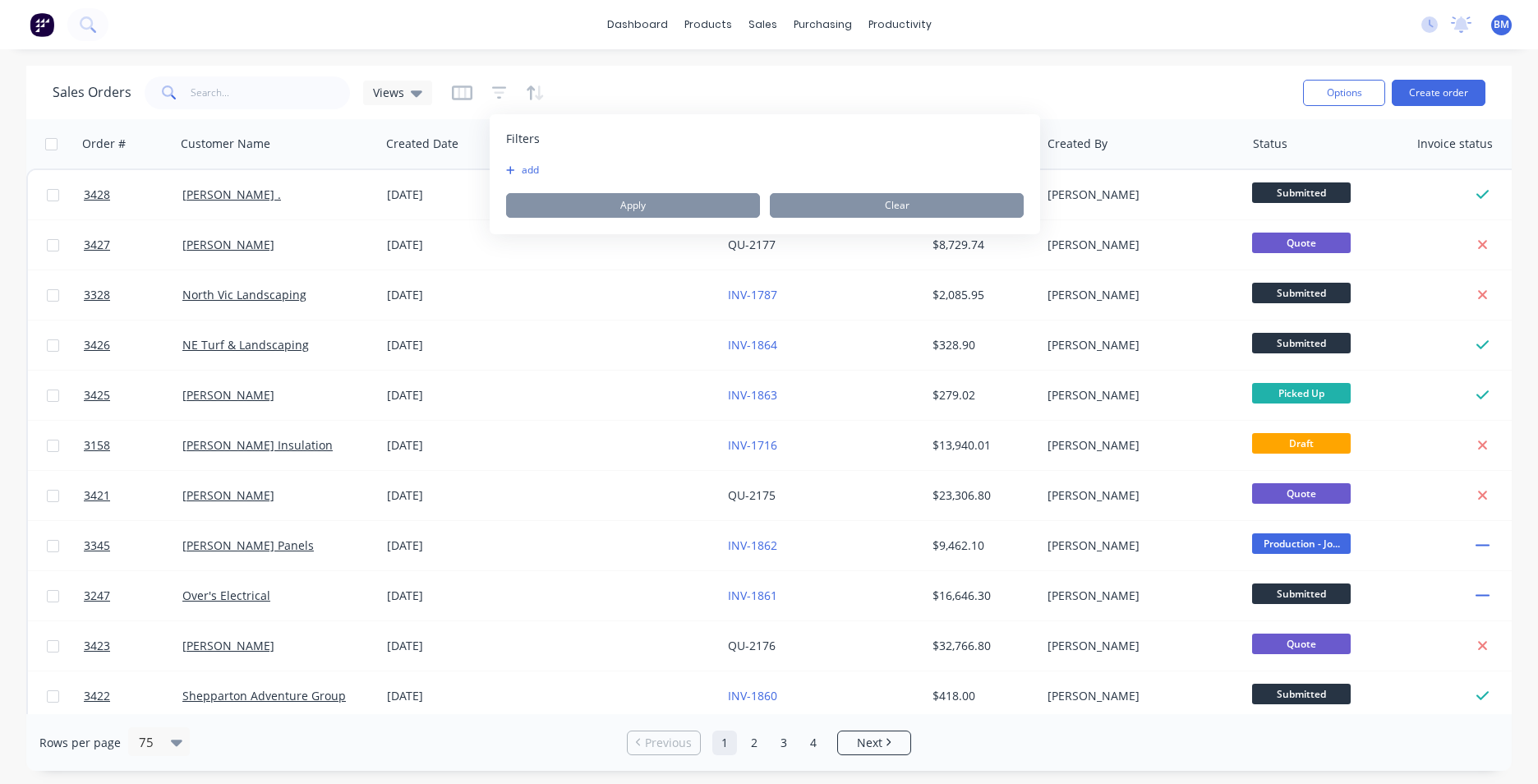
click at [471, 92] on div at bounding box center [498, 92] width 92 height 26
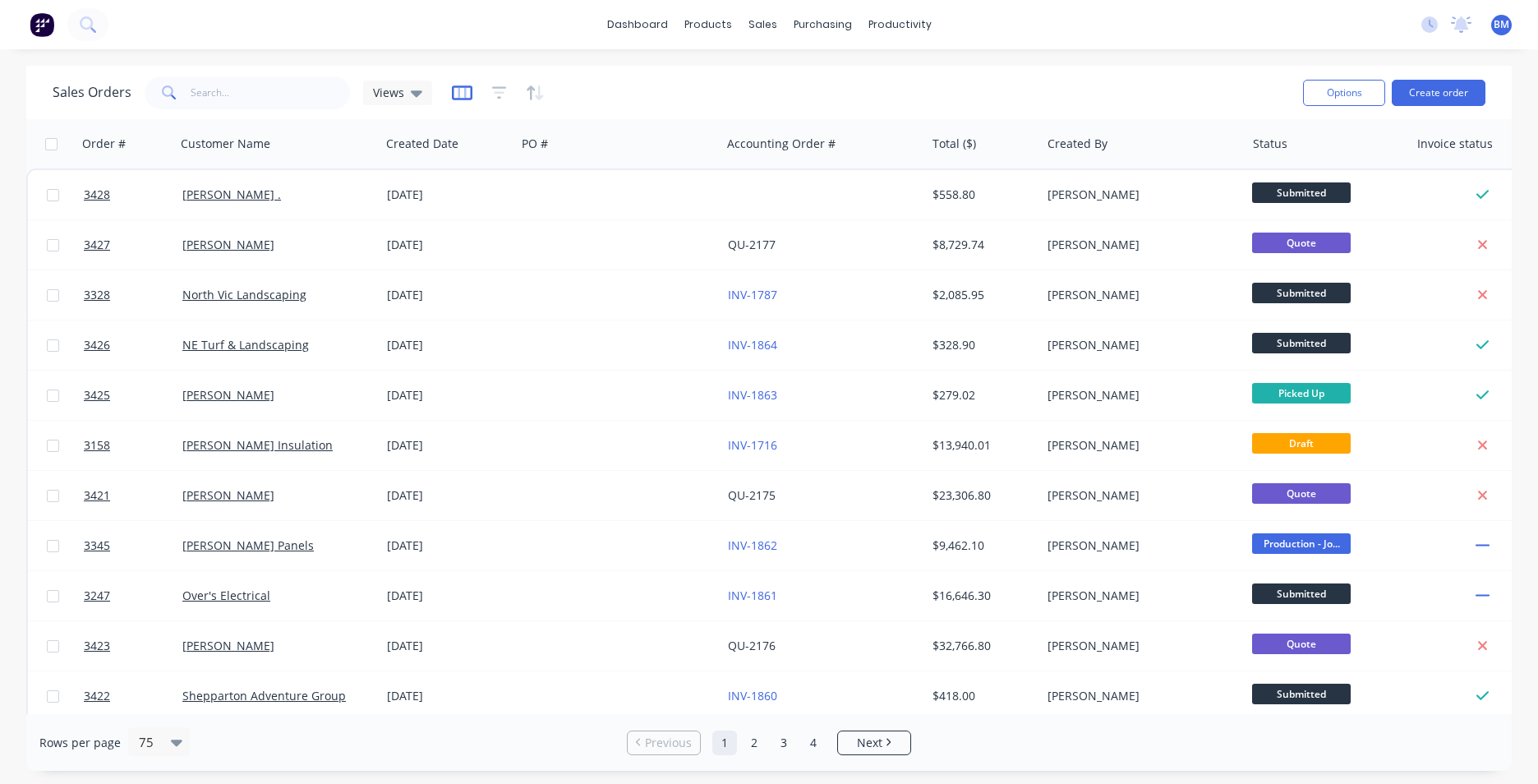
click at [466, 93] on icon "button" at bounding box center [462, 92] width 21 height 16
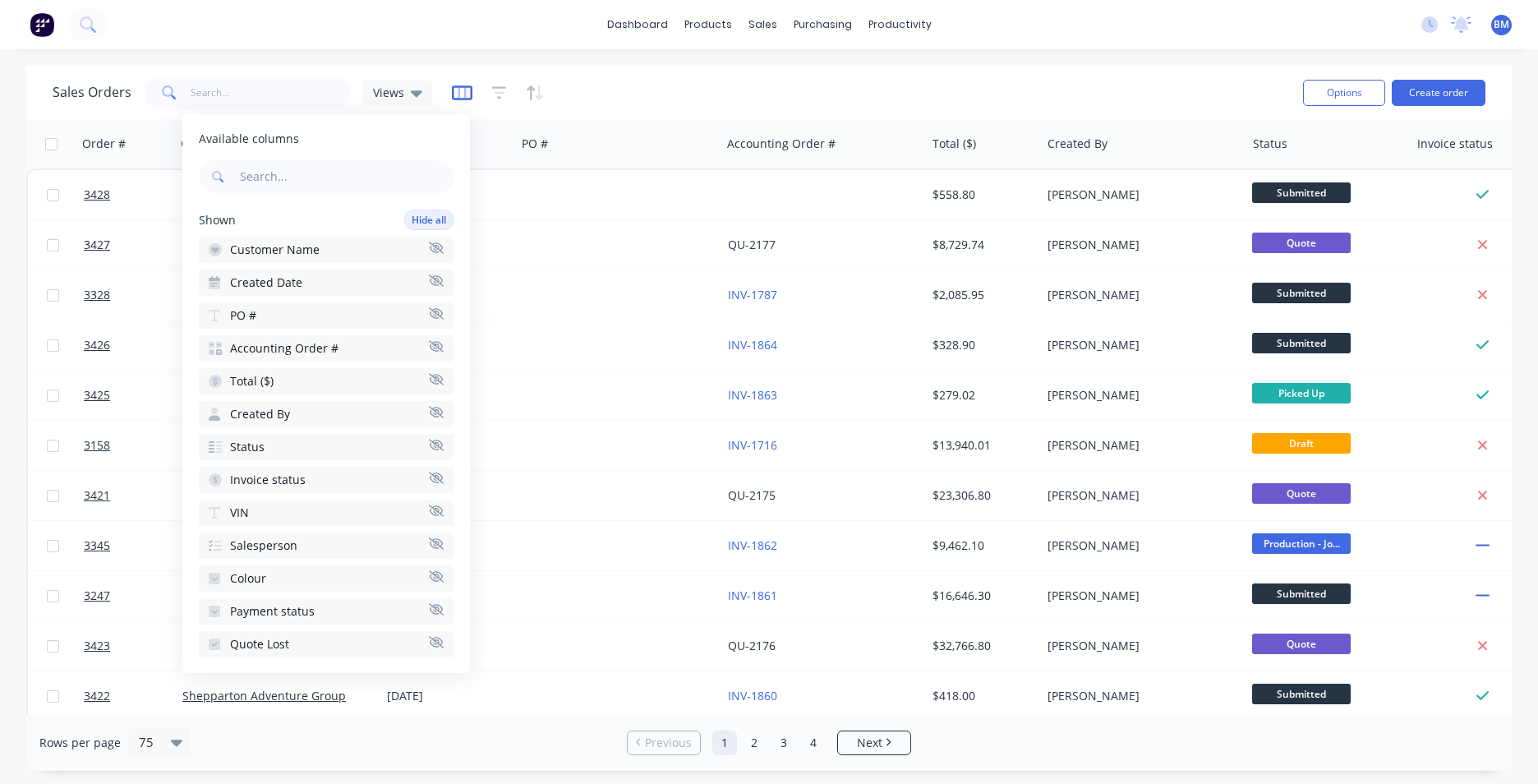
click at [466, 93] on icon "button" at bounding box center [462, 92] width 21 height 16
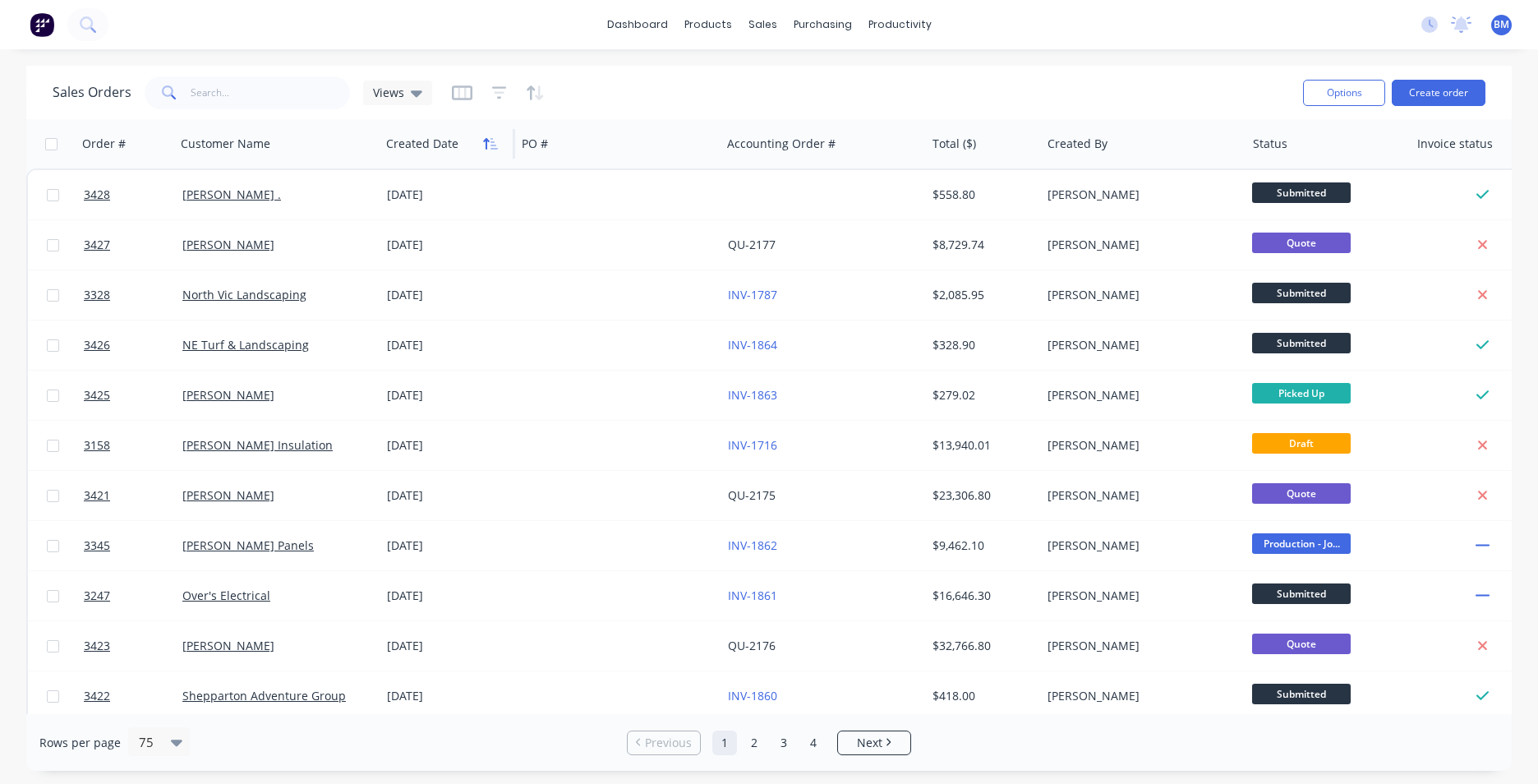
click at [487, 148] on icon "button" at bounding box center [491, 143] width 15 height 13
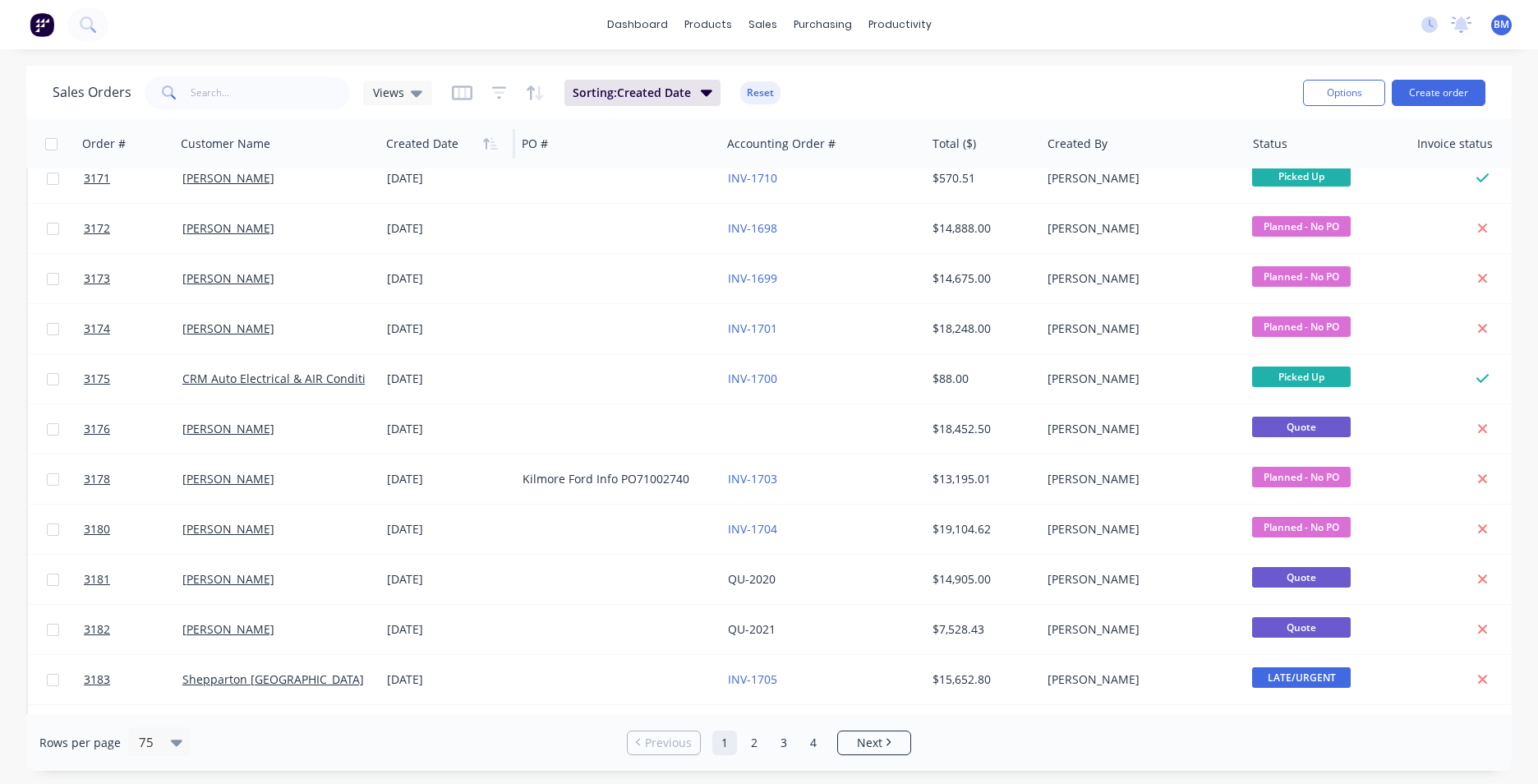
scroll to position [1232, 0]
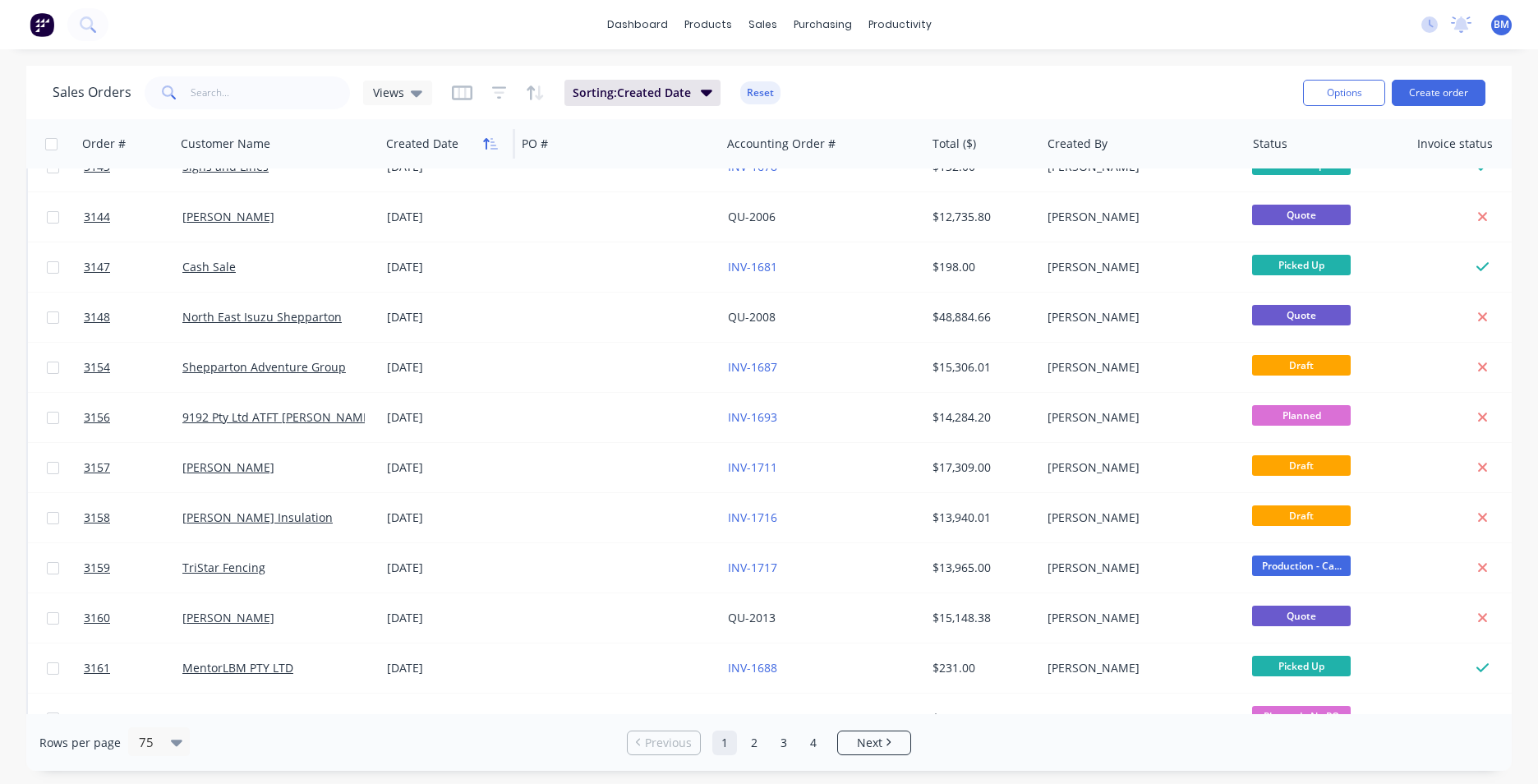
click at [488, 142] on icon "button" at bounding box center [491, 143] width 15 height 13
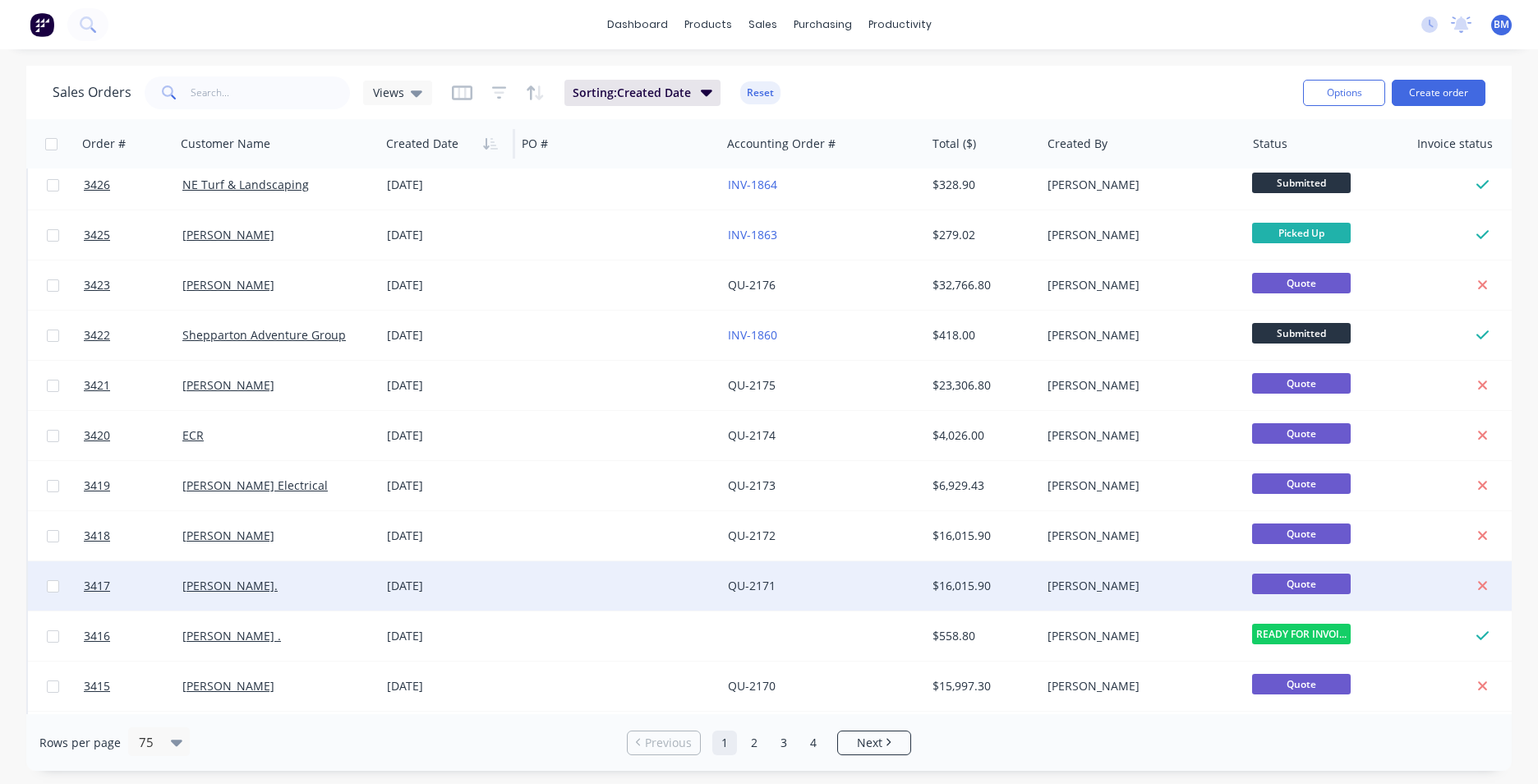
scroll to position [0, 0]
